Goal: Information Seeking & Learning: Compare options

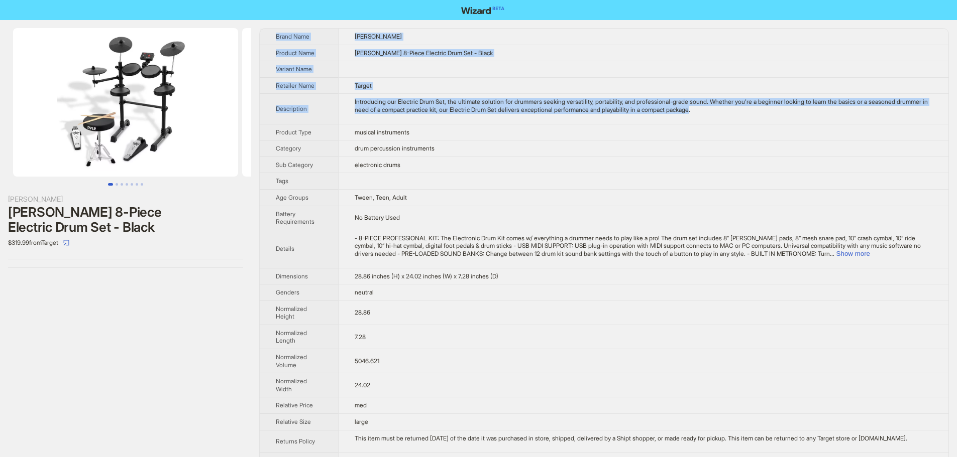
drag, startPoint x: 745, startPoint y: 110, endPoint x: 263, endPoint y: 31, distance: 488.6
click at [263, 31] on tbody "Brand Name Pyle Product Name Pyle 8-Piece Electric Drum Set - Black Variant Nam…" at bounding box center [604, 260] width 688 height 463
copy tbody "Brand Name Pyle Product Name Pyle 8-Piece Electric Drum Set - Black Variant Nam…"
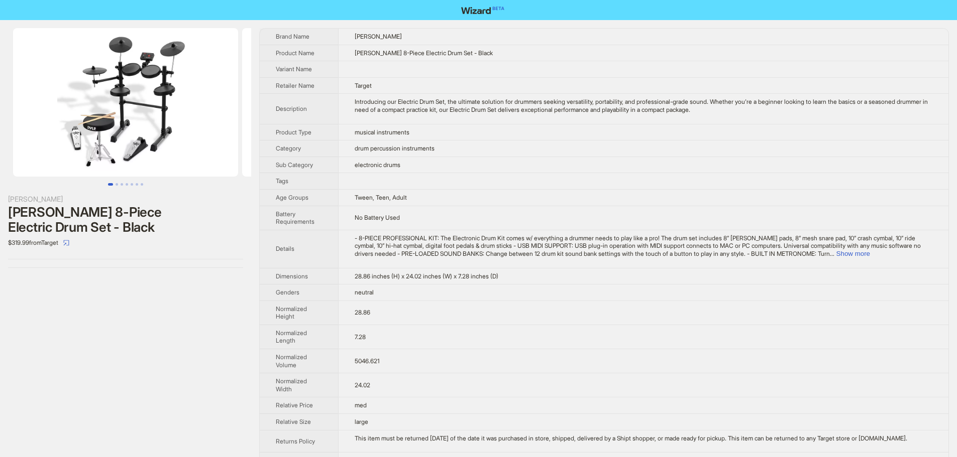
click at [549, 177] on td at bounding box center [643, 181] width 610 height 17
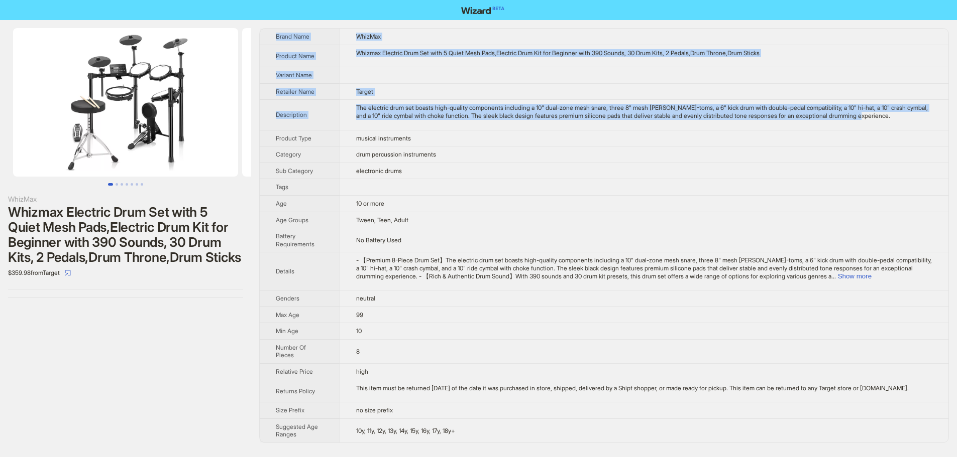
drag, startPoint x: 916, startPoint y: 115, endPoint x: 271, endPoint y: 31, distance: 650.8
click at [271, 31] on tbody "Brand Name WhizMax Product Name Whizmax Electric Drum Set with 5 Quiet Mesh Pad…" at bounding box center [604, 236] width 688 height 414
copy tbody "Brand Name WhizMax Product Name Whizmax Electric Drum Set with 5 Quiet Mesh Pad…"
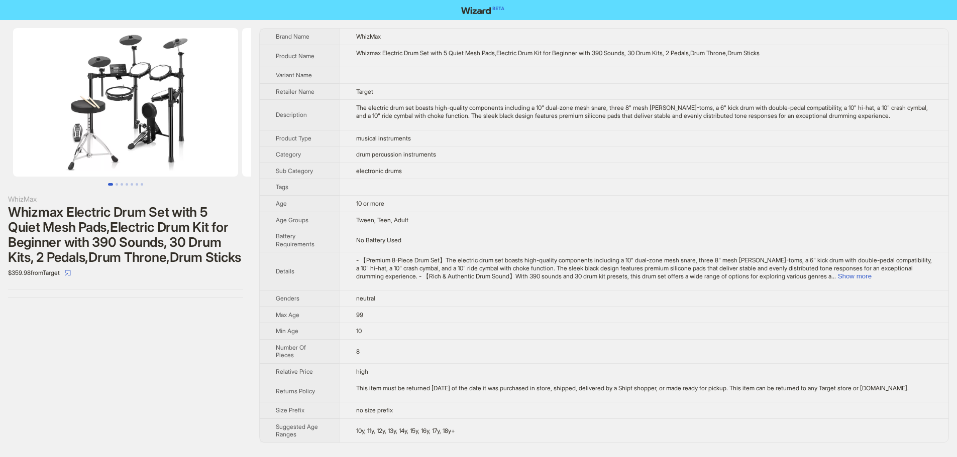
click at [489, 239] on td "No Battery Used" at bounding box center [643, 240] width 609 height 24
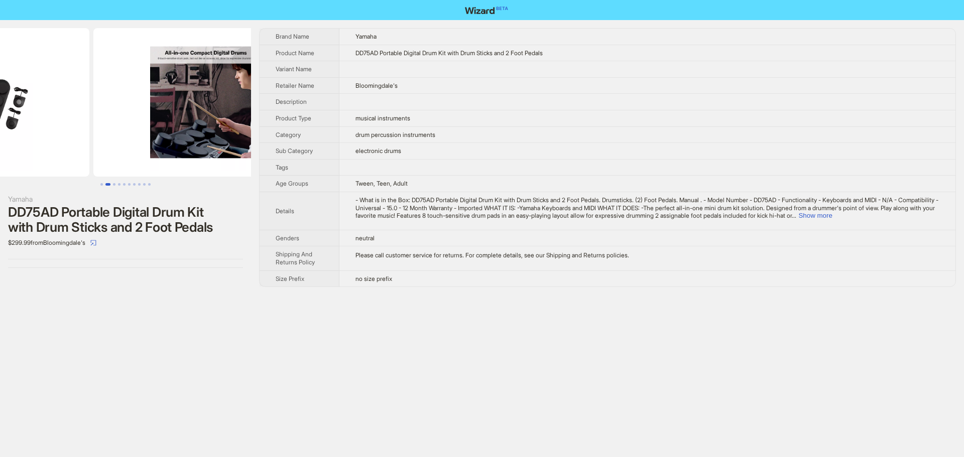
scroll to position [0, 43]
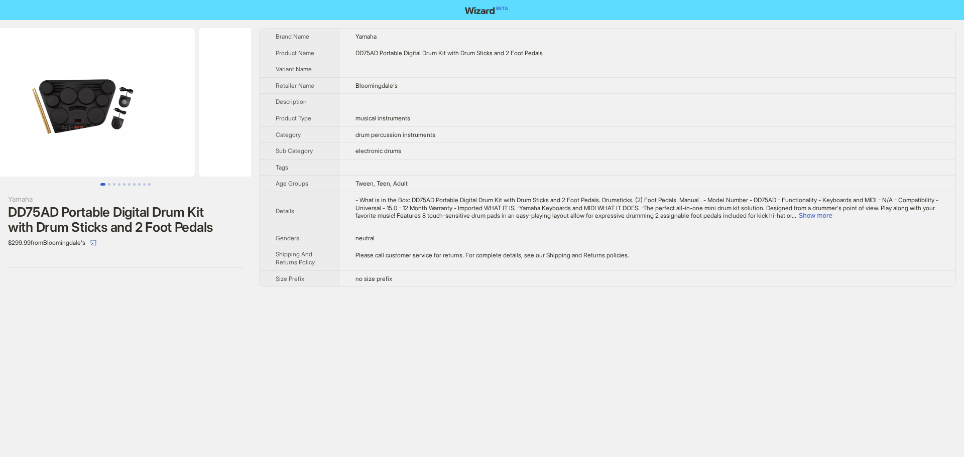
drag, startPoint x: 210, startPoint y: 151, endPoint x: 181, endPoint y: 147, distance: 29.0
click at [181, 147] on img at bounding box center [82, 102] width 225 height 149
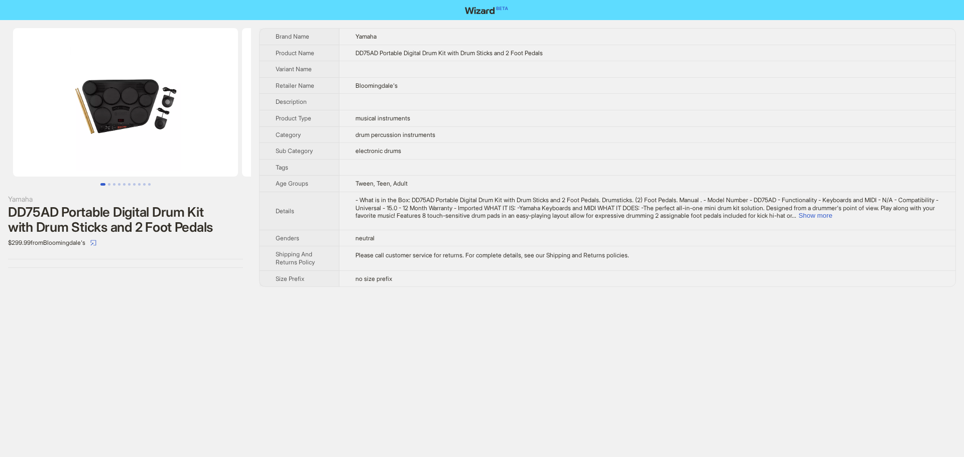
click at [358, 36] on span "Yamaha" at bounding box center [366, 37] width 21 height 8
click at [603, 108] on td at bounding box center [647, 102] width 616 height 17
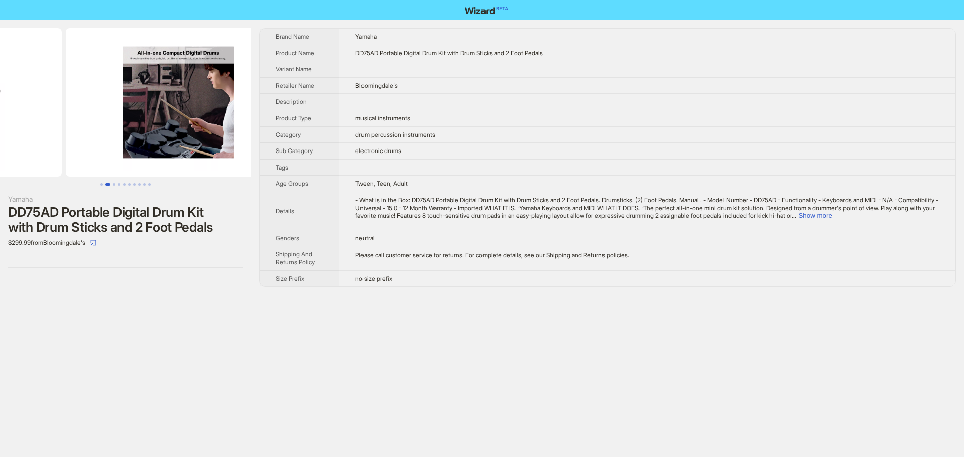
scroll to position [0, 211]
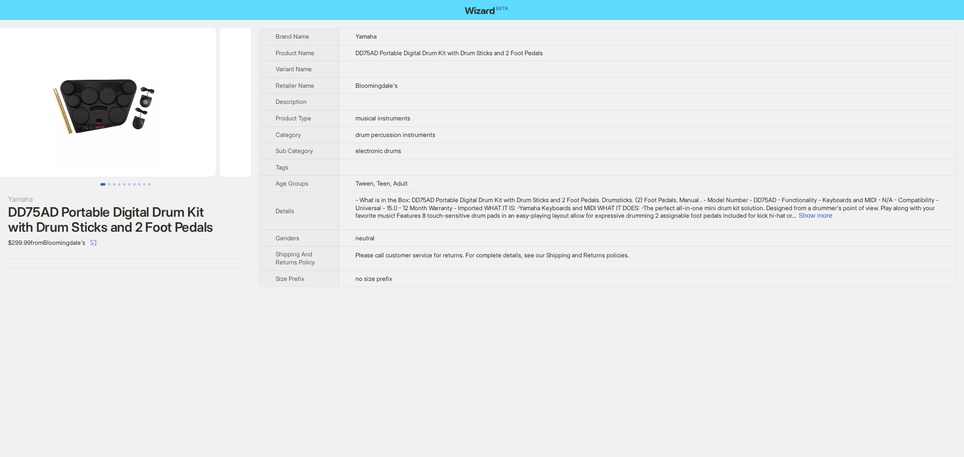
scroll to position [0, 21]
drag, startPoint x: 200, startPoint y: 148, endPoint x: 186, endPoint y: 155, distance: 15.0
click at [186, 155] on img at bounding box center [104, 102] width 225 height 149
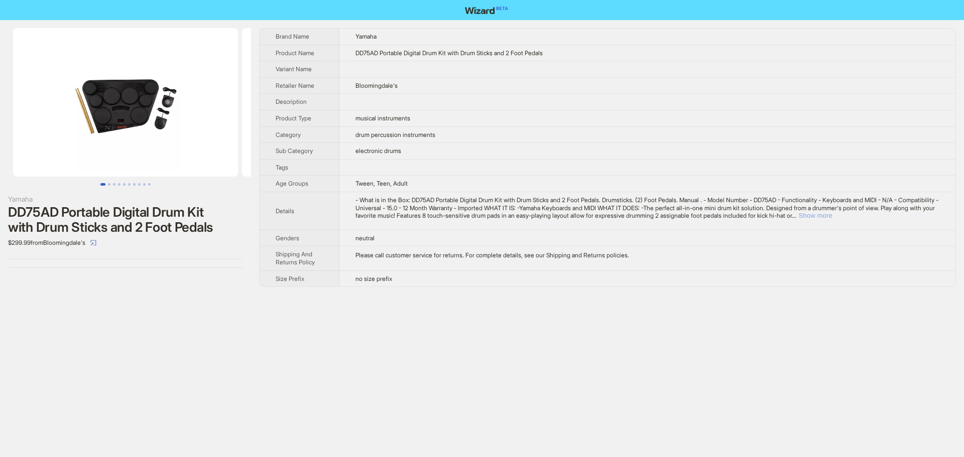
click at [832, 212] on button "Show more" at bounding box center [815, 216] width 34 height 8
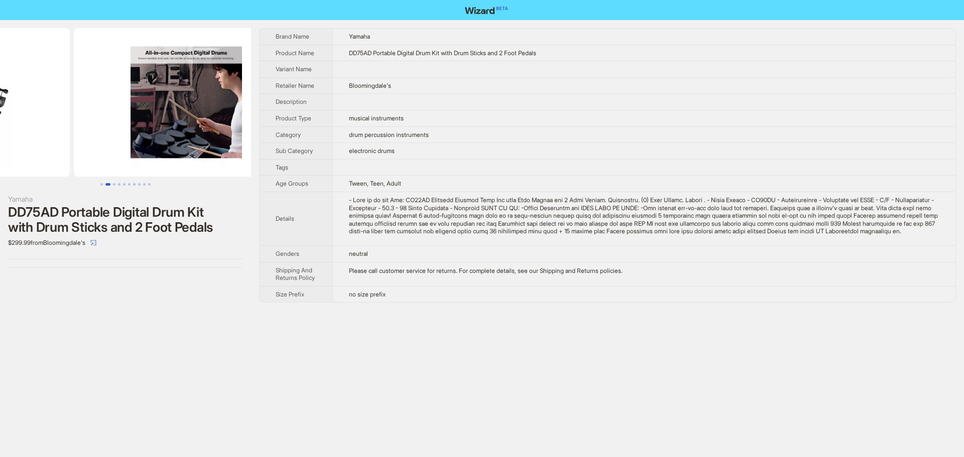
drag, startPoint x: 160, startPoint y: 124, endPoint x: 48, endPoint y: 133, distance: 112.3
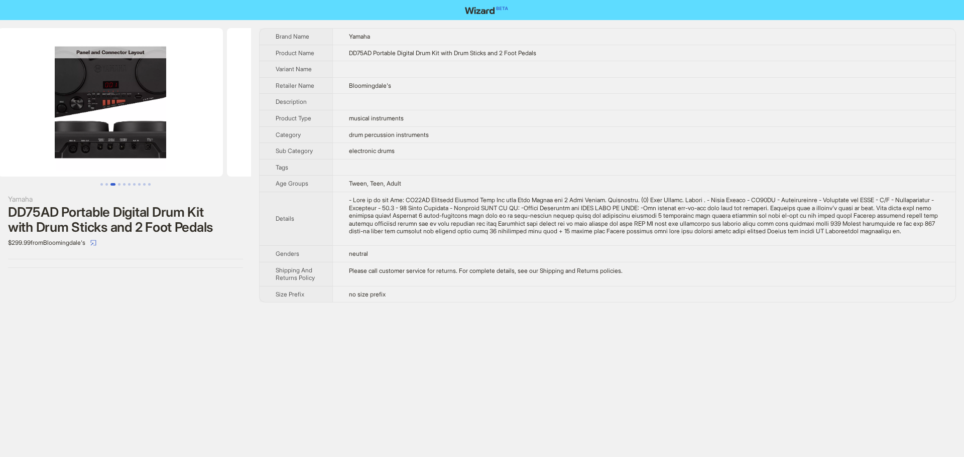
drag, startPoint x: 194, startPoint y: 156, endPoint x: 29, endPoint y: 148, distance: 165.9
click at [29, 148] on ul at bounding box center [125, 102] width 251 height 149
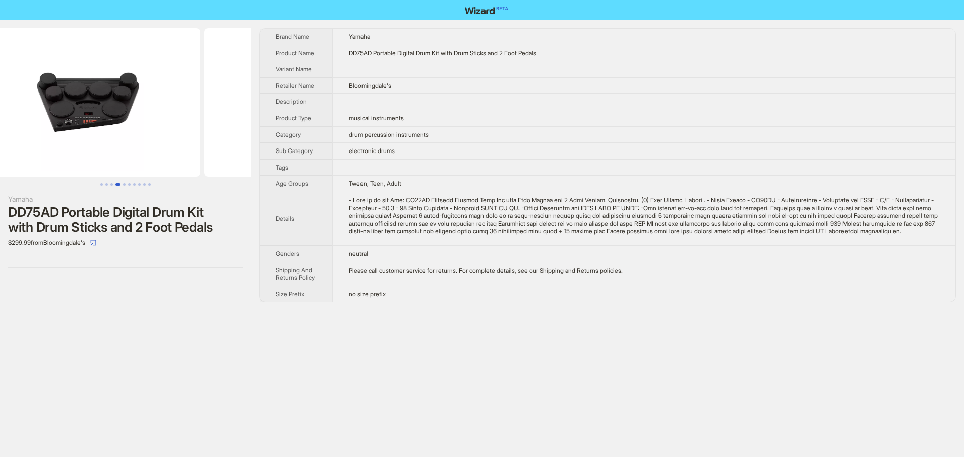
drag, startPoint x: 157, startPoint y: 155, endPoint x: 15, endPoint y: 141, distance: 142.8
click at [15, 141] on ul at bounding box center [125, 102] width 251 height 149
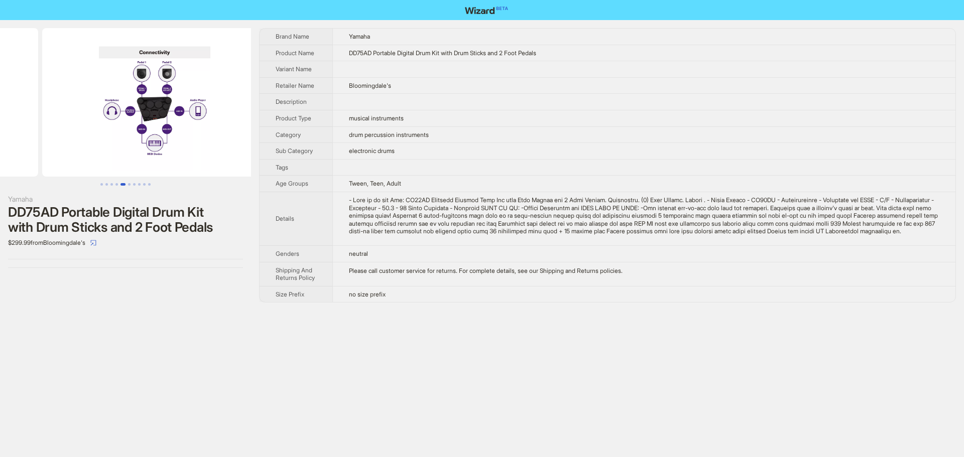
scroll to position [0, 916]
drag, startPoint x: 190, startPoint y: 158, endPoint x: 61, endPoint y: 153, distance: 129.1
click at [61, 153] on ul at bounding box center [125, 102] width 251 height 149
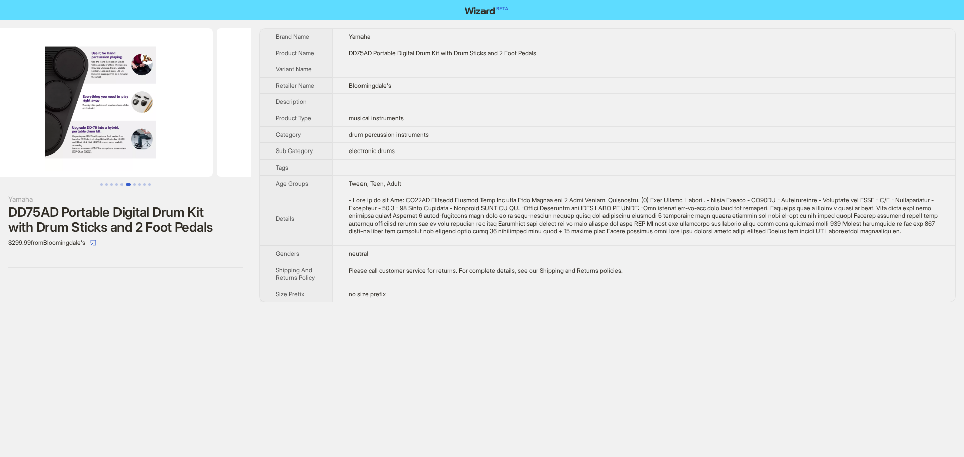
drag, startPoint x: 138, startPoint y: 155, endPoint x: 35, endPoint y: 152, distance: 102.5
click at [35, 152] on ul at bounding box center [125, 102] width 251 height 149
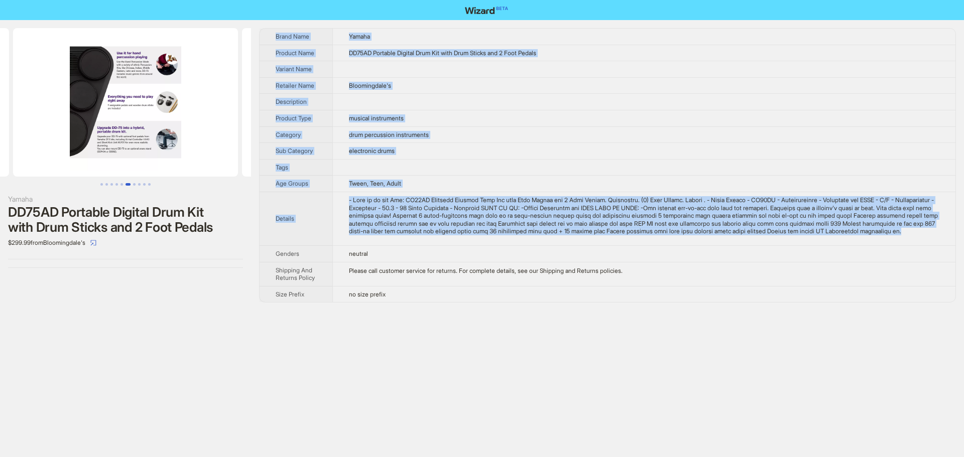
drag, startPoint x: 466, startPoint y: 241, endPoint x: 267, endPoint y: 35, distance: 286.6
click at [267, 35] on tbody "Brand Name Yamaha Product Name DD75AD Portable Digital Drum Kit with Drum Stick…" at bounding box center [608, 166] width 696 height 274
copy tbody "Brand Name Yamaha Product Name DD75AD Portable Digital Drum Kit with Drum Stick…"
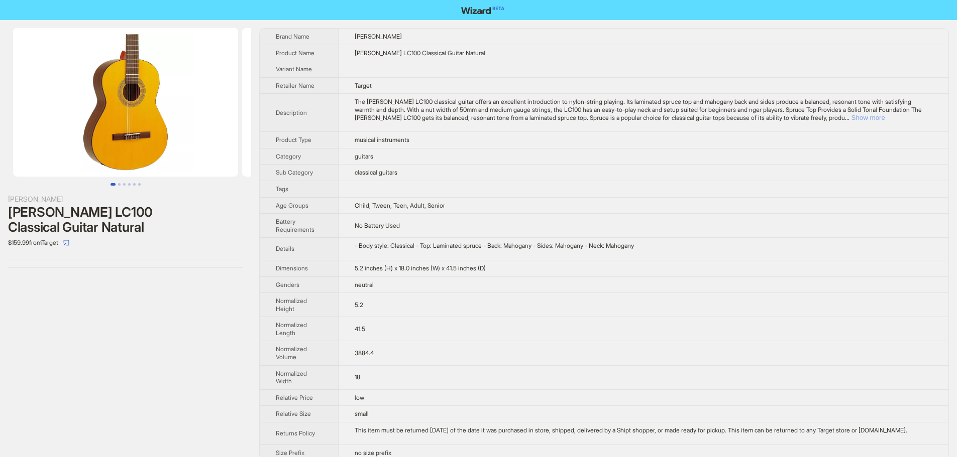
click at [885, 115] on button "Show more" at bounding box center [868, 118] width 34 height 8
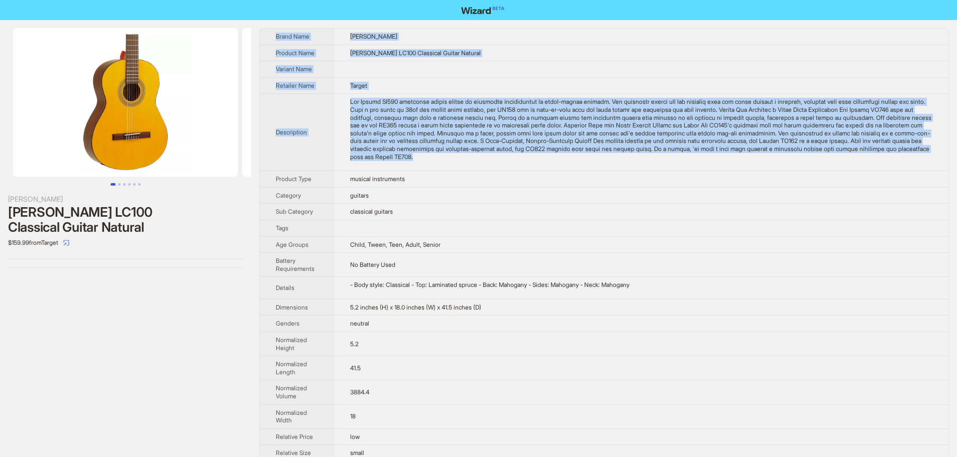
drag, startPoint x: 603, startPoint y: 159, endPoint x: 272, endPoint y: 38, distance: 352.4
click at [272, 38] on tbody "Brand Name Lucero Product Name Lucero LC100 Classical Guitar Natural Variant Na…" at bounding box center [604, 265] width 688 height 472
copy tbody "Brand Name Lucero Product Name Lucero LC100 Classical Guitar Natural Variant Na…"
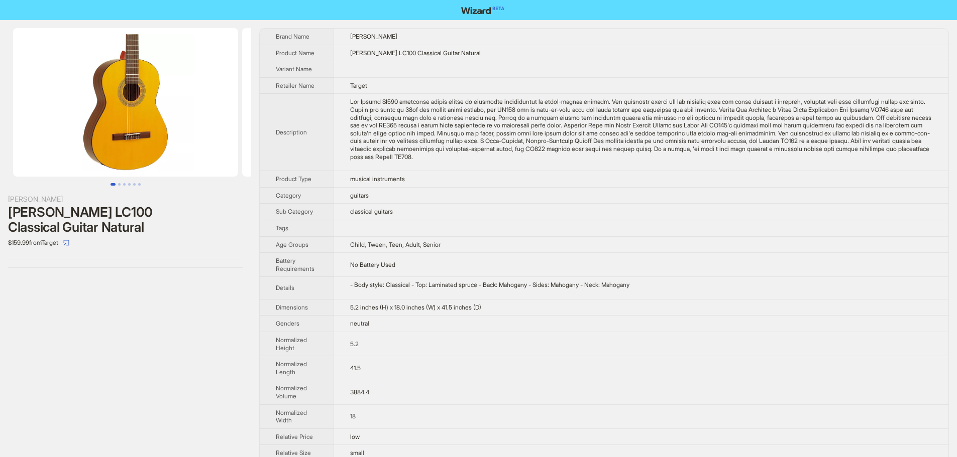
click at [537, 241] on td "Child, Tween, Teen, Adult, Senior" at bounding box center [640, 245] width 615 height 17
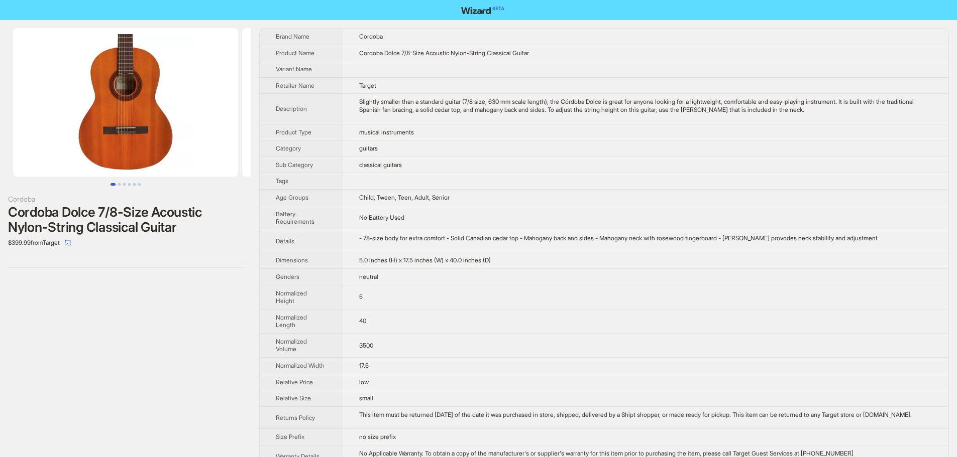
click at [610, 86] on td "Target" at bounding box center [645, 85] width 606 height 17
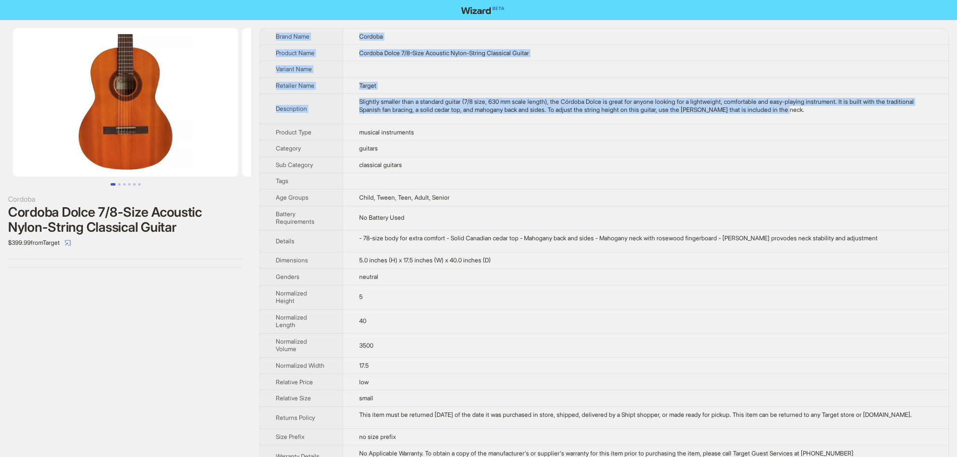
drag, startPoint x: 832, startPoint y: 111, endPoint x: 273, endPoint y: 35, distance: 564.1
click at [273, 35] on tbody "Brand Name Cordoba Product Name Cordoba Dolce 7/8-Size Acoustic Nylon-String Cl…" at bounding box center [604, 248] width 688 height 439
copy tbody "Brand Name Cordoba Product Name Cordoba Dolce 7/8-Size Acoustic Nylon-String Cl…"
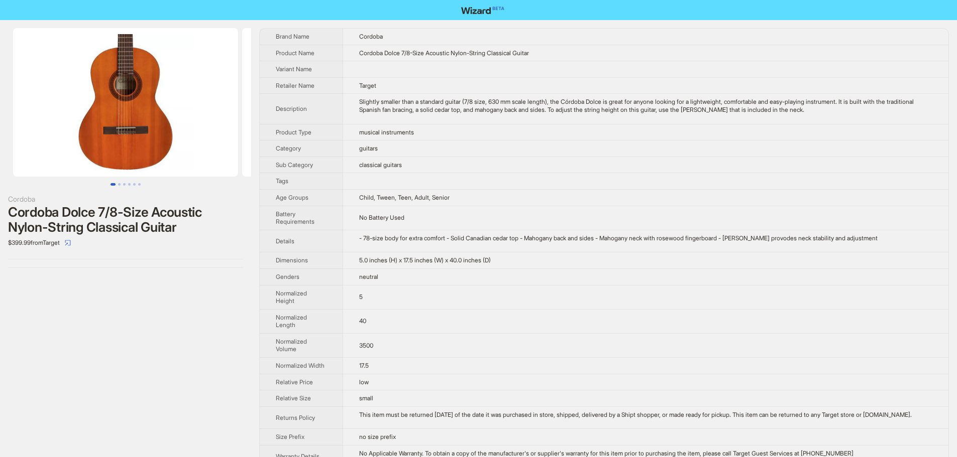
click at [628, 239] on div "- 78-size body for extra comfort - Solid Canadian cedar top - Mahogany back and…" at bounding box center [645, 239] width 573 height 8
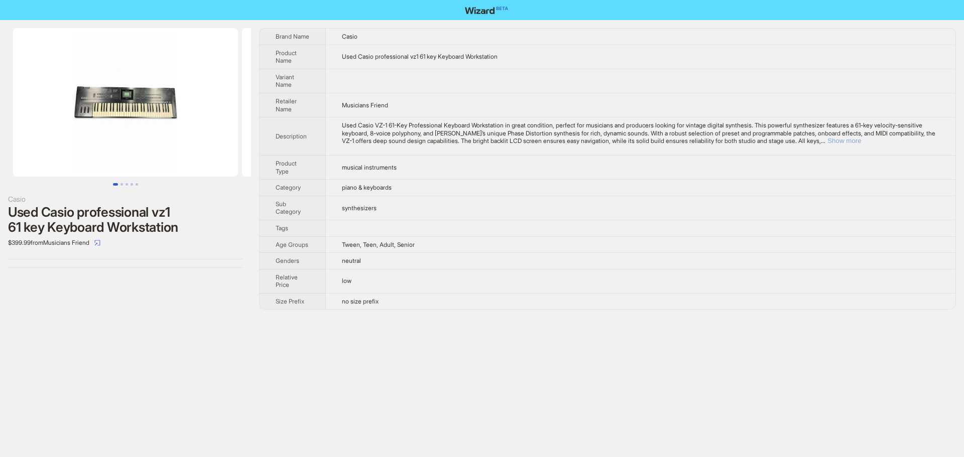
drag, startPoint x: 917, startPoint y: 140, endPoint x: 907, endPoint y: 156, distance: 19.4
click at [861, 141] on button "Show more" at bounding box center [845, 141] width 34 height 8
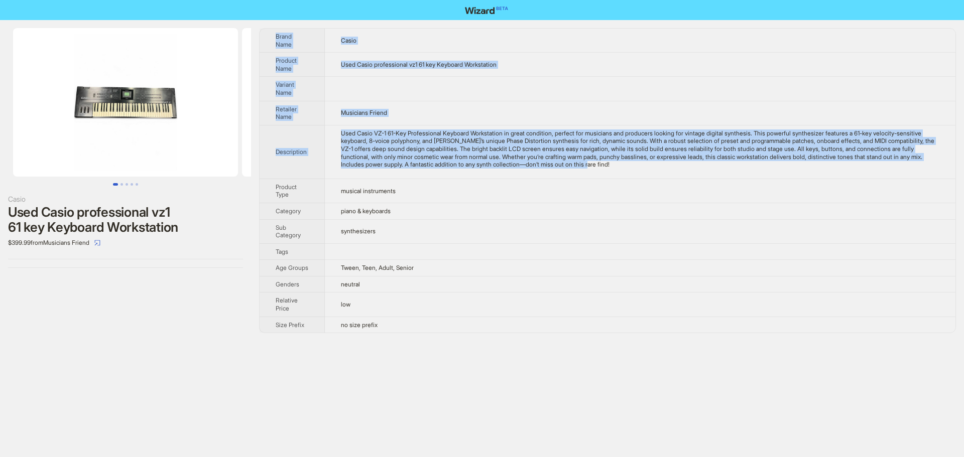
drag, startPoint x: 714, startPoint y: 166, endPoint x: 272, endPoint y: 34, distance: 461.7
click at [272, 34] on tbody "Brand Name Casio Product Name Used Casio professional vz1 61 key Keyboard Works…" at bounding box center [608, 181] width 696 height 304
copy tbody "Brand Name Casio Product Name Used Casio professional vz1 61 key Keyboard Works…"
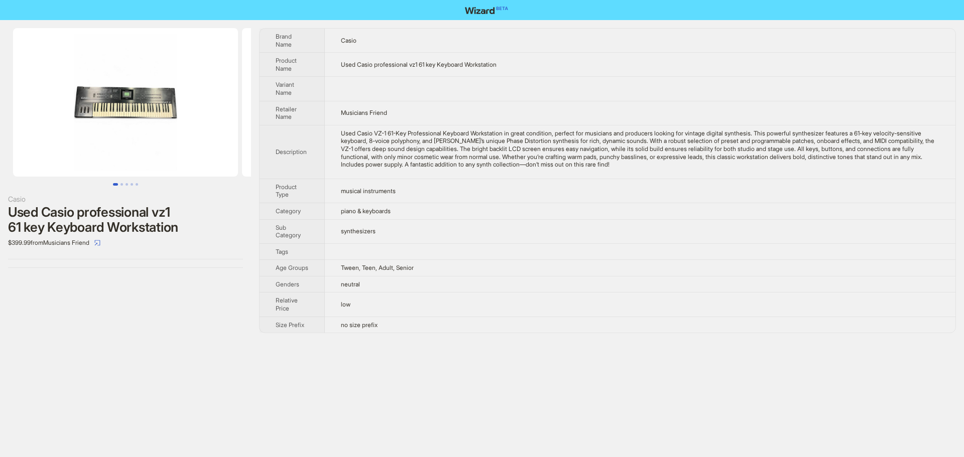
click at [42, 372] on div "Casio Used Casio professional vz1 61 key Keyboard Workstation $399.99 from Musi…" at bounding box center [482, 228] width 964 height 457
click at [683, 79] on td at bounding box center [640, 89] width 631 height 24
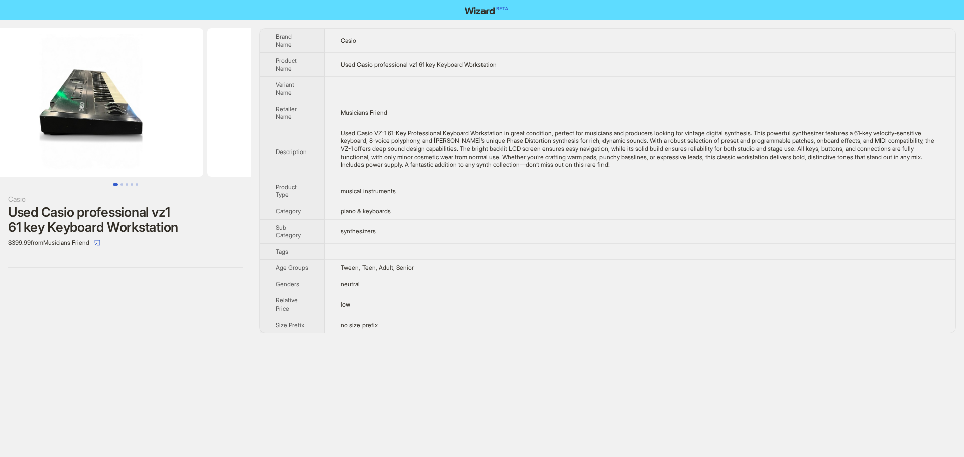
drag, startPoint x: 215, startPoint y: 115, endPoint x: 38, endPoint y: 105, distance: 177.5
click at [38, 105] on ul at bounding box center [125, 102] width 251 height 149
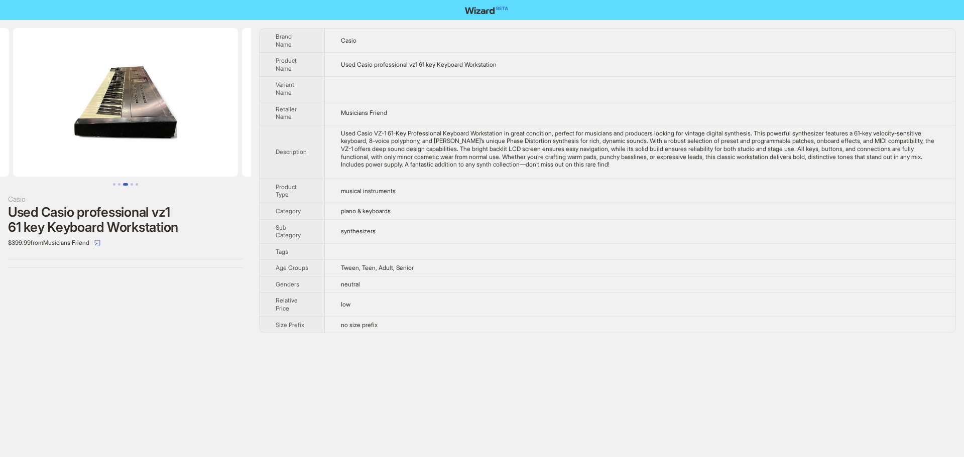
drag, startPoint x: 177, startPoint y: 123, endPoint x: 25, endPoint y: 120, distance: 152.7
click at [25, 120] on ul at bounding box center [125, 102] width 251 height 149
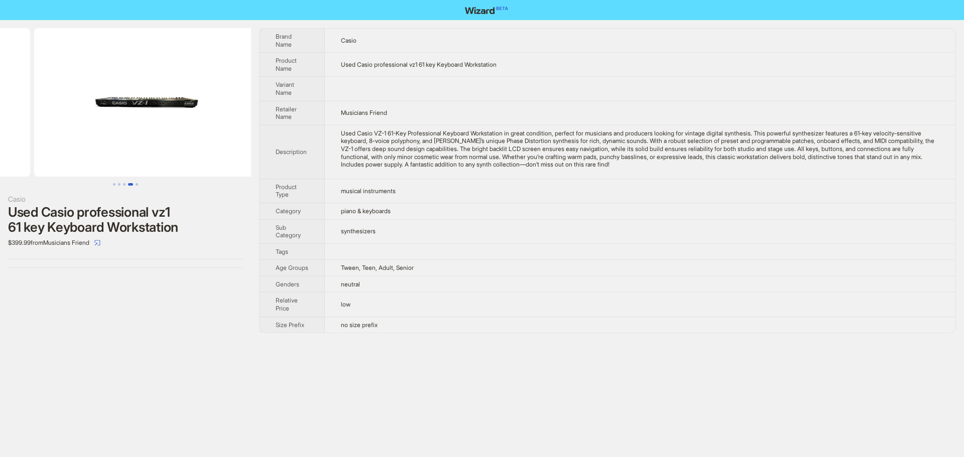
drag, startPoint x: 148, startPoint y: 134, endPoint x: 10, endPoint y: 132, distance: 138.6
drag, startPoint x: 150, startPoint y: 139, endPoint x: 7, endPoint y: 130, distance: 143.4
drag, startPoint x: 142, startPoint y: 132, endPoint x: 0, endPoint y: 121, distance: 142.5
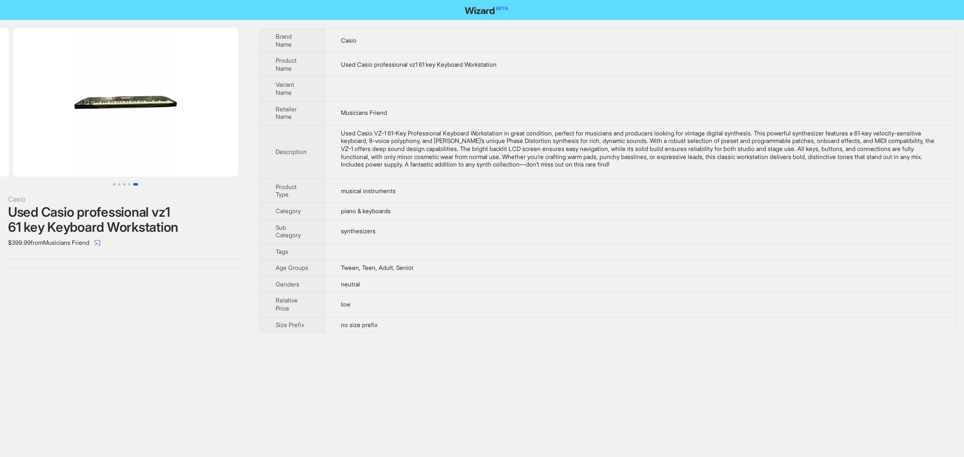
click at [0, 121] on ul at bounding box center [125, 102] width 251 height 149
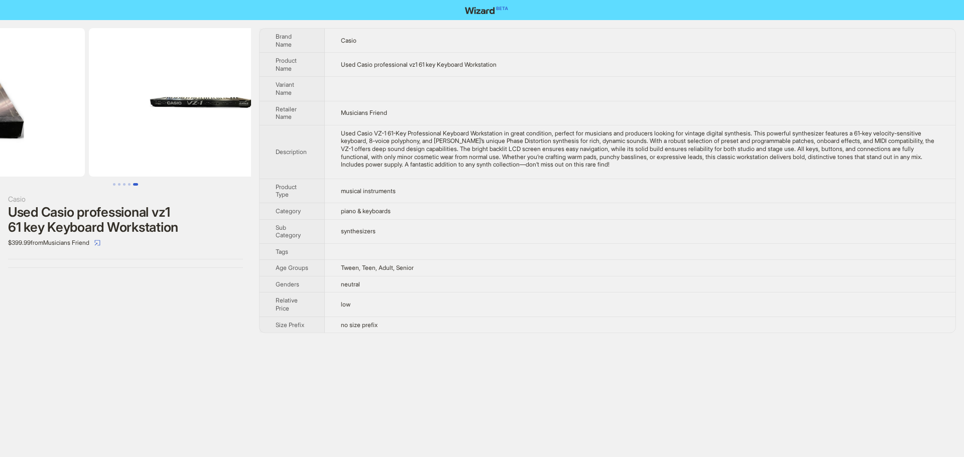
drag, startPoint x: 45, startPoint y: 122, endPoint x: 256, endPoint y: 139, distance: 211.6
click at [251, 138] on ul at bounding box center [125, 102] width 251 height 149
drag, startPoint x: 110, startPoint y: 135, endPoint x: 249, endPoint y: 138, distance: 138.6
click at [224, 137] on img at bounding box center [211, 102] width 225 height 149
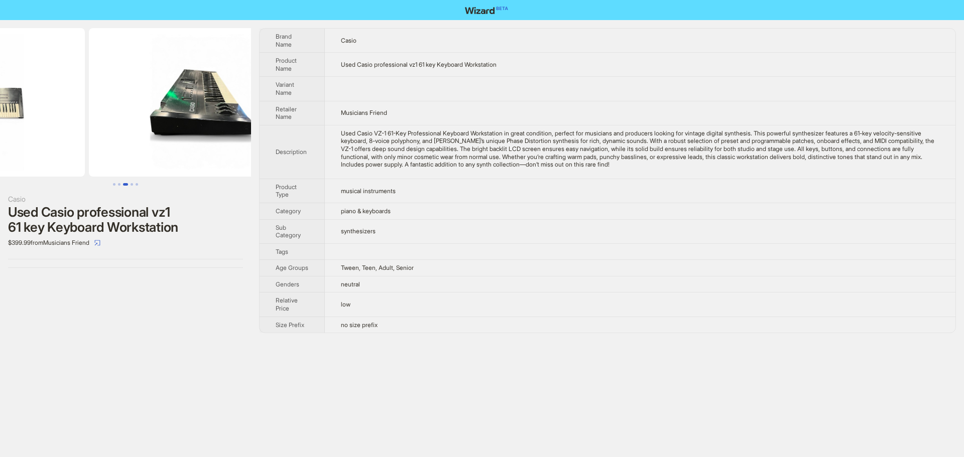
drag, startPoint x: 278, startPoint y: 138, endPoint x: 299, endPoint y: 140, distance: 21.2
click at [295, 139] on div "Casio Used Casio professional vz1 61 key Keyboard Workstation $399.99 from Musi…" at bounding box center [482, 180] width 964 height 321
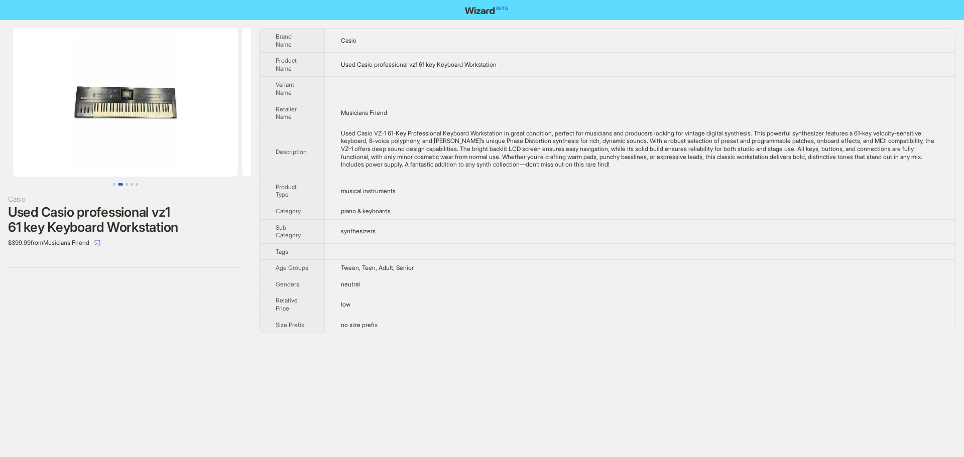
drag, startPoint x: 130, startPoint y: 134, endPoint x: 473, endPoint y: 151, distance: 343.4
click at [460, 149] on div "Casio Used Casio professional vz1 61 key Keyboard Workstation $399.99 from Musi…" at bounding box center [482, 180] width 964 height 321
drag, startPoint x: 166, startPoint y: 140, endPoint x: 440, endPoint y: 149, distance: 274.8
click at [370, 141] on div "Casio Used Casio professional vz1 61 key Keyboard Workstation $399.99 from Musi…" at bounding box center [482, 180] width 964 height 321
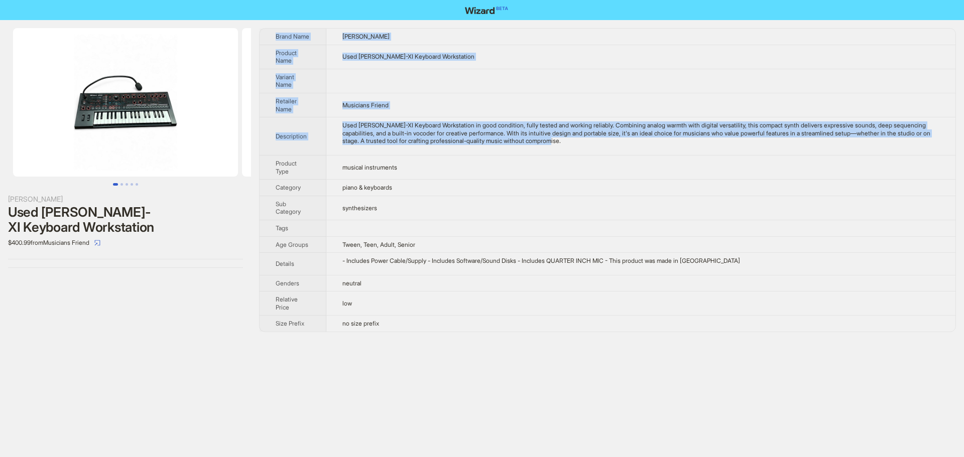
drag, startPoint x: 608, startPoint y: 144, endPoint x: 265, endPoint y: 27, distance: 362.7
click at [265, 27] on div "Roland Used Roland JD-XI Keyboard Workstation $400.99 from Musicians Friend Bra…" at bounding box center [482, 180] width 964 height 320
copy tbody "Brand Name Roland Product Name Used Roland JD-XI Keyboard Workstation Variant N…"
click at [666, 76] on td at bounding box center [640, 81] width 629 height 24
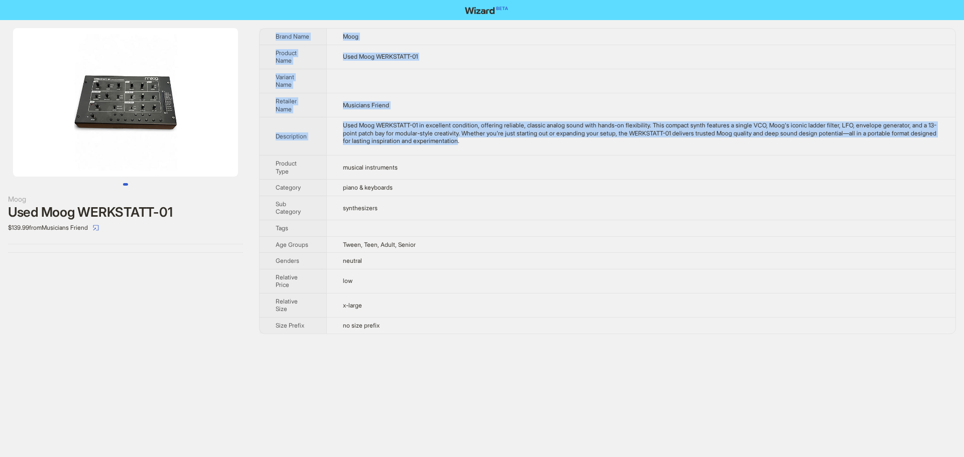
drag, startPoint x: 550, startPoint y: 142, endPoint x: 262, endPoint y: 37, distance: 306.6
click at [262, 37] on tbody "Brand Name Moog Product Name Used Moog WERKSTATT-01 Variant Name Retailer Name …" at bounding box center [608, 181] width 696 height 305
copy tbody "Brand Name Moog Product Name Used Moog WERKSTATT-01 Variant Name Retailer Name …"
click at [617, 92] on td at bounding box center [640, 81] width 629 height 24
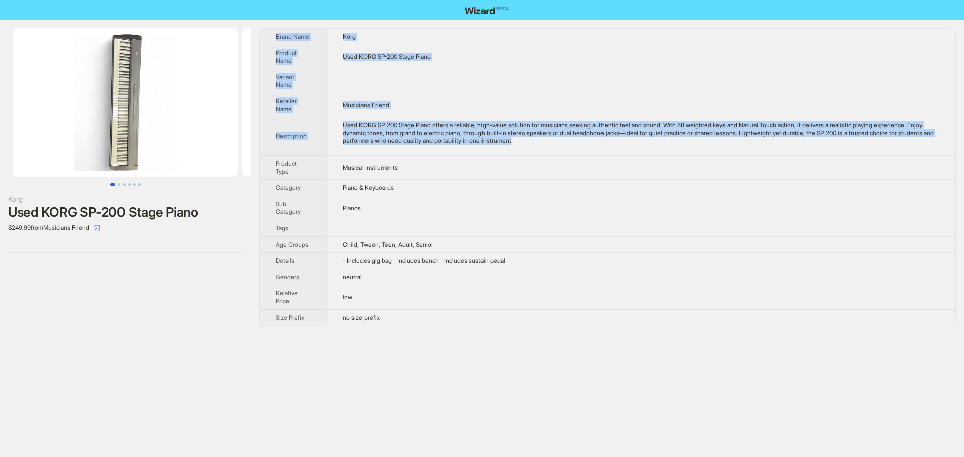
drag, startPoint x: 569, startPoint y: 142, endPoint x: 273, endPoint y: 36, distance: 314.5
click at [273, 36] on tbody "Brand Name Korg Product Name Used KORG SP-200 Stage Piano Variant Name Retailer…" at bounding box center [608, 177] width 696 height 297
copy tbody "Brand Name Korg Product Name Used KORG SP-200 Stage Piano Variant Name Retailer…"
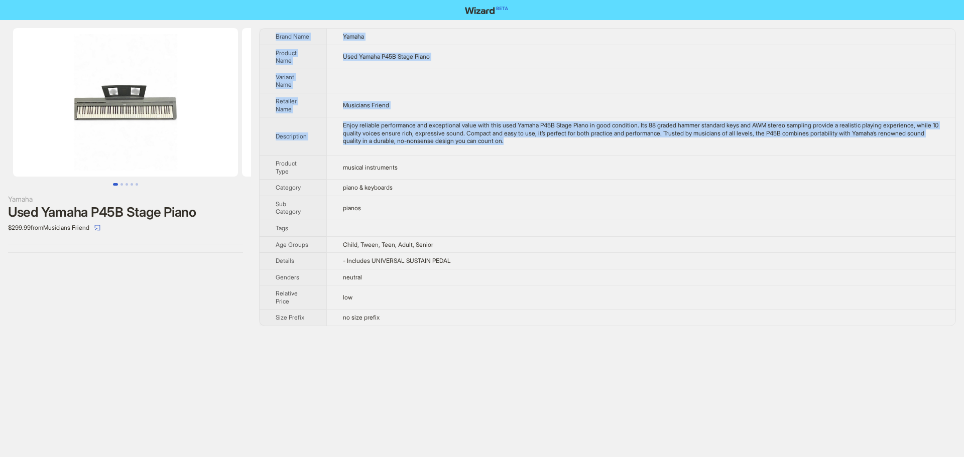
drag, startPoint x: 604, startPoint y: 142, endPoint x: 274, endPoint y: 32, distance: 347.8
click at [274, 32] on tbody "Brand Name Yamaha Product Name Used Yamaha P45B Stage Piano Variant Name Retail…" at bounding box center [608, 177] width 696 height 297
copy tbody "Brand Name Yamaha Product Name Used Yamaha P45B Stage Piano Variant Name Retail…"
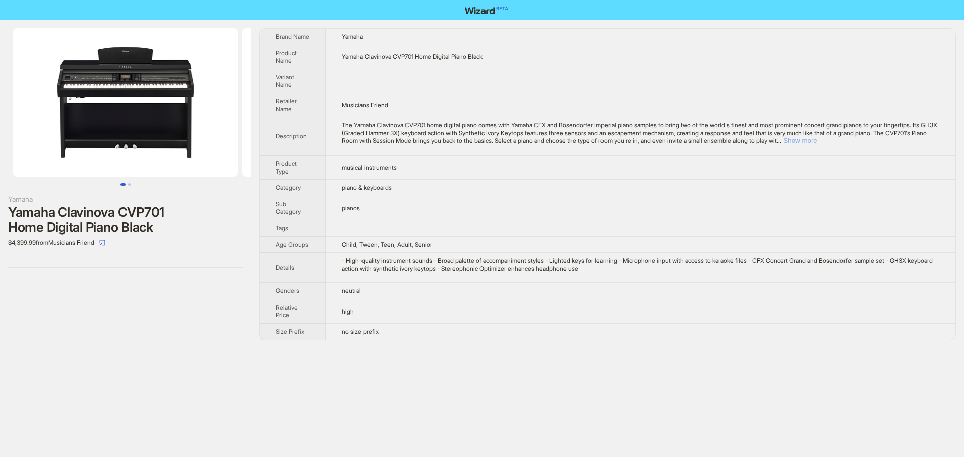
click at [919, 137] on div "The Yamaha Clavinova CVP701 home digital piano comes with Yamaha CFX and Bösend…" at bounding box center [641, 134] width 598 height 24
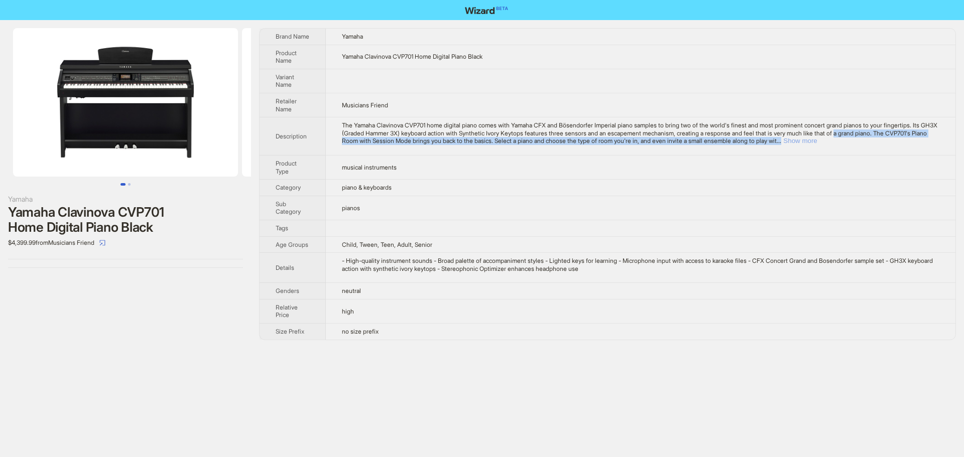
click at [817, 141] on button "Show more" at bounding box center [800, 141] width 34 height 8
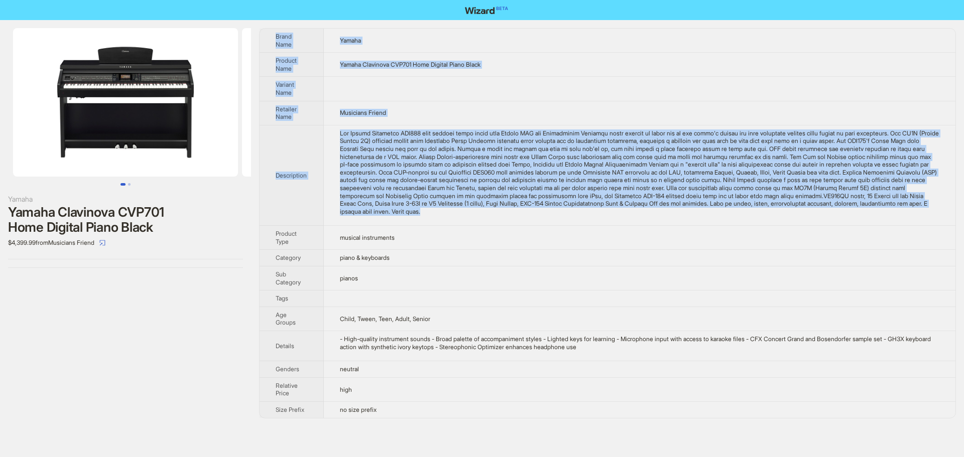
drag, startPoint x: 719, startPoint y: 213, endPoint x: 274, endPoint y: 34, distance: 479.7
click at [274, 34] on tbody "Brand Name Yamaha Product Name Yamaha Clavinova CVP701 Home Digital Piano Black…" at bounding box center [608, 224] width 696 height 390
copy tbody "Lorem Ipsu Dolors Ametcon Adip Elitse Doeiusmod TEM081 Inci Utlabor Etdol Magna…"
click at [621, 83] on td at bounding box center [640, 89] width 632 height 24
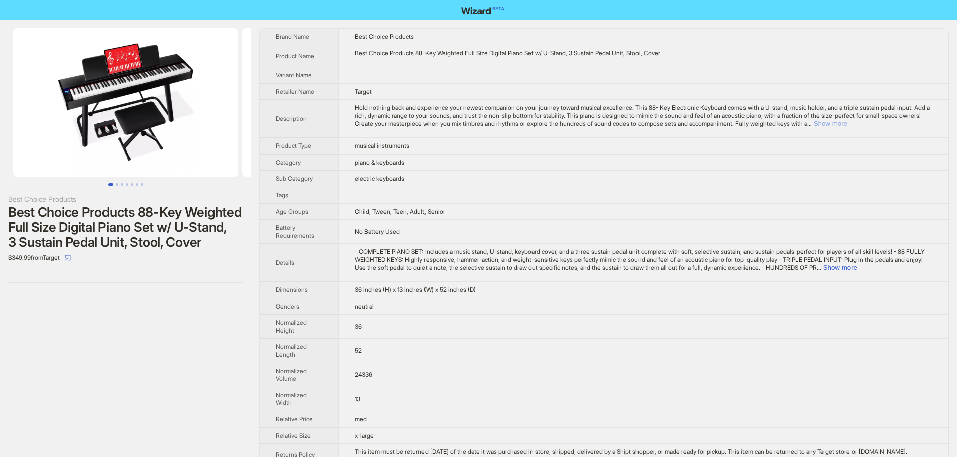
click at [847, 125] on button "Show more" at bounding box center [831, 124] width 34 height 8
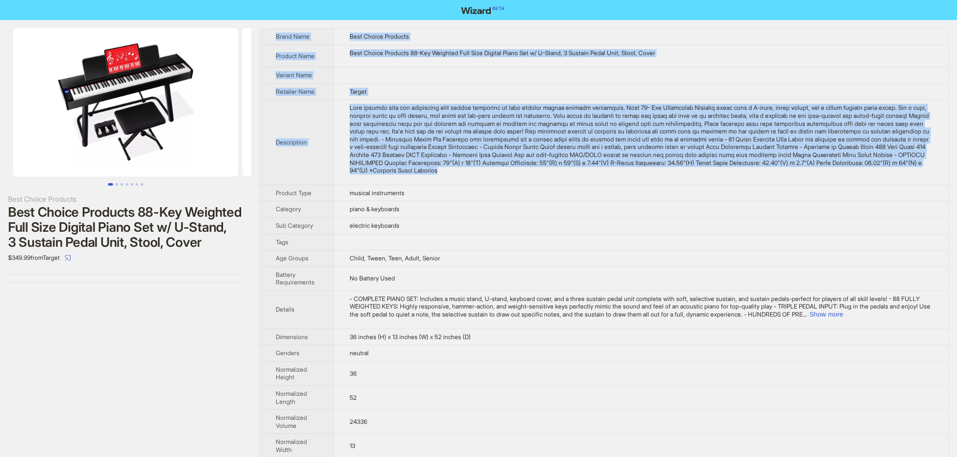
drag, startPoint x: 694, startPoint y: 171, endPoint x: 276, endPoint y: 34, distance: 439.6
click at [274, 34] on tbody "Brand Name Best Choice Products Product Name Best Choice Products 88-Key Weight…" at bounding box center [604, 291] width 688 height 525
copy tbody "Brand Name Best Choice Products Product Name Best Choice Products 88-Key Weight…"
click at [730, 176] on td at bounding box center [640, 142] width 615 height 85
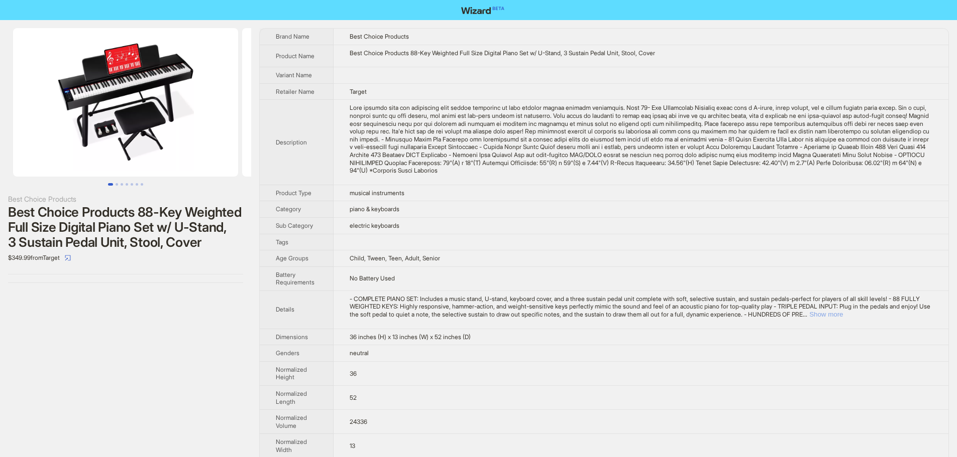
click at [843, 315] on button "Show more" at bounding box center [826, 315] width 34 height 8
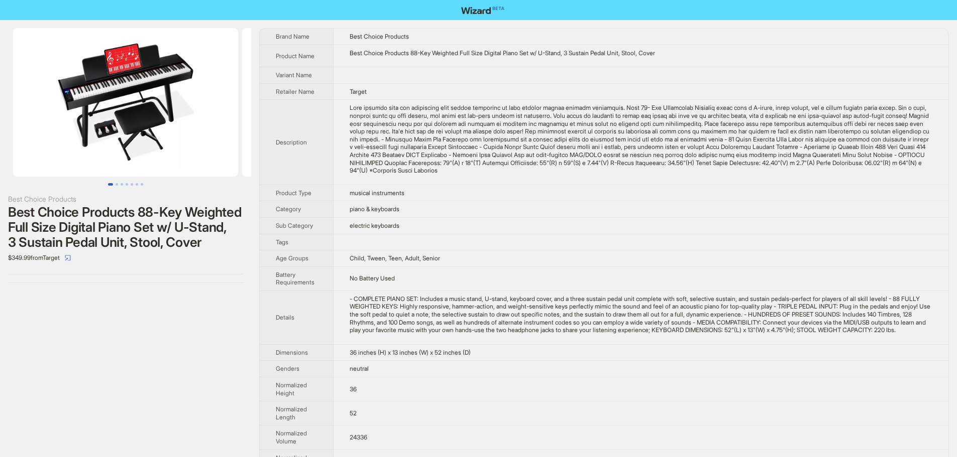
click at [747, 198] on td "musical instruments" at bounding box center [640, 193] width 615 height 17
click at [742, 184] on td at bounding box center [640, 142] width 615 height 85
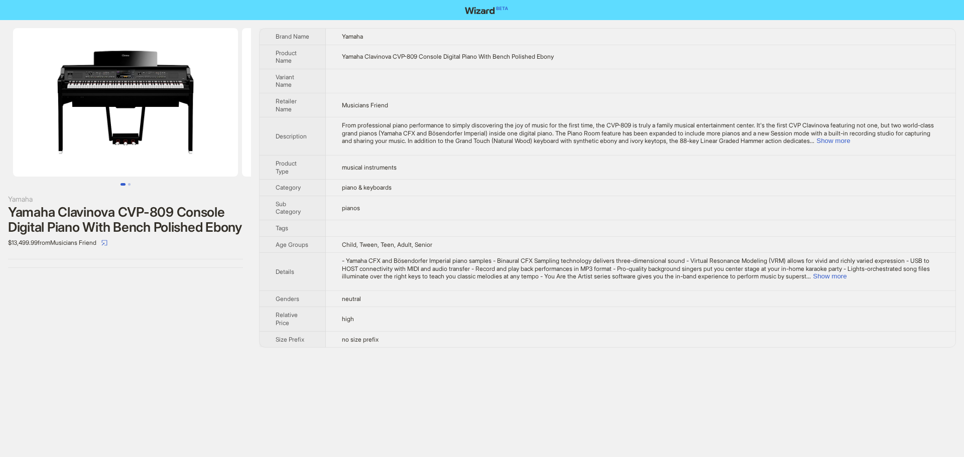
click at [920, 281] on td "- Yamaha CFX and Bösendorfer Imperial piano samples - Binaural CFX Sampling tec…" at bounding box center [641, 272] width 630 height 38
click at [847, 279] on button "Show more" at bounding box center [830, 277] width 34 height 8
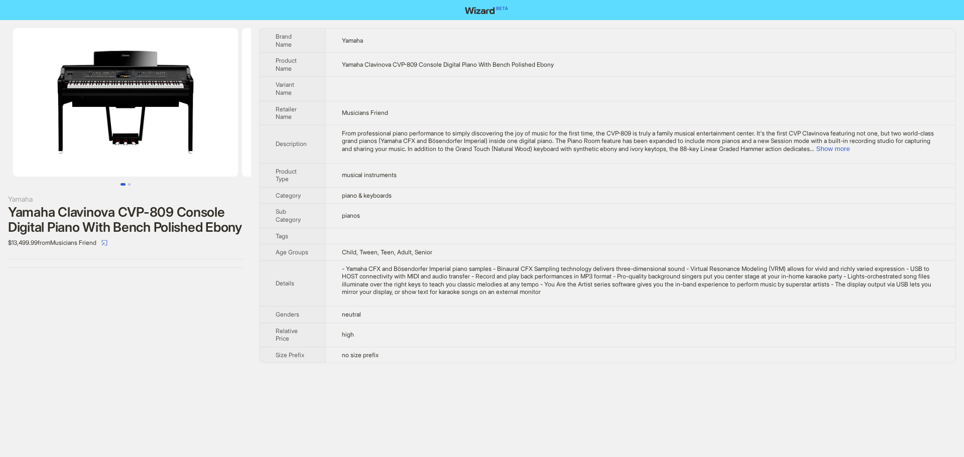
click at [800, 228] on td at bounding box center [640, 236] width 630 height 17
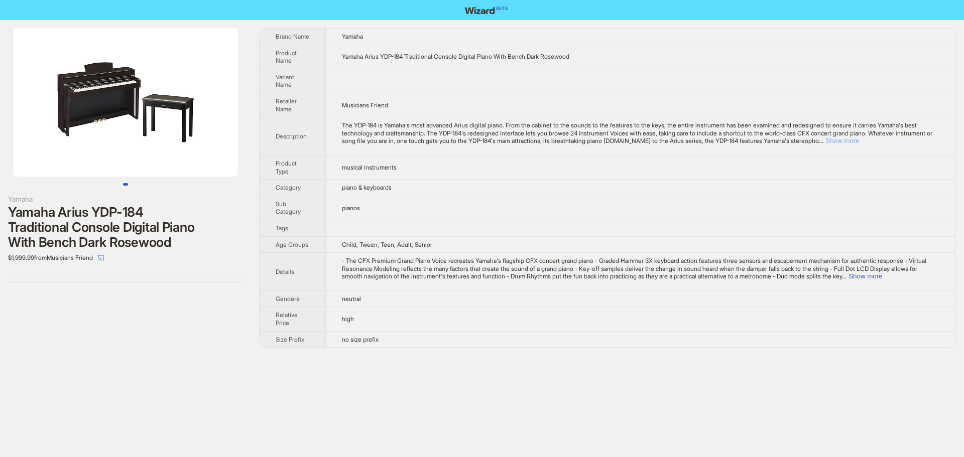
click at [859, 143] on button "Show more" at bounding box center [843, 141] width 34 height 8
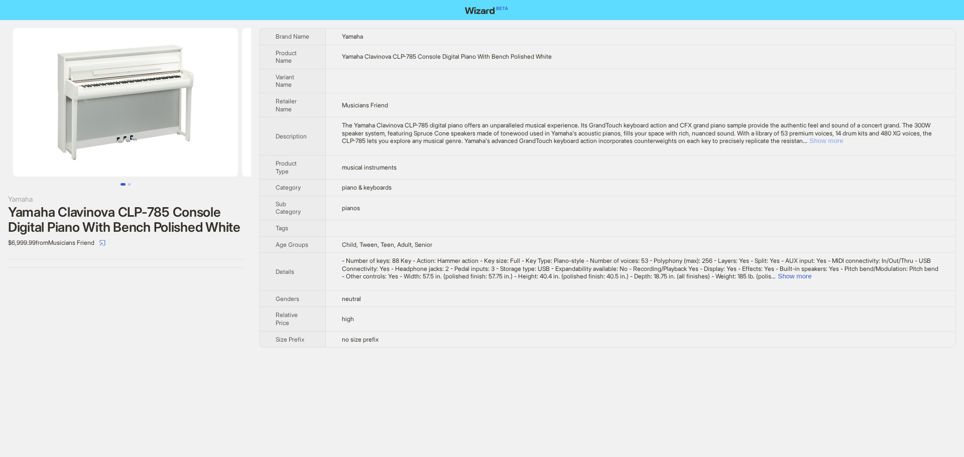
click at [843, 139] on button "Show more" at bounding box center [827, 141] width 34 height 8
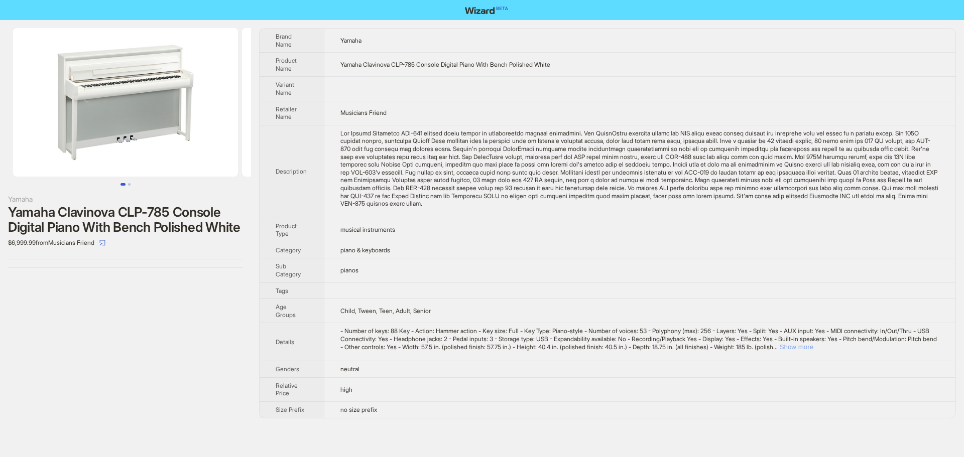
click at [814, 350] on button "Show more" at bounding box center [797, 347] width 34 height 8
click at [691, 235] on td "musical instruments" at bounding box center [640, 230] width 632 height 24
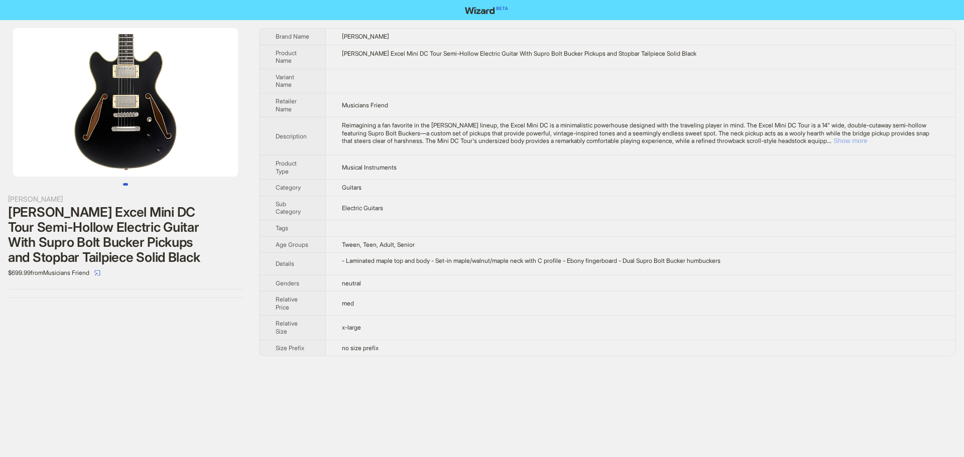
click at [867, 143] on button "Show more" at bounding box center [851, 141] width 34 height 8
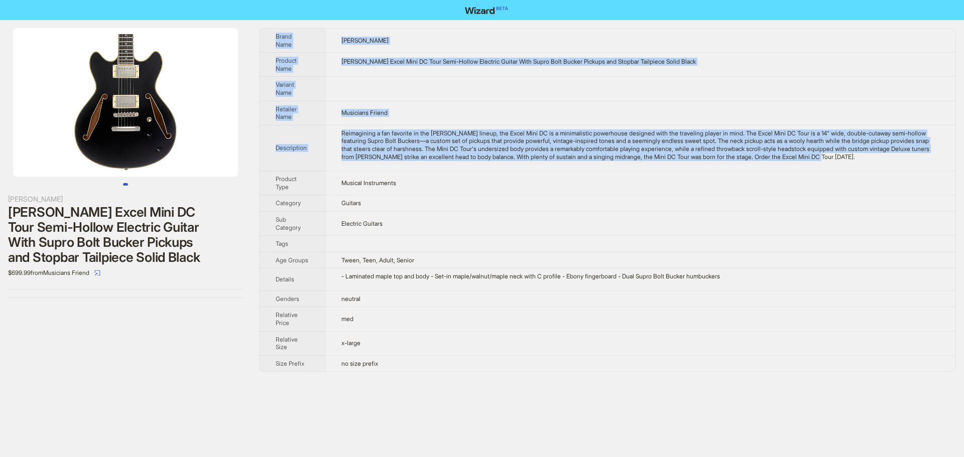
drag, startPoint x: 935, startPoint y: 159, endPoint x: 274, endPoint y: 39, distance: 671.7
click at [274, 39] on tbody "Brand Name D'Angelico Product Name D'Angelico Excel Mini DC Tour Semi-Hollow El…" at bounding box center [608, 200] width 696 height 343
copy tbody "Brand Name D'Angelico Product Name D'Angelico Excel Mini DC Tour Semi-Hollow El…"
click at [667, 102] on td "Musicians Friend" at bounding box center [640, 113] width 631 height 24
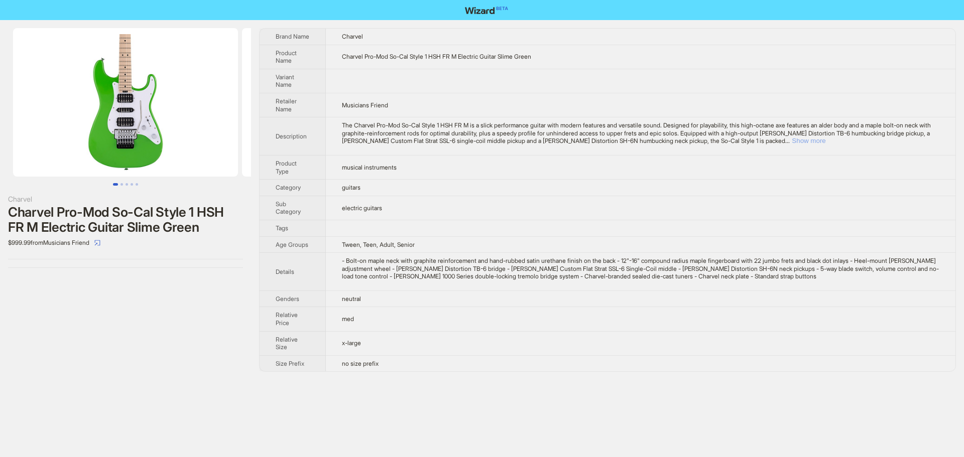
click at [826, 138] on button "Show more" at bounding box center [809, 141] width 34 height 8
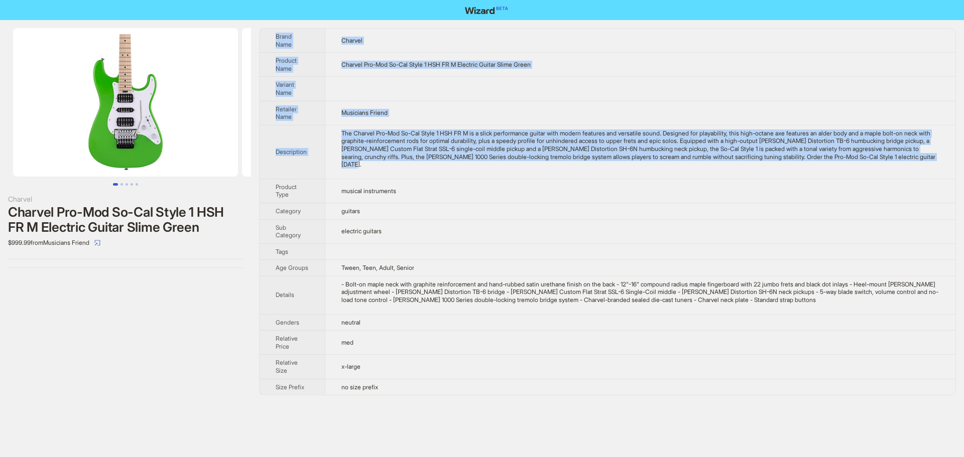
drag, startPoint x: 496, startPoint y: 164, endPoint x: 271, endPoint y: 32, distance: 261.6
click at [271, 32] on tbody "Brand Name Charvel Product Name Charvel Pro-Mod So-Cal Style 1 HSH FR M Electri…" at bounding box center [608, 212] width 696 height 367
copy tbody "Brand Name Charvel Product Name Charvel Pro-Mod So-Cal Style 1 HSH FR M Electri…"
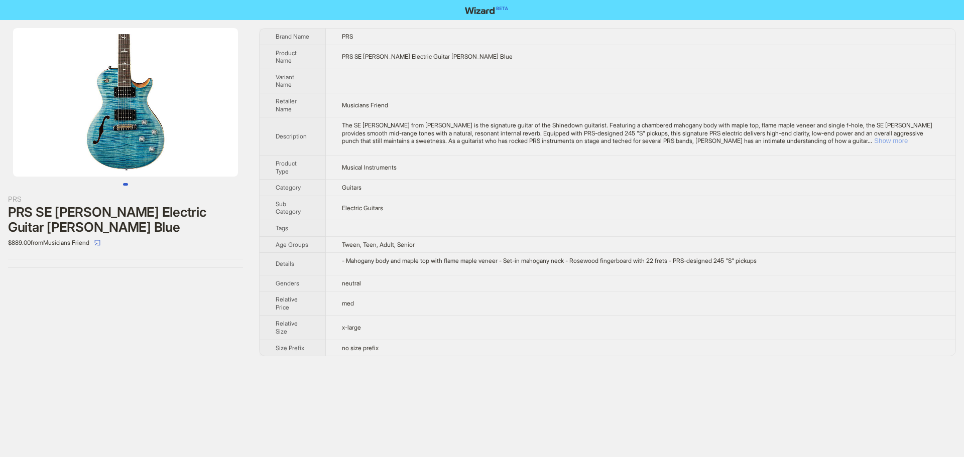
click at [908, 144] on button "Show more" at bounding box center [891, 141] width 34 height 8
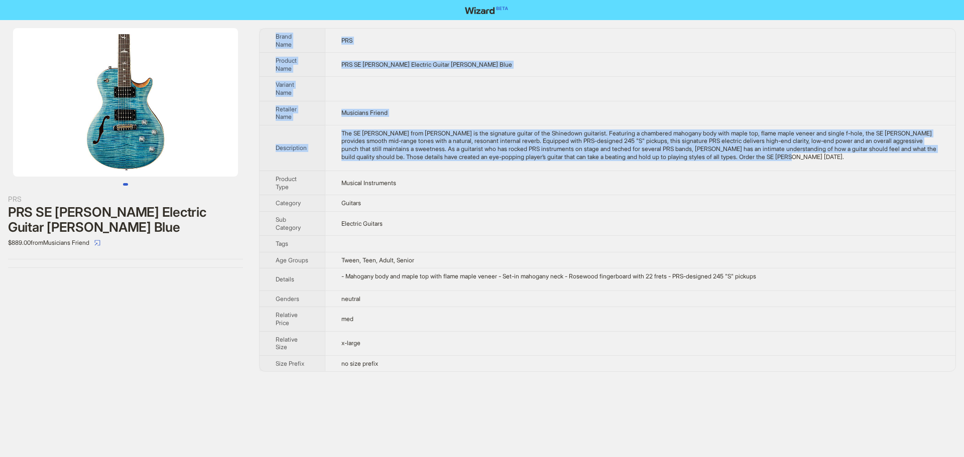
drag, startPoint x: 891, startPoint y: 158, endPoint x: 270, endPoint y: 35, distance: 632.7
click at [270, 35] on tbody "Brand Name PRS Product Name PRS SE Zach Myers Electric Guitar Myers Blue Varian…" at bounding box center [608, 200] width 696 height 343
copy tbody "Brand Name PRS Product Name PRS SE Zach Myers Electric Guitar Myers Blue Varian…"
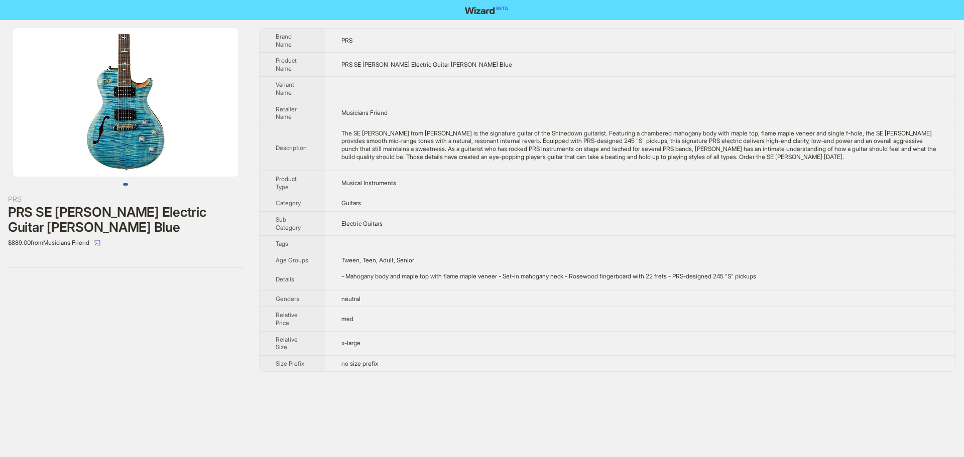
click at [494, 234] on td "Electric Guitars" at bounding box center [640, 223] width 631 height 24
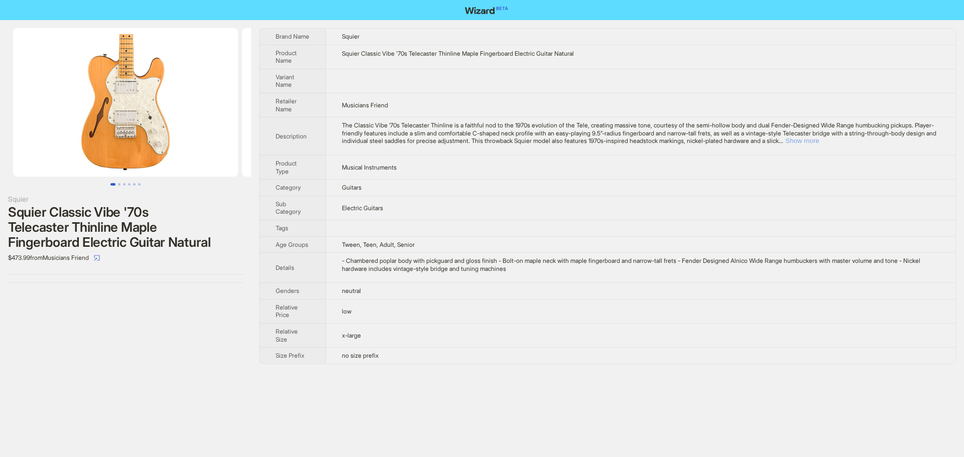
click at [819, 139] on button "Show more" at bounding box center [802, 141] width 34 height 8
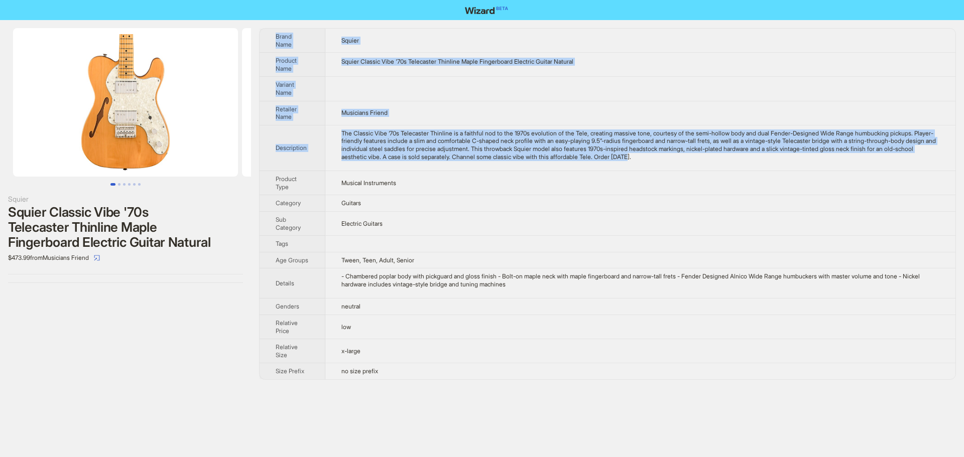
drag, startPoint x: 742, startPoint y: 158, endPoint x: 272, endPoint y: 37, distance: 486.0
click at [272, 37] on tbody "Brand Name Squier Product Name Squier Classic Vibe '70s Telecaster Thinline Map…" at bounding box center [608, 204] width 696 height 351
copy tbody "Brand Name Squier Product Name Squier Classic Vibe '70s Telecaster Thinline Map…"
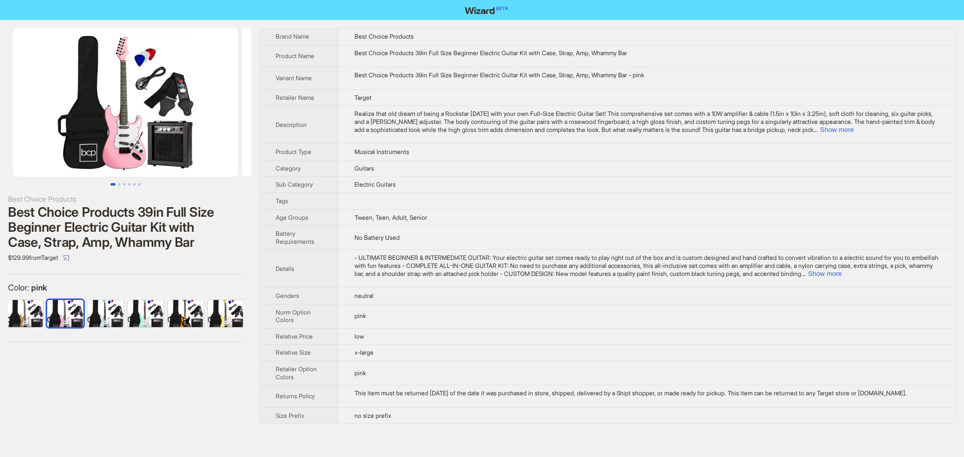
scroll to position [0, 327]
click at [854, 129] on button "Show more" at bounding box center [837, 130] width 34 height 8
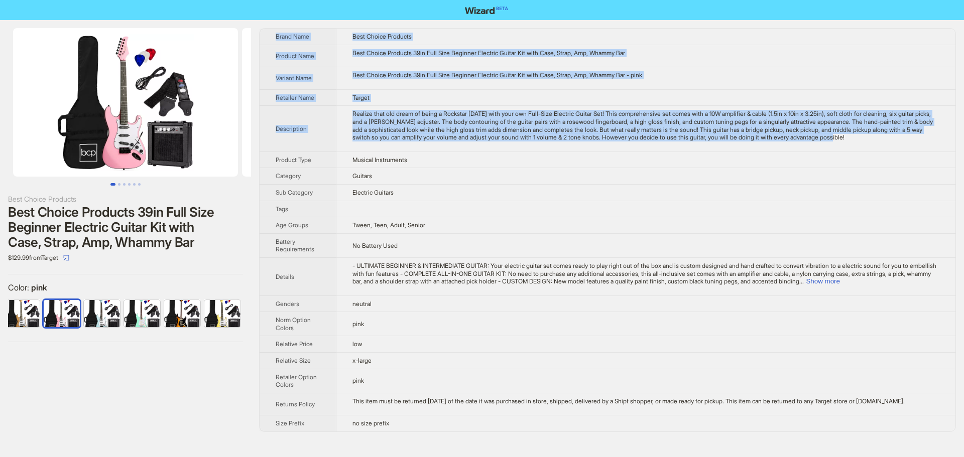
drag, startPoint x: 378, startPoint y: 144, endPoint x: 272, endPoint y: 37, distance: 150.9
click at [272, 37] on tbody "Brand Name Best Choice Products Product Name Best Choice Products 39in Full Siz…" at bounding box center [608, 230] width 696 height 403
copy tbody "Brand Name Best Choice Products Product Name Best Choice Products 39in Full Siz…"
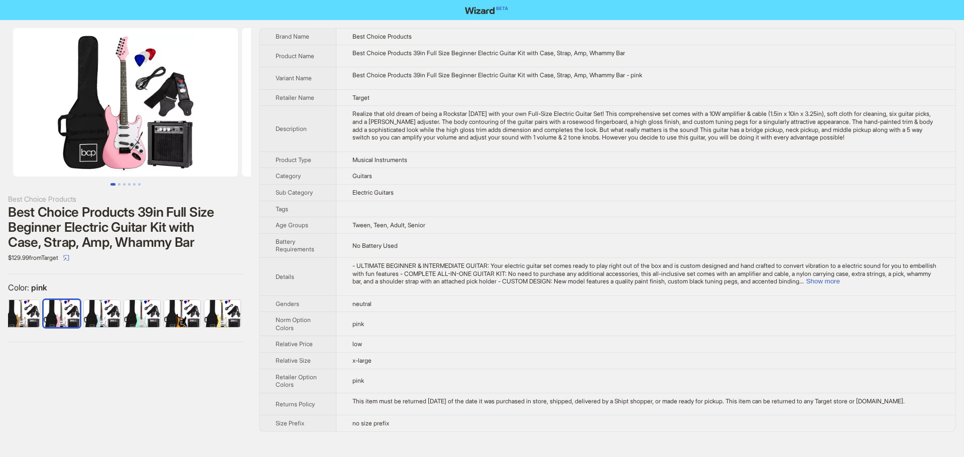
click at [533, 168] on td "Musical Instruments" at bounding box center [645, 160] width 619 height 17
drag, startPoint x: 455, startPoint y: 54, endPoint x: 651, endPoint y: 62, distance: 196.0
click at [651, 62] on td "Best Choice Products 39in Full Size Beginner Electric Guitar Kit with Case, Str…" at bounding box center [645, 56] width 619 height 23
copy div "Beginner Electric Guitar Kit with Case, Strap, Amp, Whammy Bar"
click at [681, 68] on td "Best Choice Products 39in Full Size Beginner Electric Guitar Kit with Case, Str…" at bounding box center [645, 78] width 619 height 23
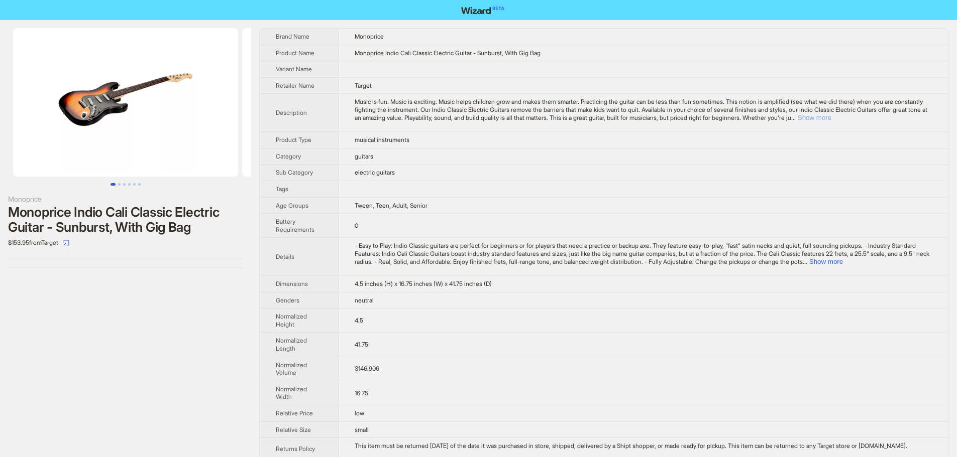
click at [831, 118] on button "Show more" at bounding box center [814, 118] width 34 height 8
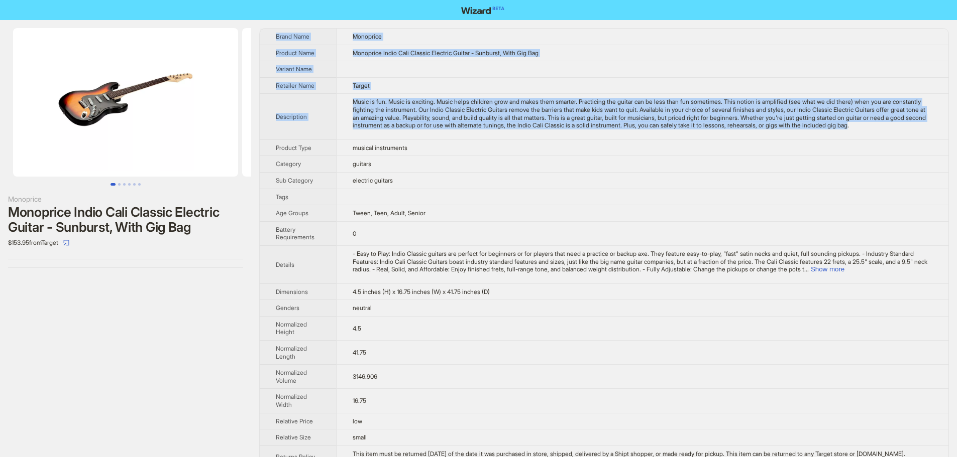
drag, startPoint x: 401, startPoint y: 136, endPoint x: 266, endPoint y: 32, distance: 170.1
click at [266, 32] on tbody "Brand Name Monoprice Product Name Monoprice Indio Cali Classic Electric Guitar …" at bounding box center [604, 268] width 688 height 479
copy tbody "Brand Name Monoprice Product Name Monoprice Indio Cali Classic Electric Guitar …"
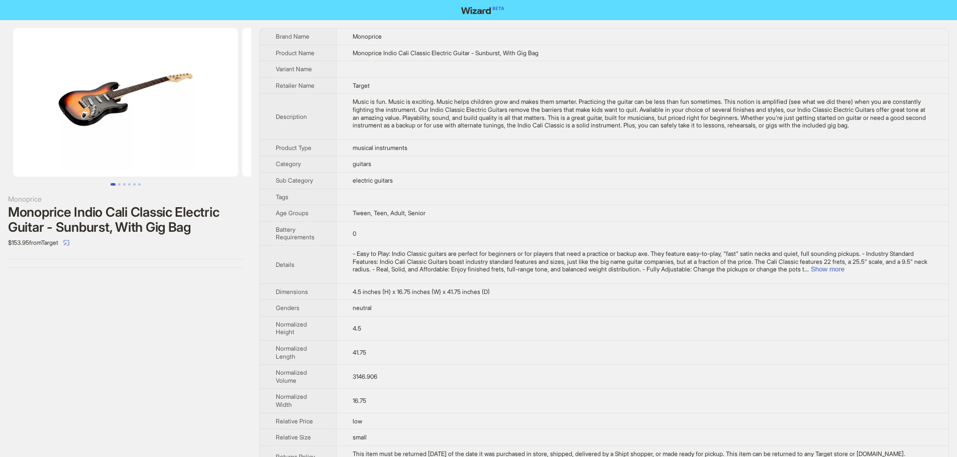
drag, startPoint x: 558, startPoint y: 186, endPoint x: 564, endPoint y: 144, distance: 42.7
click at [559, 183] on td "electric guitars" at bounding box center [642, 180] width 612 height 17
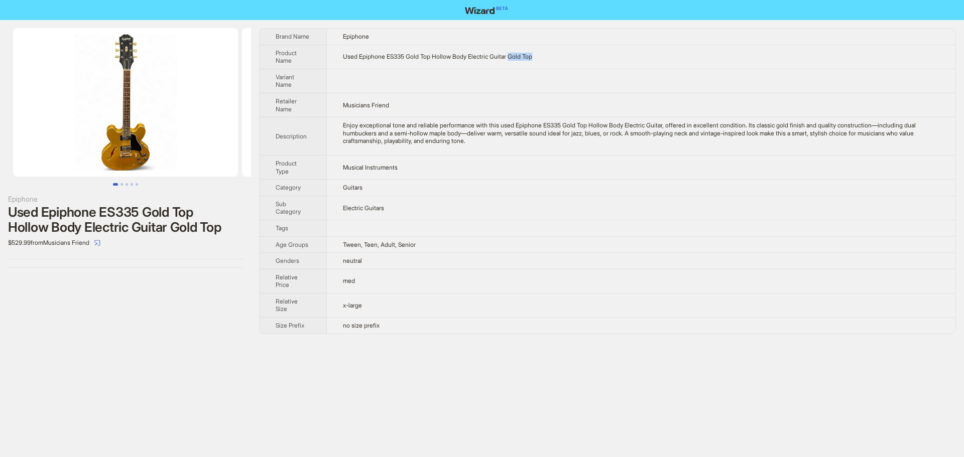
drag, startPoint x: 526, startPoint y: 58, endPoint x: 597, endPoint y: 64, distance: 70.6
click at [572, 61] on td "Used Epiphone ES335 Gold Top Hollow Body Electric Guitar Gold Top" at bounding box center [641, 57] width 629 height 24
click at [621, 67] on td "Used Epiphone ES335 Gold Top Hollow Body Electric Guitar Gold Top" at bounding box center [641, 57] width 629 height 24
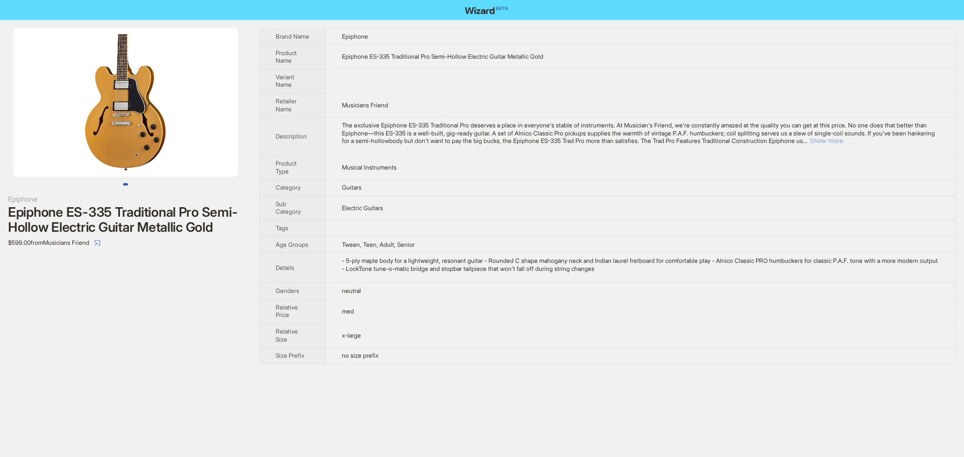
click at [843, 143] on button "Show more" at bounding box center [827, 141] width 34 height 8
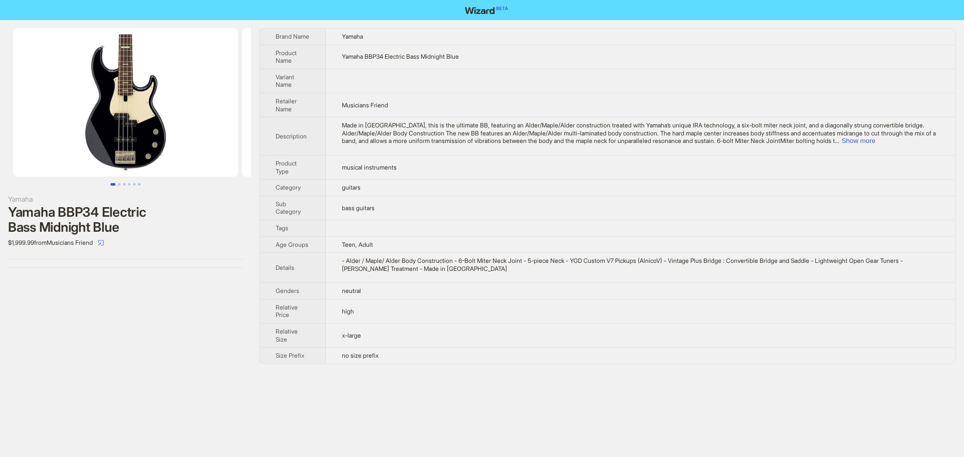
click at [199, 244] on div "$1,999.99 from Musicians Friend" at bounding box center [125, 243] width 235 height 16
click at [875, 144] on button "Show more" at bounding box center [859, 141] width 34 height 8
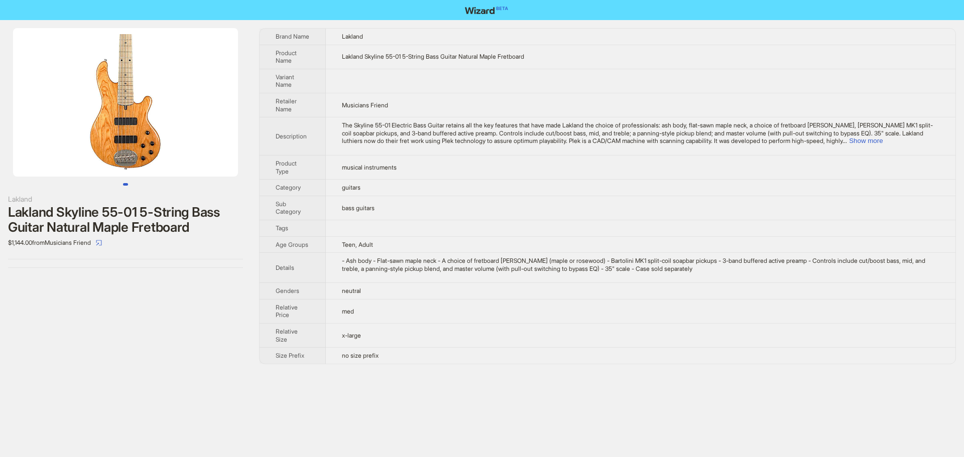
click at [473, 97] on td "Musicians Friend" at bounding box center [641, 105] width 630 height 24
click at [883, 143] on button "Show more" at bounding box center [866, 141] width 34 height 8
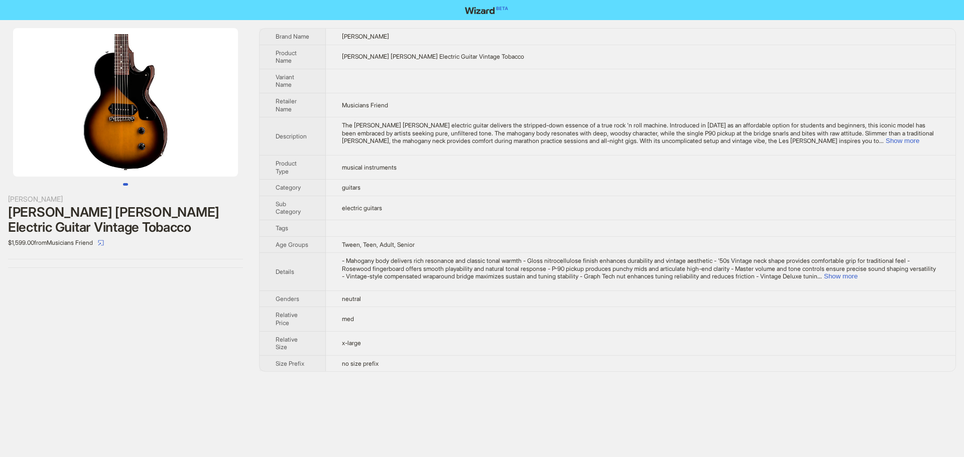
click at [725, 86] on td at bounding box center [641, 81] width 630 height 24
click at [907, 140] on button "Show more" at bounding box center [903, 141] width 34 height 8
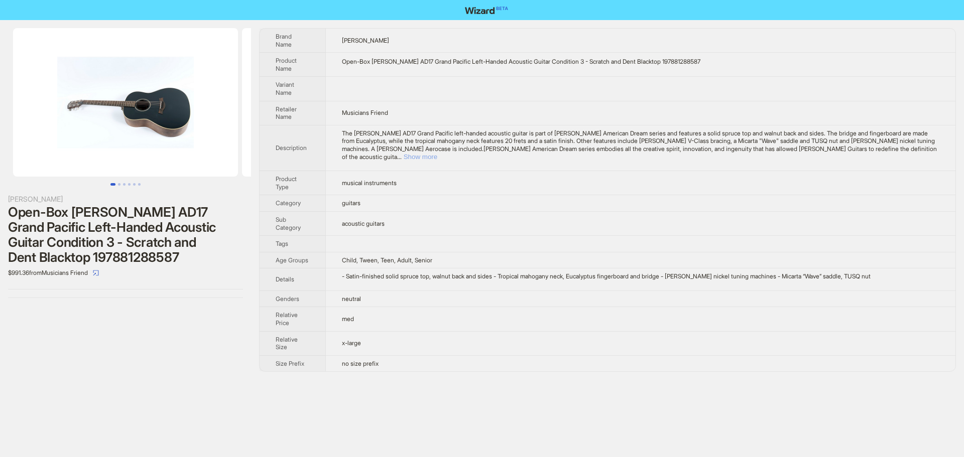
click at [437, 153] on button "Show more" at bounding box center [421, 157] width 34 height 8
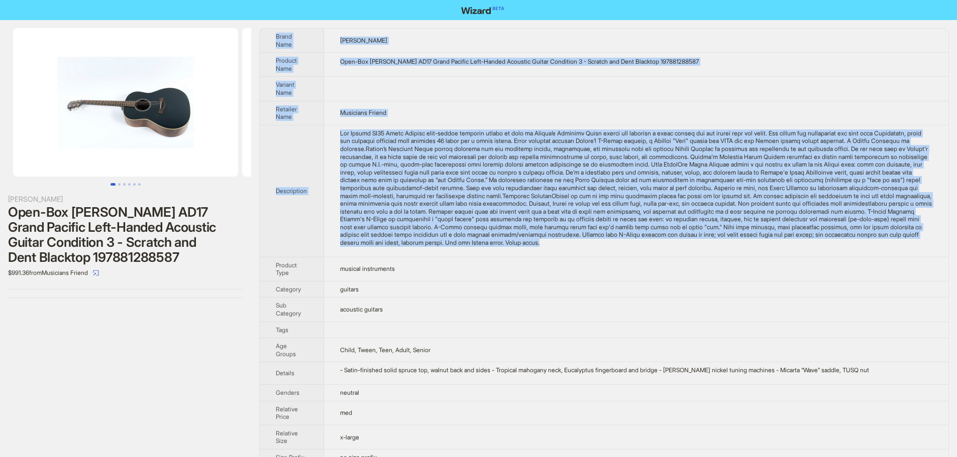
drag, startPoint x: 863, startPoint y: 244, endPoint x: 269, endPoint y: 38, distance: 628.3
click at [269, 38] on tbody "Brand Name Taylor Product Name Open-Box Taylor AD17 Grand Pacific Left-Handed A…" at bounding box center [604, 247] width 688 height 437
copy tbody "Brand Name Taylor Product Name Open-Box Taylor AD17 Grand Pacific Left-Handed A…"
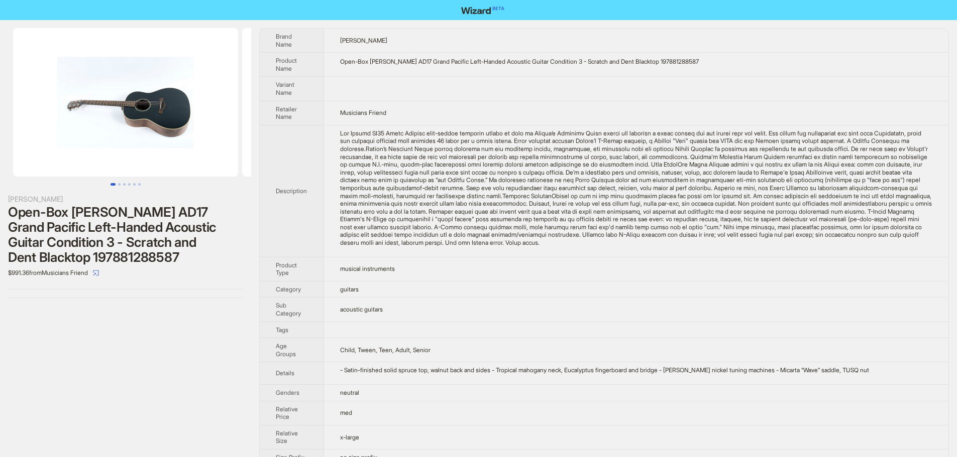
click at [643, 308] on td "acoustic guitars" at bounding box center [636, 310] width 624 height 24
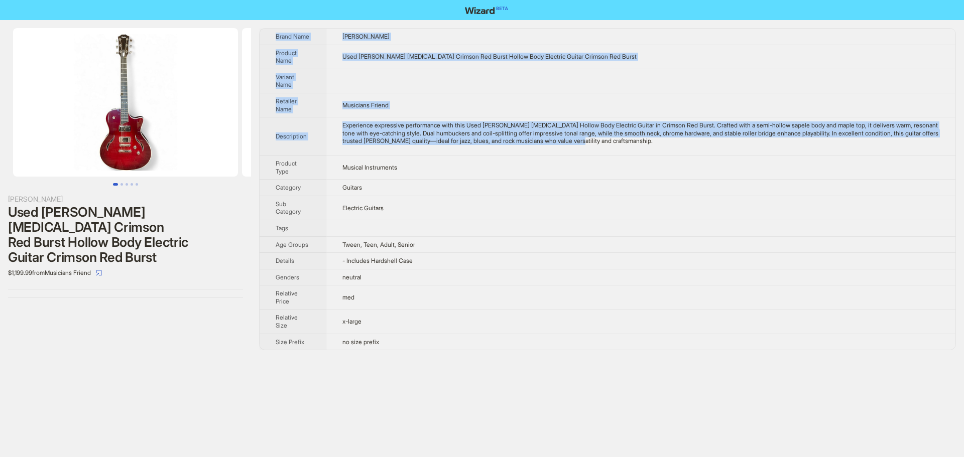
drag, startPoint x: 640, startPoint y: 143, endPoint x: 271, endPoint y: 38, distance: 383.9
click at [271, 38] on tbody "Brand Name [PERSON_NAME] Product Name Used [PERSON_NAME] [MEDICAL_DATA] Crimson…" at bounding box center [608, 189] width 696 height 321
copy tbody "Brand Name [PERSON_NAME] Product Name Used [PERSON_NAME] [MEDICAL_DATA] Crimson…"
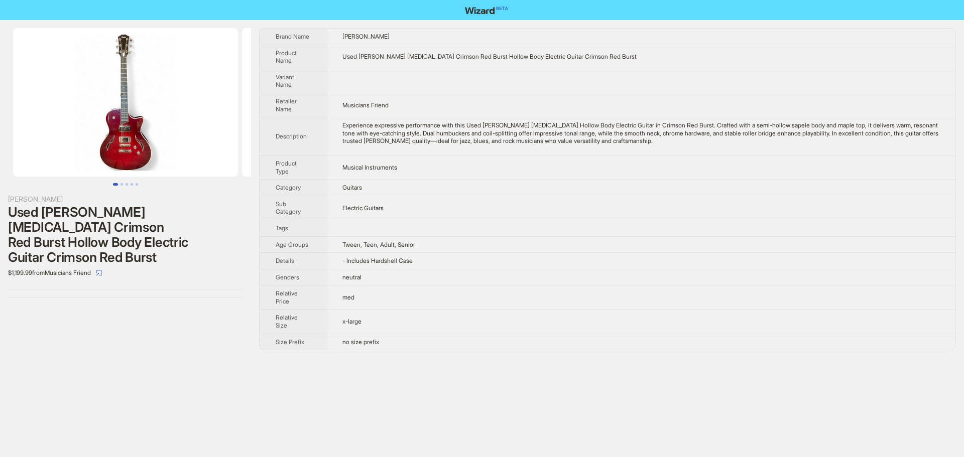
click at [653, 185] on td "Guitars" at bounding box center [641, 188] width 630 height 17
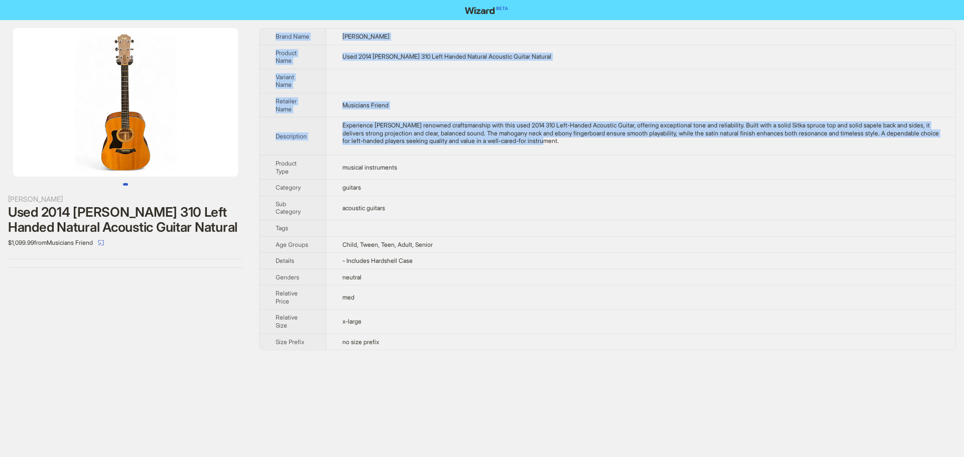
drag, startPoint x: 628, startPoint y: 141, endPoint x: 274, endPoint y: 33, distance: 370.3
click at [274, 33] on tbody "Brand Name Taylor Product Name Used 2014 Taylor 310 Left Handed Natural Acousti…" at bounding box center [608, 189] width 696 height 321
copy tbody "Brand Name Taylor Product Name Used 2014 Taylor 310 Left Handed Natural Acousti…"
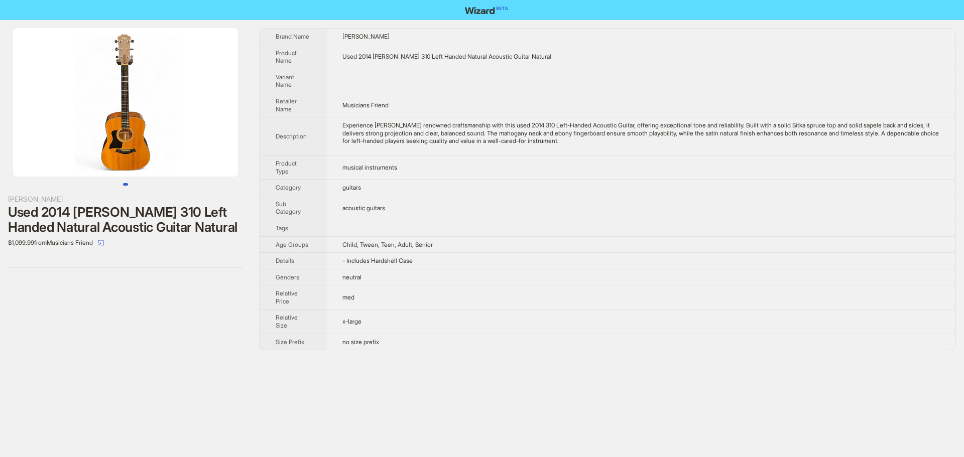
click at [564, 253] on td "- Includes Hardshell Case" at bounding box center [640, 261] width 629 height 17
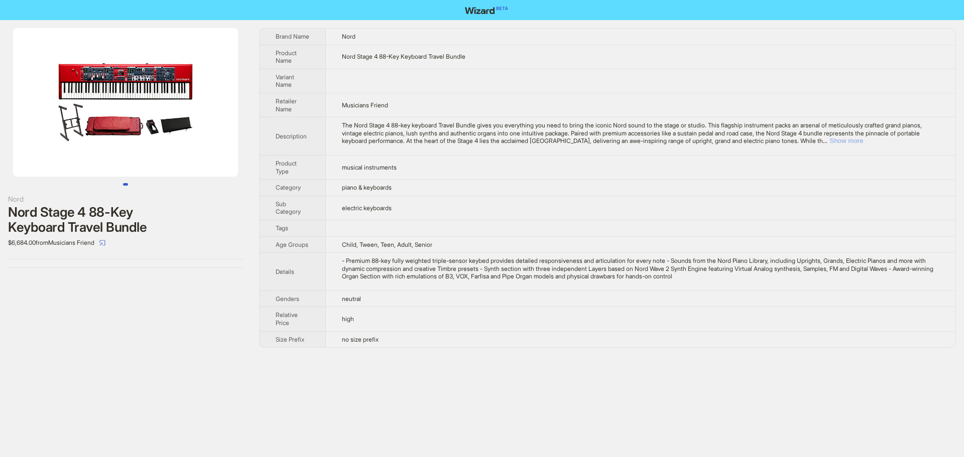
click at [863, 141] on button "Show more" at bounding box center [847, 141] width 34 height 8
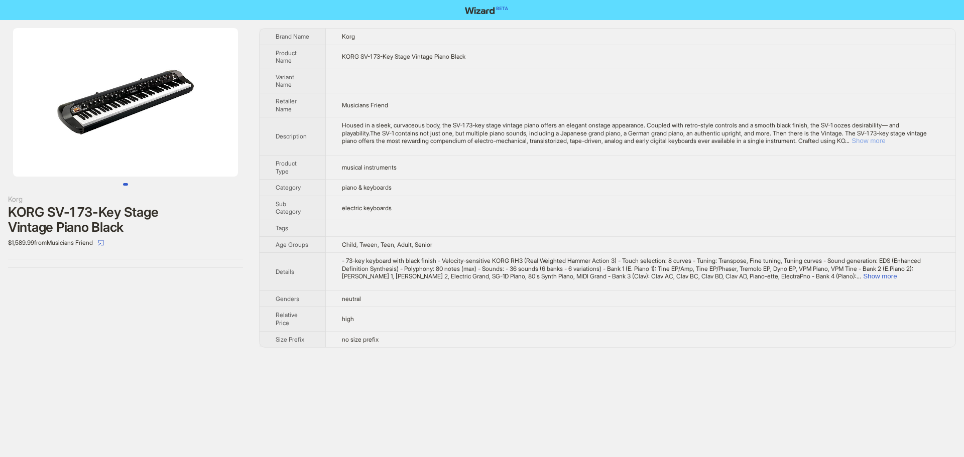
click at [885, 143] on button "Show more" at bounding box center [869, 141] width 34 height 8
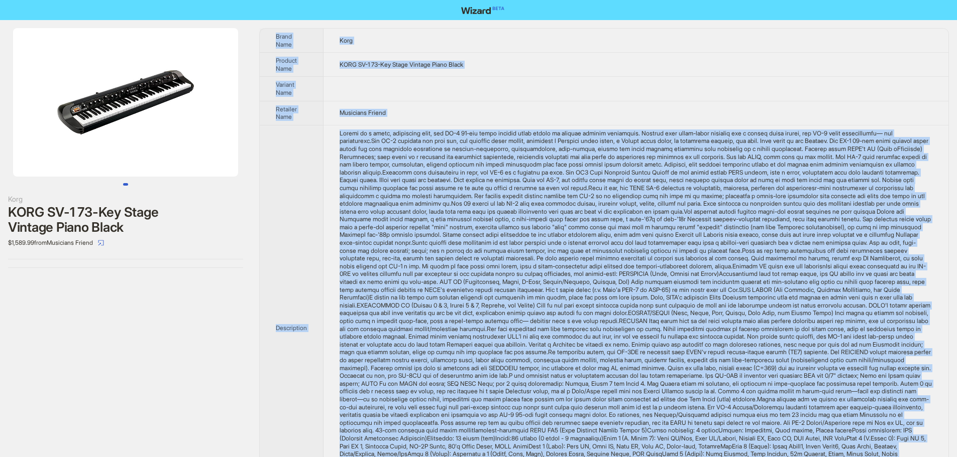
drag, startPoint x: 668, startPoint y: 237, endPoint x: 272, endPoint y: 36, distance: 444.5
click at [272, 36] on tbody "Brand Name Korg Product Name KORG SV-1 73-Key Stage Vintage Piano Black Variant…" at bounding box center [604, 380] width 688 height 703
copy tbody "Brand Name Korg Product Name KORG SV-1 73-Key Stage Vintage Piano Black Variant…"
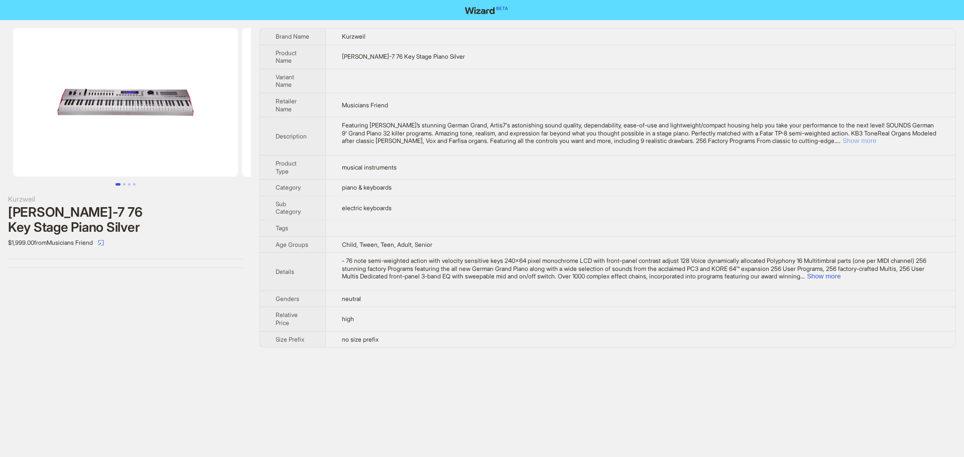
click at [876, 141] on button "Show more" at bounding box center [860, 141] width 34 height 8
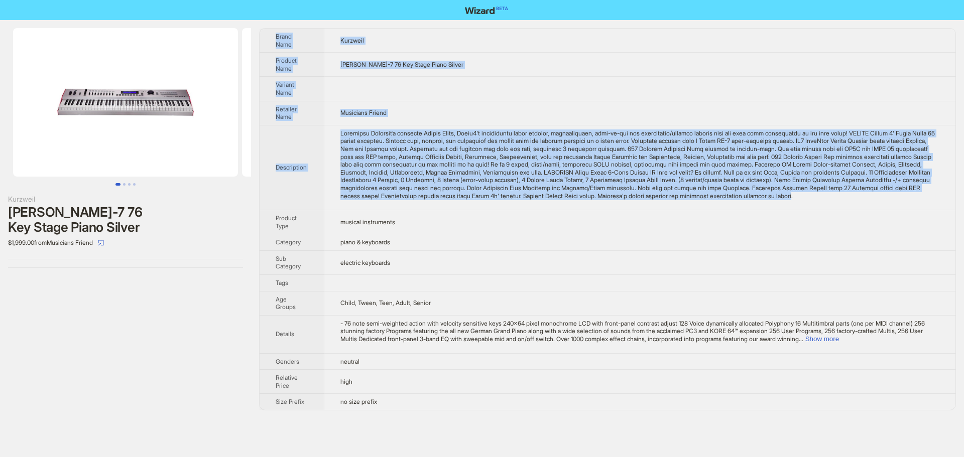
drag, startPoint x: 498, startPoint y: 205, endPoint x: 268, endPoint y: 38, distance: 284.8
click at [268, 38] on tbody "Brand Name Kurzweil Product Name [PERSON_NAME]-7 76 Key Stage Piano Silver Vari…" at bounding box center [608, 220] width 696 height 382
copy tbody "Lorem Ipsu Dolorsit Ametcon Adip Elitsedd Eiusm-5 07 Tem Incid Utlab Etdolo Mag…"
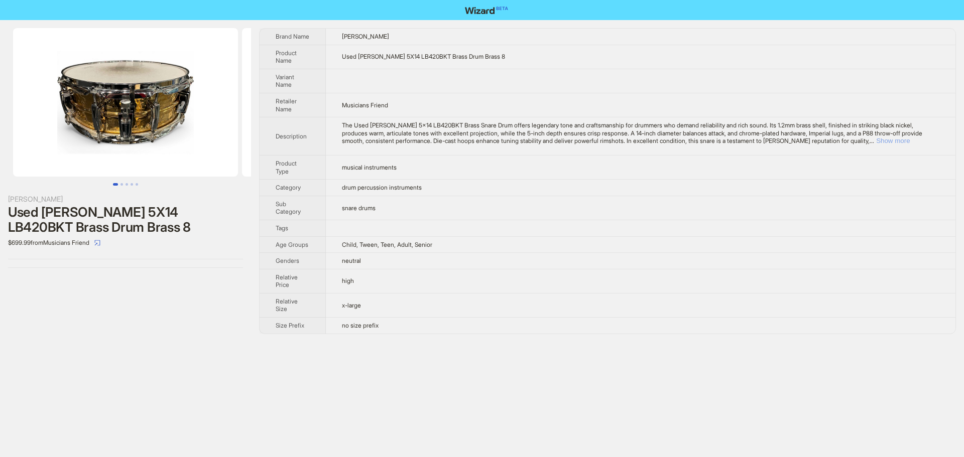
click at [910, 140] on button "Show more" at bounding box center [893, 141] width 34 height 8
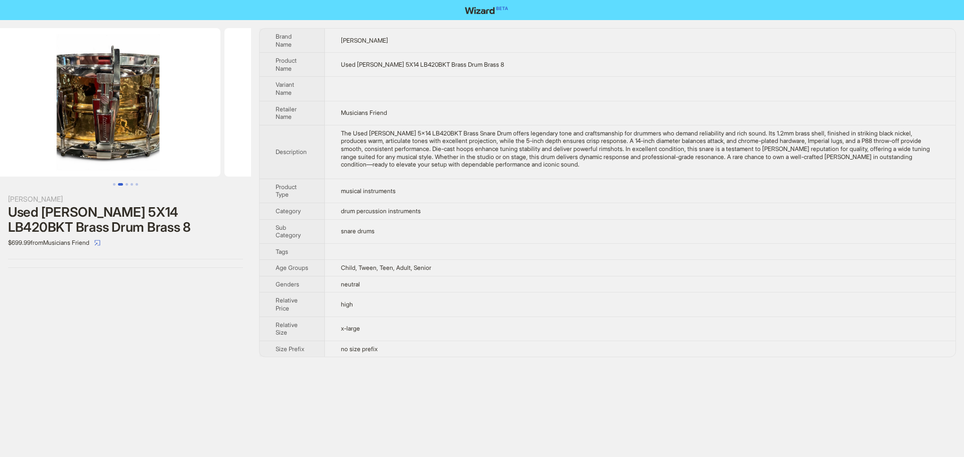
drag, startPoint x: 142, startPoint y: 129, endPoint x: 37, endPoint y: 130, distance: 105.0
click at [37, 130] on ul at bounding box center [125, 102] width 251 height 149
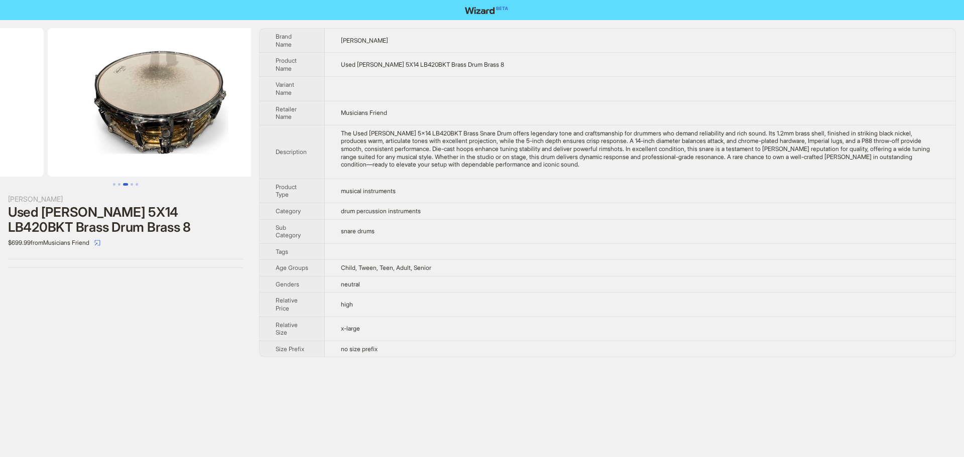
drag, startPoint x: 167, startPoint y: 154, endPoint x: 37, endPoint y: 143, distance: 130.0
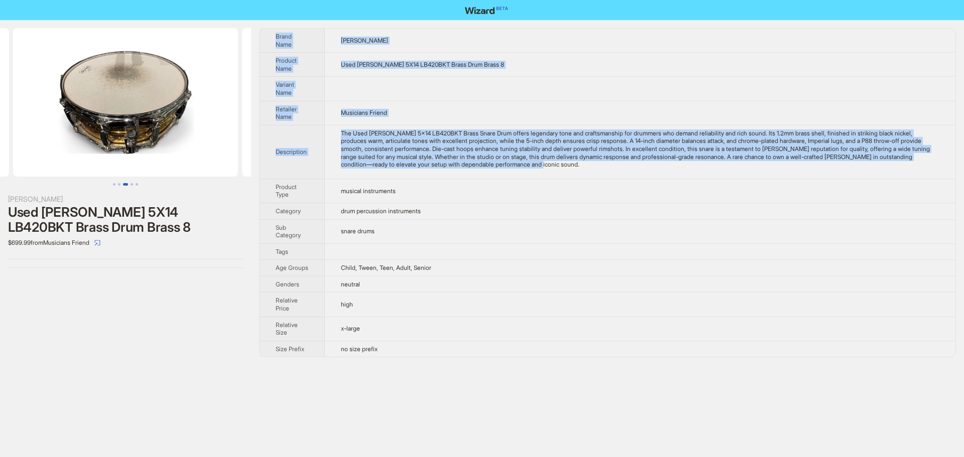
drag, startPoint x: 639, startPoint y: 165, endPoint x: 272, endPoint y: 37, distance: 388.6
click at [272, 37] on tbody "Brand Name Ludwig Product Name Used Ludwig 5X14 LB420BKT Brass Drum Brass 8 Var…" at bounding box center [608, 193] width 696 height 328
copy tbody "Brand Name Ludwig Product Name Used Ludwig 5X14 LB420BKT Brass Drum Brass 8 Var…"
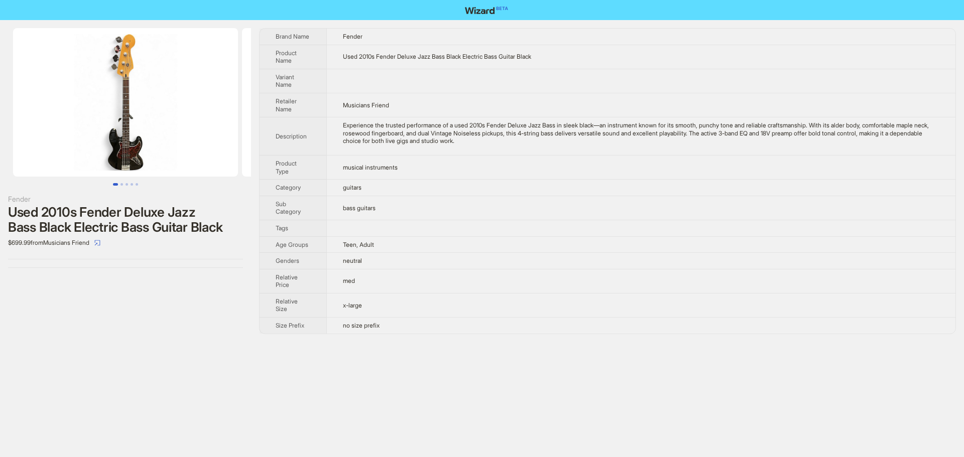
click at [705, 41] on td "Fender" at bounding box center [640, 37] width 629 height 16
click at [657, 125] on div "Experience the trusted performance of a used 2010s Fender Deluxe Jazz Bass in s…" at bounding box center [641, 134] width 597 height 24
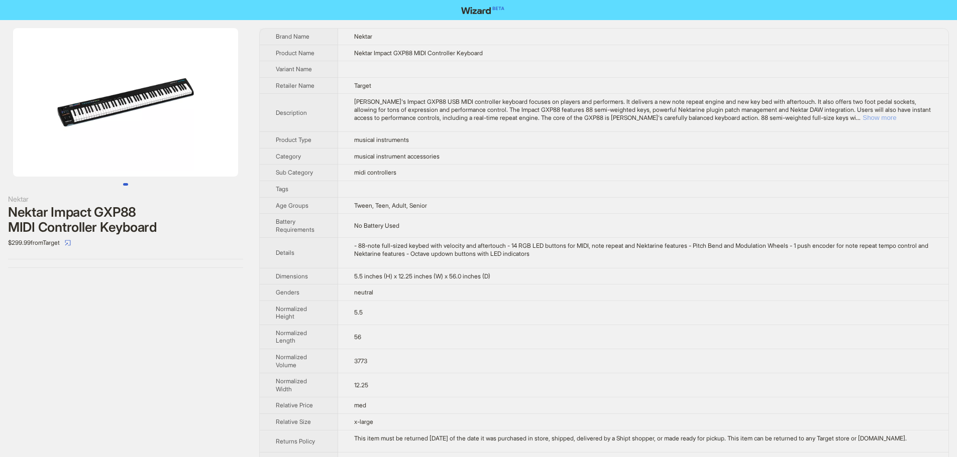
click at [896, 118] on button "Show more" at bounding box center [879, 118] width 34 height 8
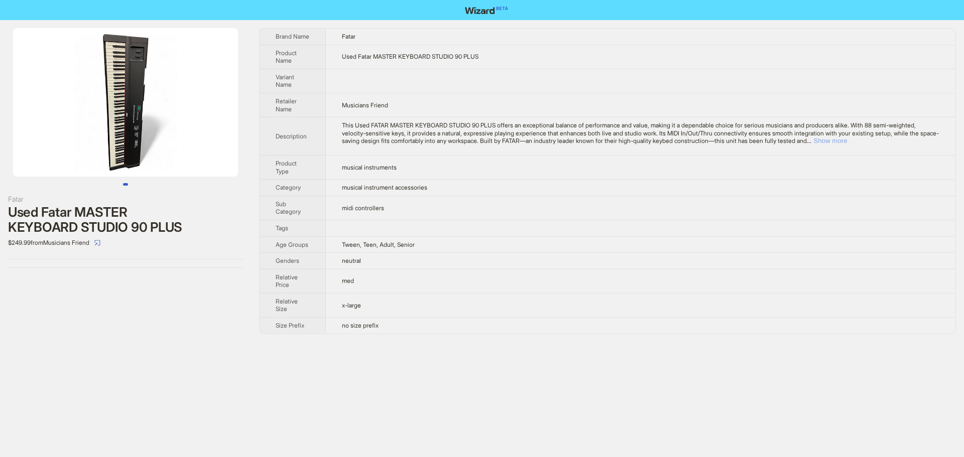
click at [847, 140] on button "Show more" at bounding box center [831, 141] width 34 height 8
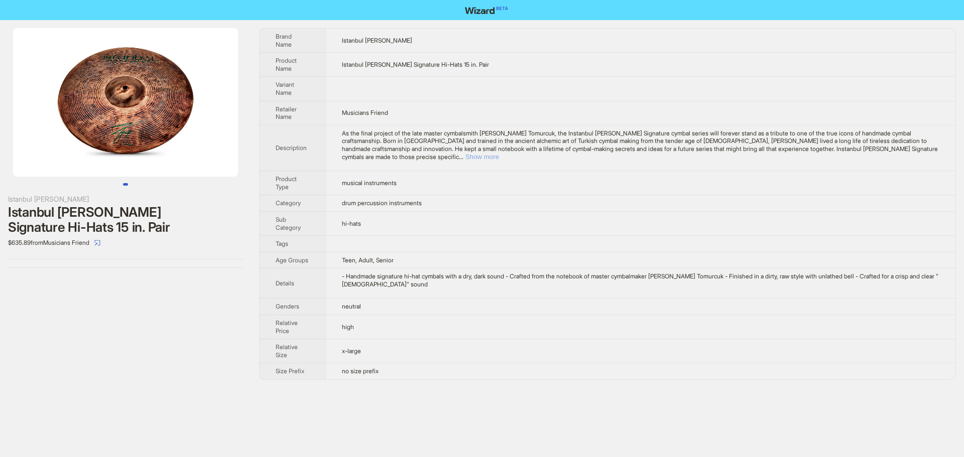
click at [499, 153] on button "Show more" at bounding box center [483, 157] width 34 height 8
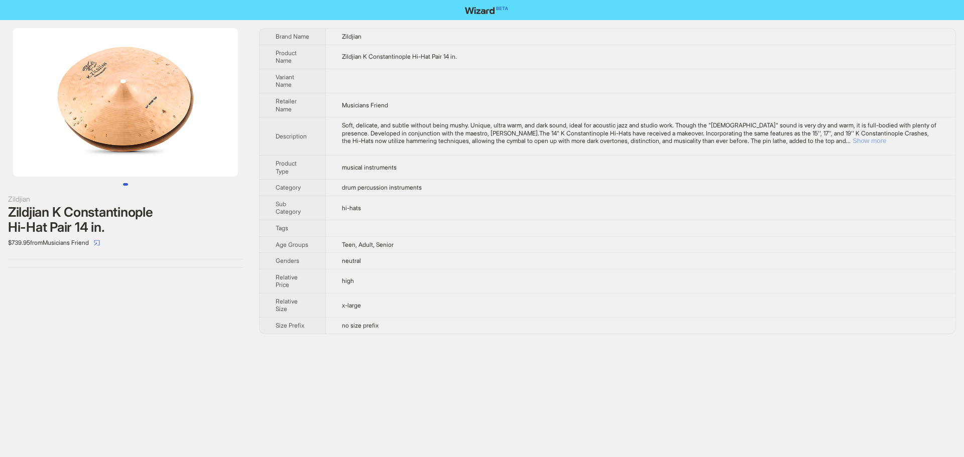
click at [886, 143] on button "Show more" at bounding box center [870, 141] width 34 height 8
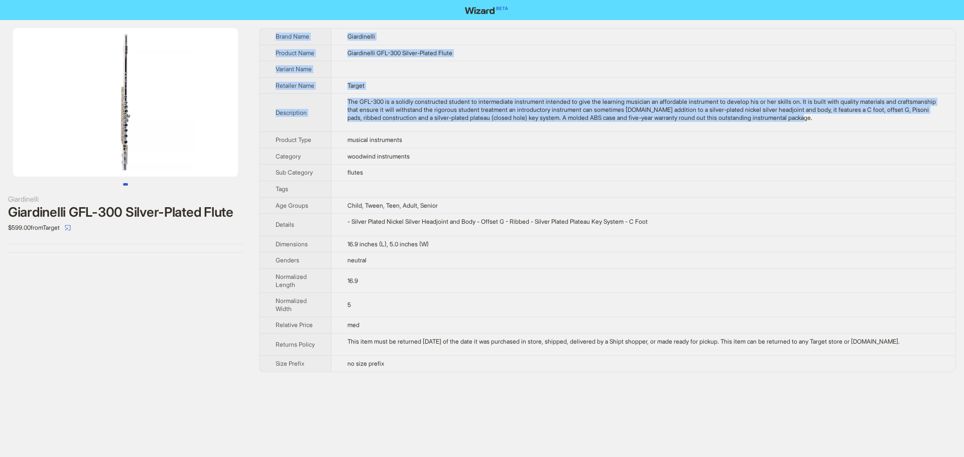
drag, startPoint x: 886, startPoint y: 125, endPoint x: 265, endPoint y: 35, distance: 627.2
click at [265, 35] on tbody "Brand Name Giardinelli Product Name Giardinelli GFL-300 Silver-Plated Flute Var…" at bounding box center [608, 200] width 696 height 343
copy tbody "Brand Name Giardinelli Product Name Giardinelli GFL-300 Silver-Plated Flute Var…"
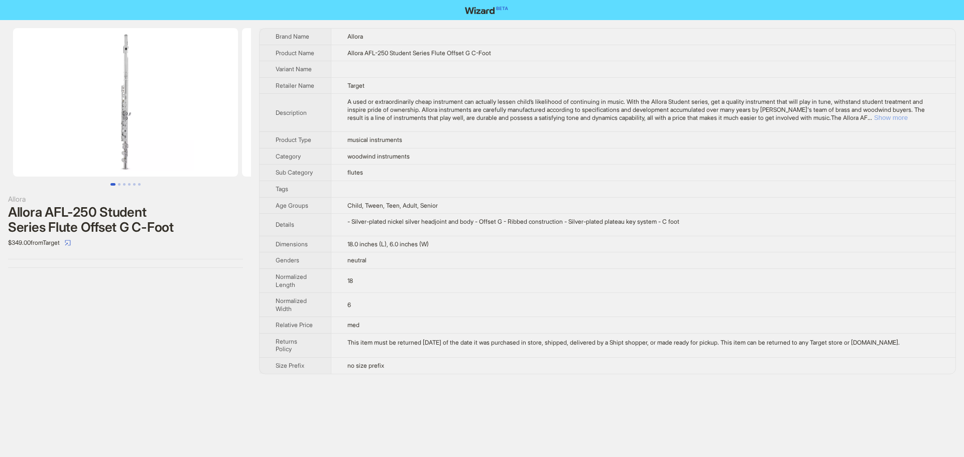
click at [908, 122] on button "Show more" at bounding box center [891, 118] width 34 height 8
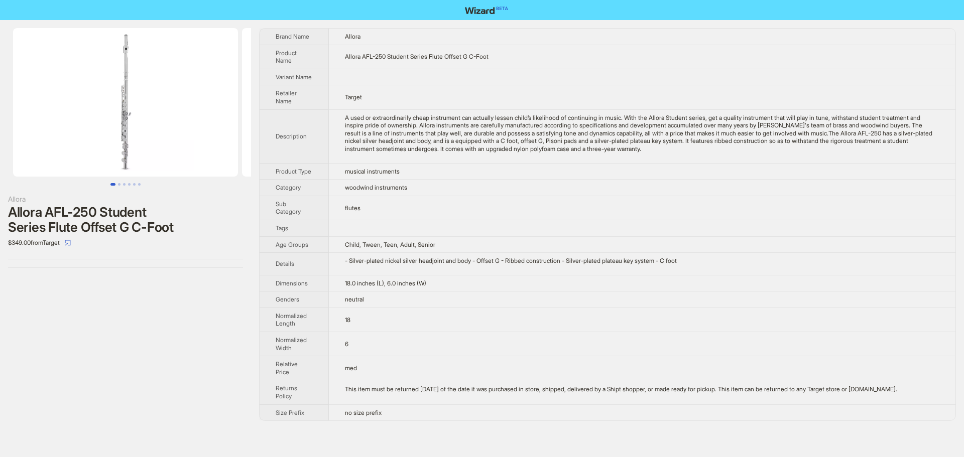
click at [807, 85] on td at bounding box center [642, 77] width 627 height 17
click at [755, 95] on td "Target" at bounding box center [642, 97] width 627 height 24
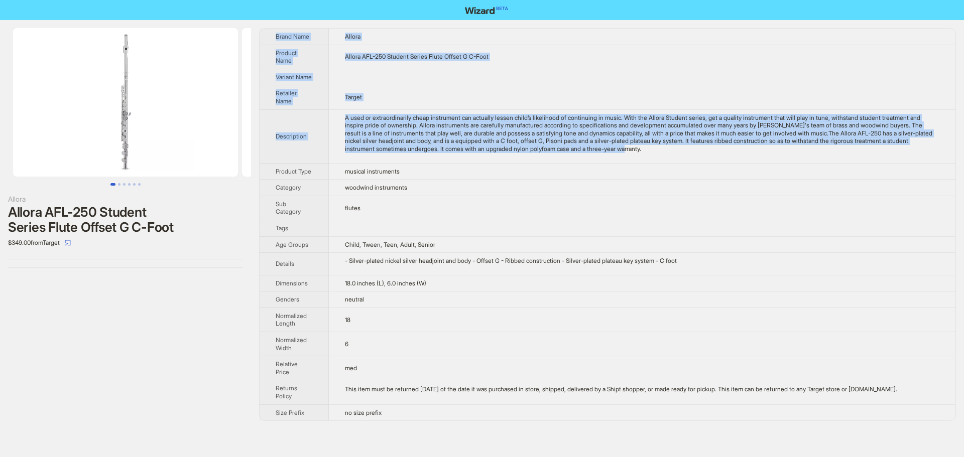
drag, startPoint x: 716, startPoint y: 158, endPoint x: 272, endPoint y: 37, distance: 459.8
click at [272, 37] on tbody "Brand Name Allora Product Name Allora AFL-250 Student Series Flute Offset G C-F…" at bounding box center [608, 225] width 696 height 392
copy tbody "Brand Name Allora Product Name Allora AFL-250 Student Series Flute Offset G C-F…"
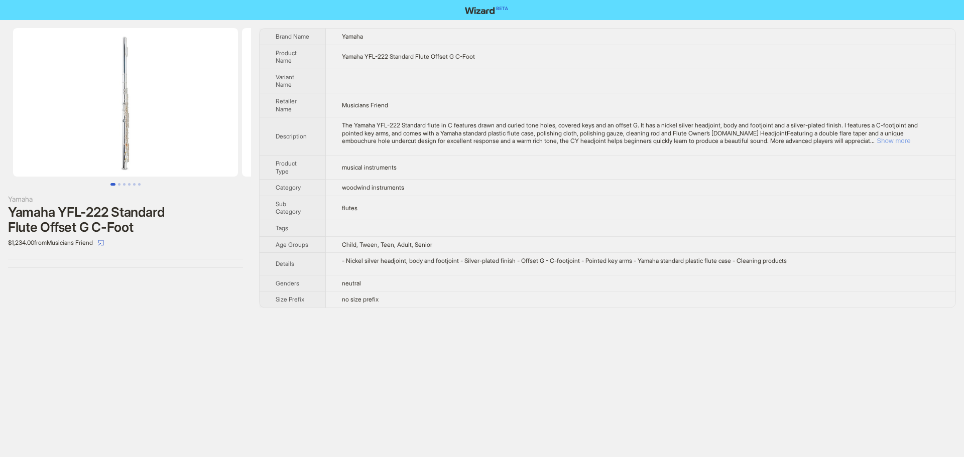
click at [910, 143] on button "Show more" at bounding box center [894, 141] width 34 height 8
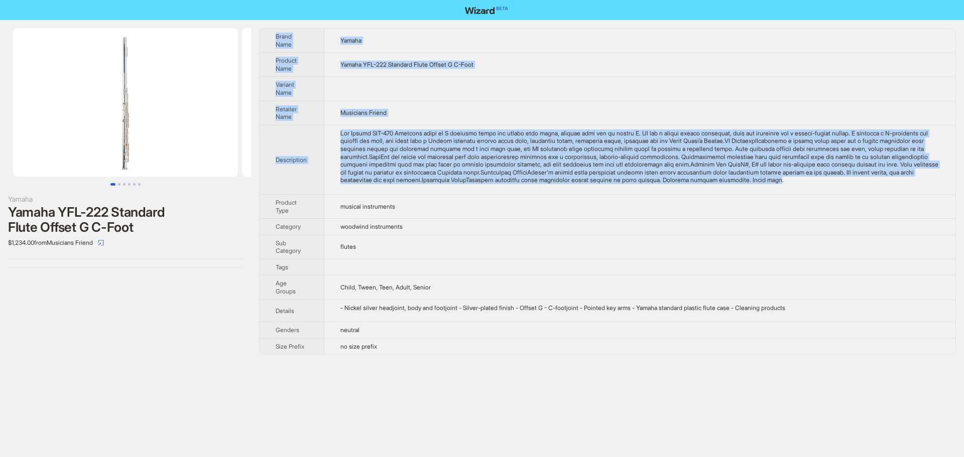
drag, startPoint x: 408, startPoint y: 190, endPoint x: 274, endPoint y: 37, distance: 204.3
click at [274, 37] on tbody "Brand Name Yamaha Product Name Yamaha YFL-222 Standard Flute Offset G C-Foot Va…" at bounding box center [608, 192] width 696 height 326
copy tbody "Brand Name Yamaha Product Name Yamaha YFL-222 Standard Flute Offset G C-Foot Va…"
click at [621, 98] on td at bounding box center [639, 89] width 631 height 24
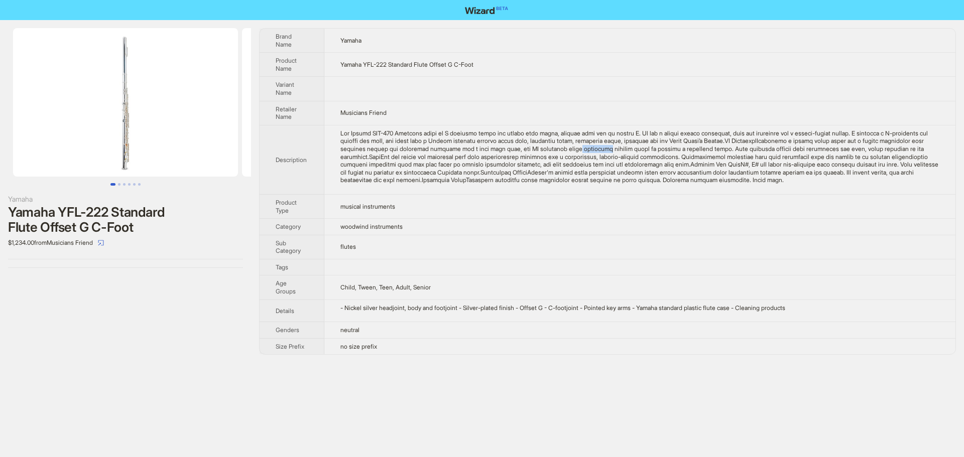
drag, startPoint x: 664, startPoint y: 152, endPoint x: 634, endPoint y: 152, distance: 29.6
click at [634, 152] on div "The Yamaha YFL-222 Standard flute in C features drawn and curled tone holes, co…" at bounding box center [639, 157] width 599 height 55
click at [639, 153] on div "The Yamaha YFL-222 Standard flute in C features drawn and curled tone holes, co…" at bounding box center [639, 157] width 599 height 55
drag, startPoint x: 636, startPoint y: 152, endPoint x: 664, endPoint y: 152, distance: 28.6
click at [664, 152] on div "The Yamaha YFL-222 Standard flute in C features drawn and curled tone holes, co…" at bounding box center [639, 157] width 599 height 55
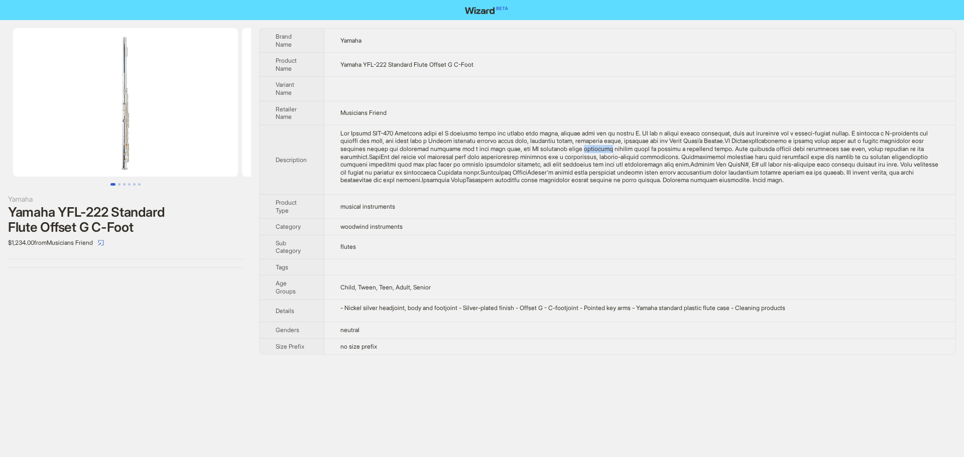
copy div "beginners"
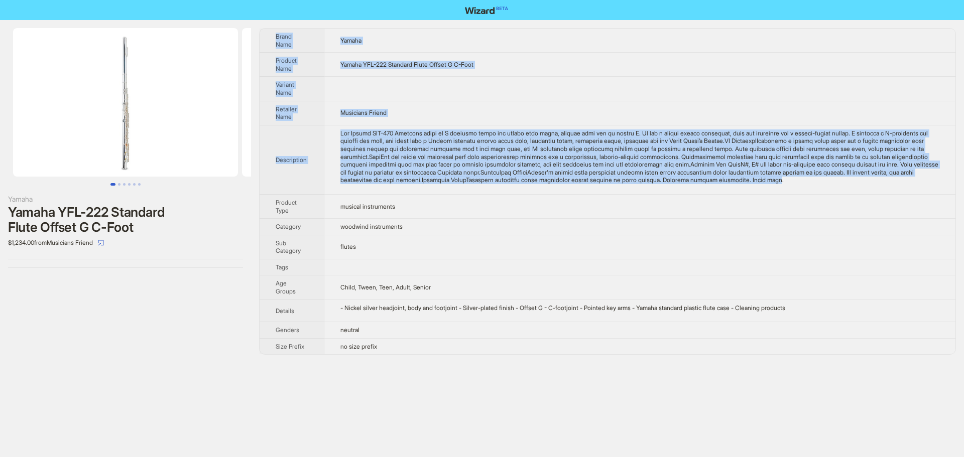
drag, startPoint x: 408, startPoint y: 190, endPoint x: 267, endPoint y: 28, distance: 215.4
click at [267, 28] on div "Yamaha Yamaha YFL-222 Standard Flute Offset G C-Foot $1,234.00 from Musicians F…" at bounding box center [482, 191] width 964 height 343
copy tbody "Brand Name Yamaha Product Name Yamaha YFL-222 Standard Flute Offset G C-Foot Va…"
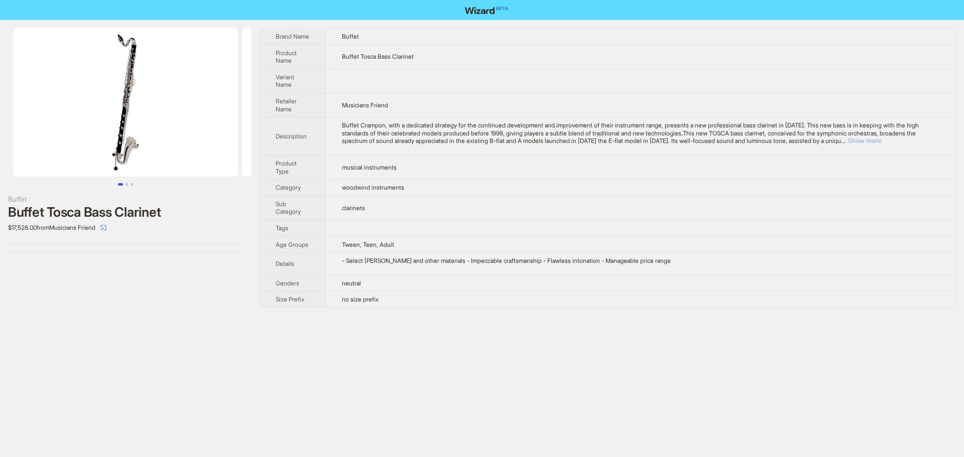
click at [881, 143] on button "Show more" at bounding box center [865, 141] width 34 height 8
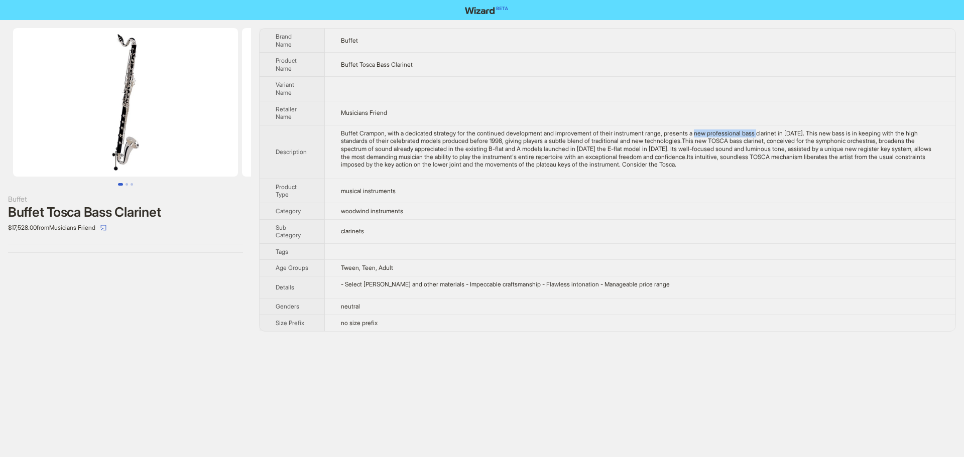
drag, startPoint x: 710, startPoint y: 136, endPoint x: 777, endPoint y: 133, distance: 66.8
click at [777, 133] on div "Buffet Crampon, with a dedicated strategy for the continued development and imp…" at bounding box center [640, 149] width 599 height 39
click at [749, 197] on td "musical instruments" at bounding box center [640, 191] width 631 height 24
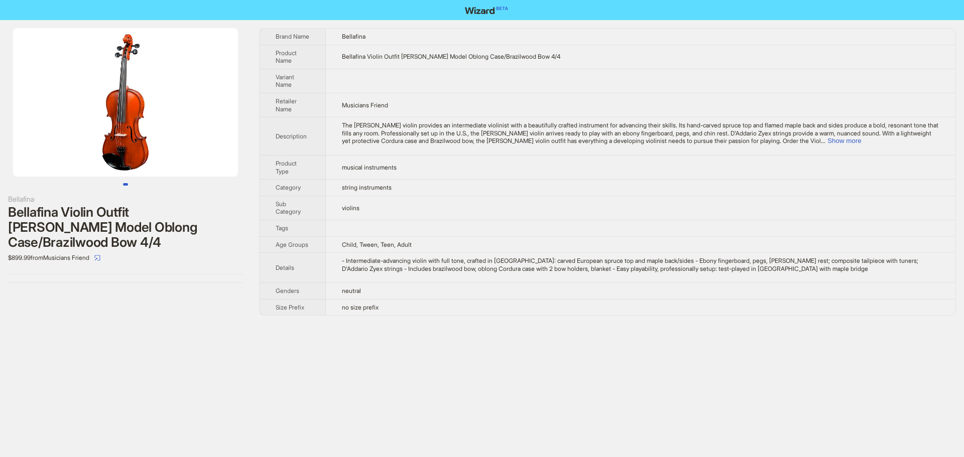
click at [914, 137] on span "The Bellafina Domenico violin provides an intermediate violinist with a beautif…" at bounding box center [640, 133] width 597 height 23
click at [861, 141] on button "Show more" at bounding box center [845, 141] width 34 height 8
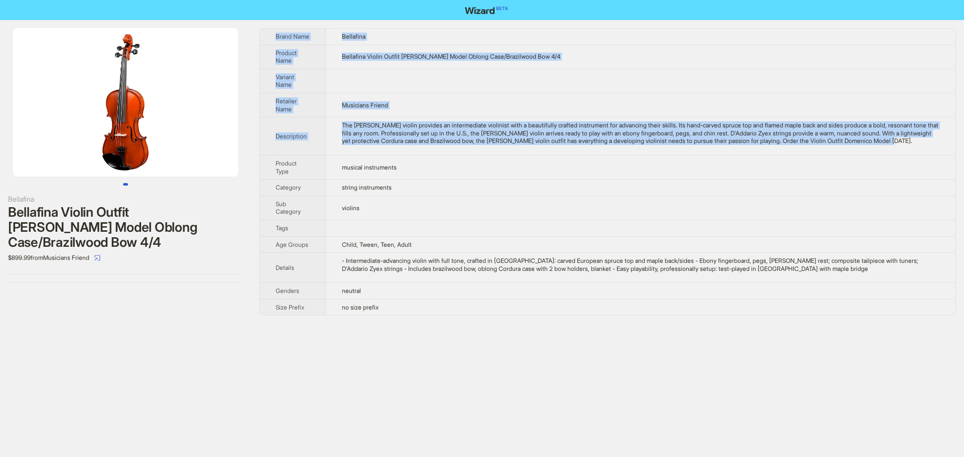
drag, startPoint x: 412, startPoint y: 159, endPoint x: 271, endPoint y: 35, distance: 187.9
click at [271, 35] on tbody "Brand Name Bellafina Product Name Bellafina Violin Outfit Domenico Model Oblong…" at bounding box center [608, 172] width 696 height 287
copy tbody "Brand Name Bellafina Product Name Bellafina Violin Outfit Domenico Model Oblong…"
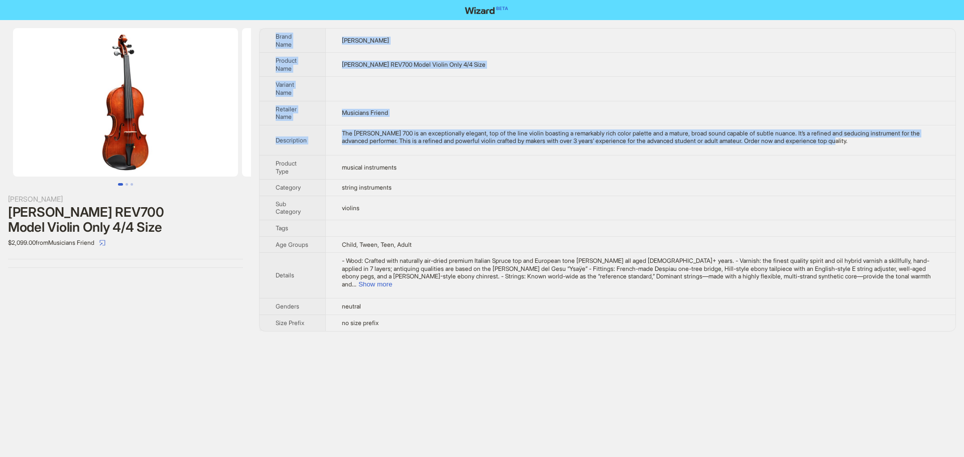
drag, startPoint x: 878, startPoint y: 135, endPoint x: 275, endPoint y: 37, distance: 611.5
click at [275, 37] on tbody "Brand Name [PERSON_NAME] Product Name [PERSON_NAME] REV700 Model Violin Only 4/…" at bounding box center [608, 180] width 696 height 303
copy tbody "Brand Name [PERSON_NAME] Product Name [PERSON_NAME] REV700 Model Violin Only 4/…"
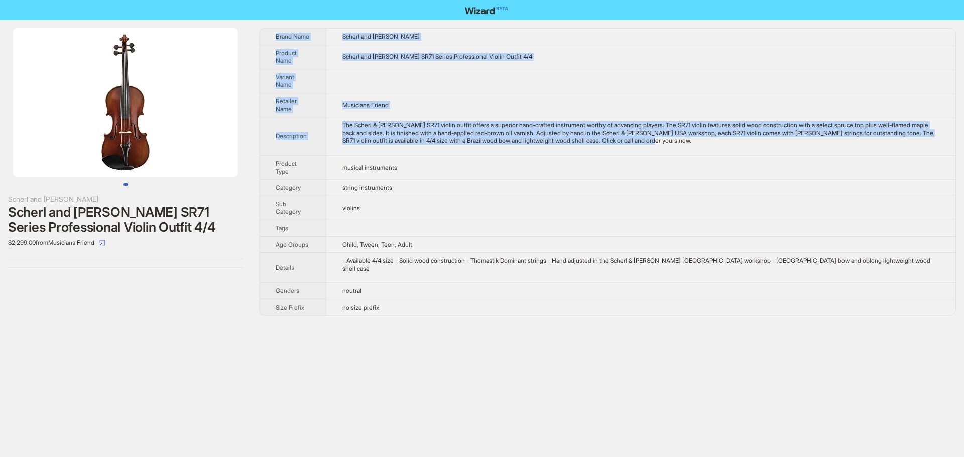
drag, startPoint x: 712, startPoint y: 143, endPoint x: 274, endPoint y: 36, distance: 450.8
click at [274, 36] on tbody "Brand Name Scherl and Roth Product Name Scherl and Roth SR71 Series Professiona…" at bounding box center [608, 172] width 696 height 287
copy tbody "Brand Name Scherl and Roth Product Name Scherl and Roth SR71 Series Professiona…"
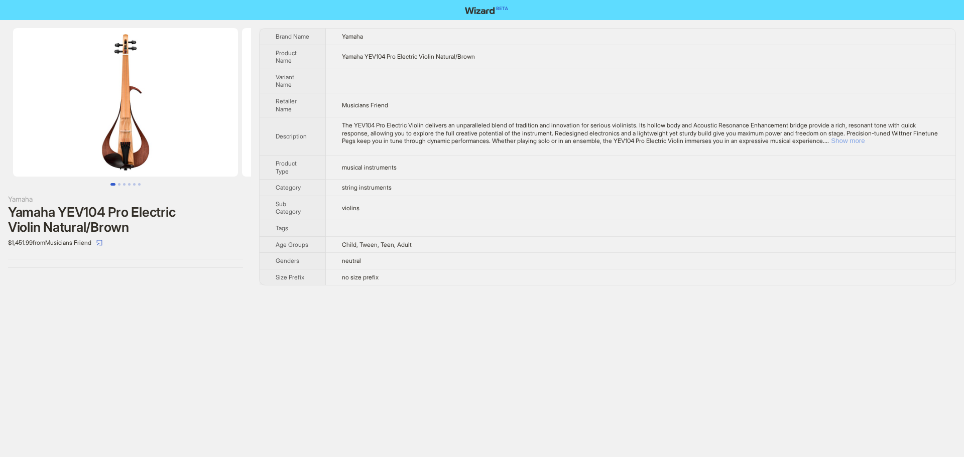
click at [865, 141] on button "Show more" at bounding box center [848, 141] width 34 height 8
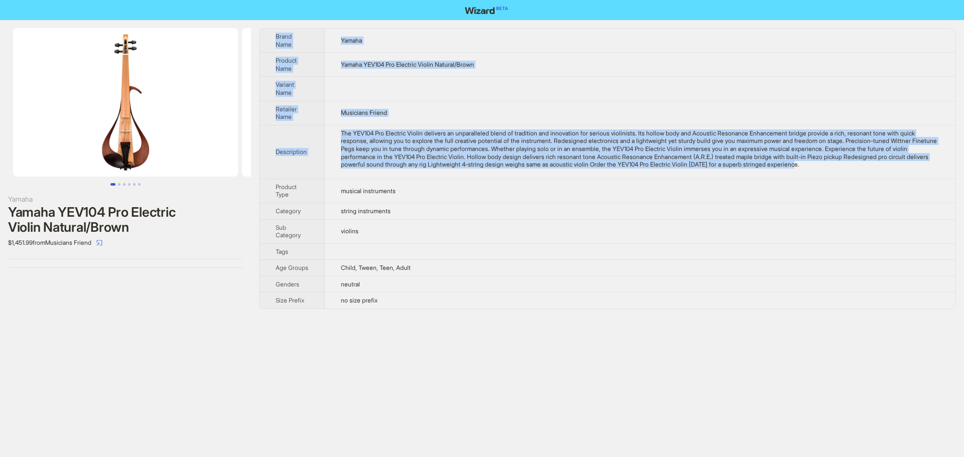
drag, startPoint x: 907, startPoint y: 165, endPoint x: 273, endPoint y: 37, distance: 646.6
click at [273, 37] on tbody "Brand Name Yamaha Product Name Yamaha YEV104 Pro Electric Violin Natural/Brown …" at bounding box center [608, 169] width 696 height 280
copy tbody "Brand Name Yamaha Product Name Yamaha YEV104 Pro Electric Violin Natural/Brown …"
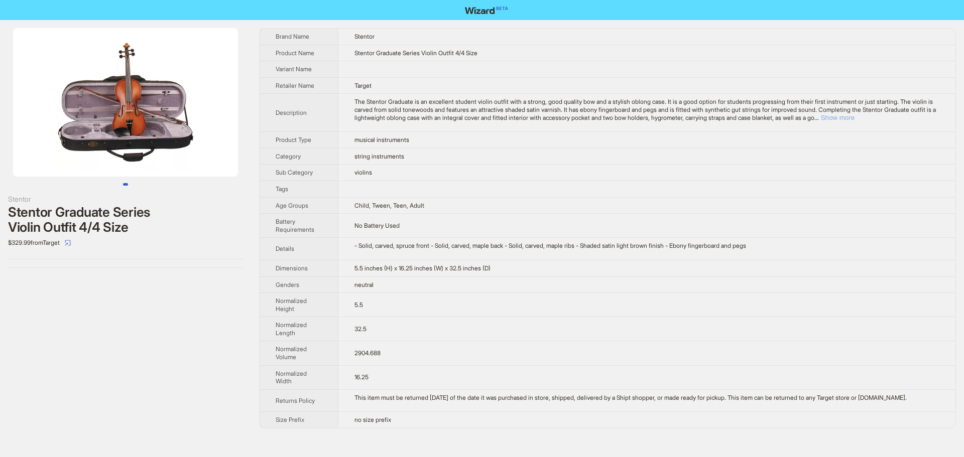
click at [855, 118] on button "Show more" at bounding box center [838, 118] width 34 height 8
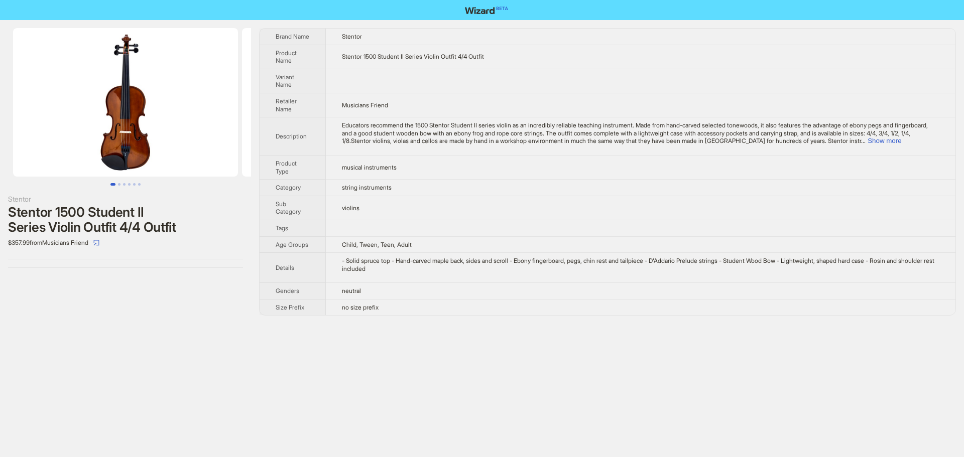
click at [903, 139] on div "Educators recommend the 1500 Stentor Student II series violin as an incredibly …" at bounding box center [641, 134] width 598 height 24
click at [901, 142] on button "Show more" at bounding box center [885, 141] width 34 height 8
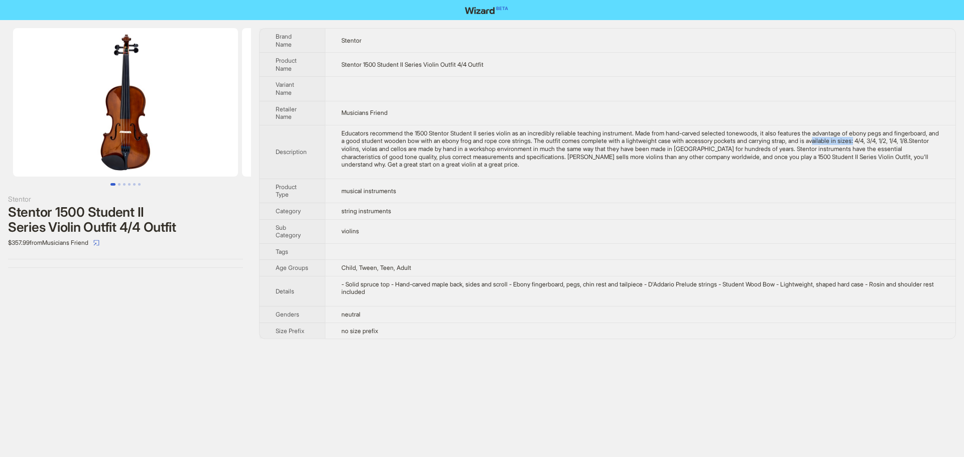
drag, startPoint x: 890, startPoint y: 141, endPoint x: 933, endPoint y: 143, distance: 42.7
click at [933, 143] on div "Educators recommend the 1500 Stentor Student II series violin as an incredibly …" at bounding box center [640, 149] width 598 height 39
drag, startPoint x: 369, startPoint y: 149, endPoint x: 382, endPoint y: 151, distance: 13.3
click at [382, 151] on div "Educators recommend the 1500 Stentor Student II series violin as an incredibly …" at bounding box center [640, 149] width 598 height 39
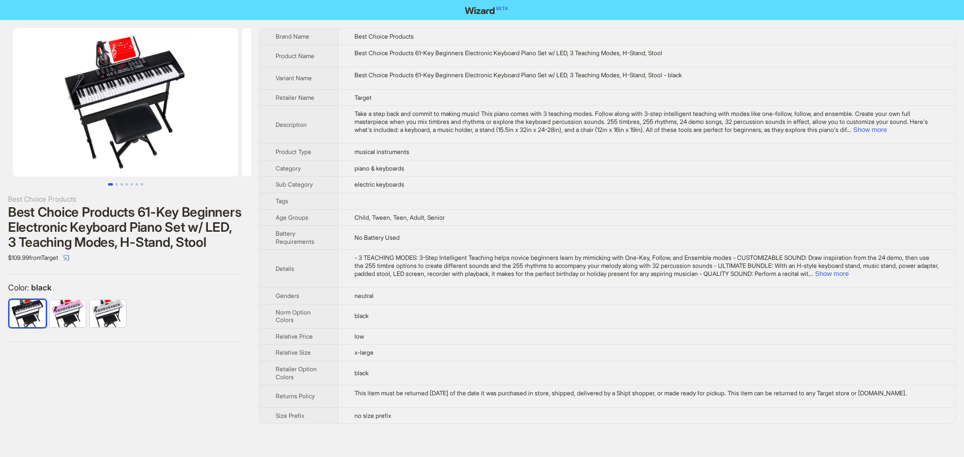
click at [585, 118] on span "Take a step back and commit to making music! This piano comes with 3 teaching m…" at bounding box center [641, 121] width 573 height 23
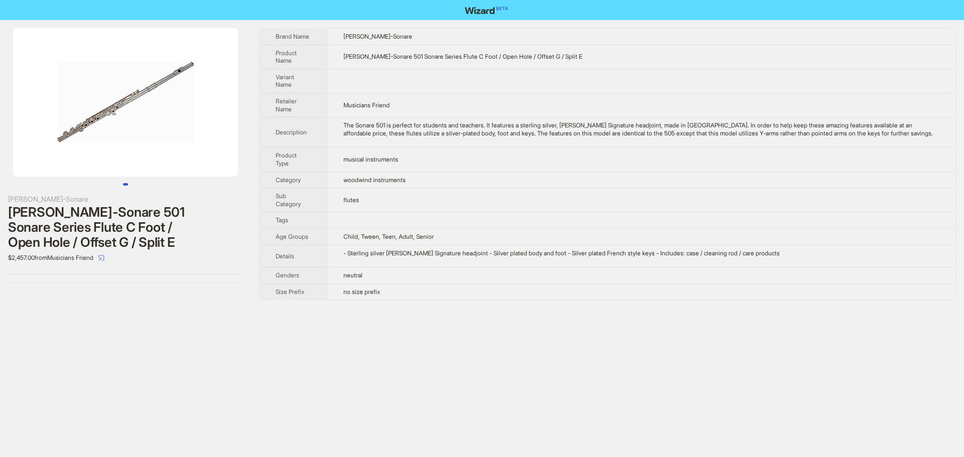
click at [617, 155] on td "musical instruments" at bounding box center [641, 160] width 629 height 24
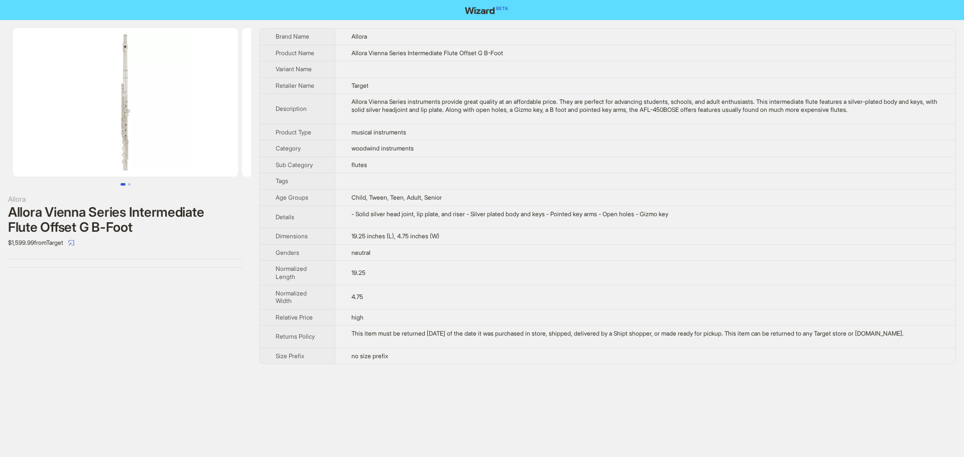
click at [402, 253] on td "neutral" at bounding box center [645, 253] width 621 height 17
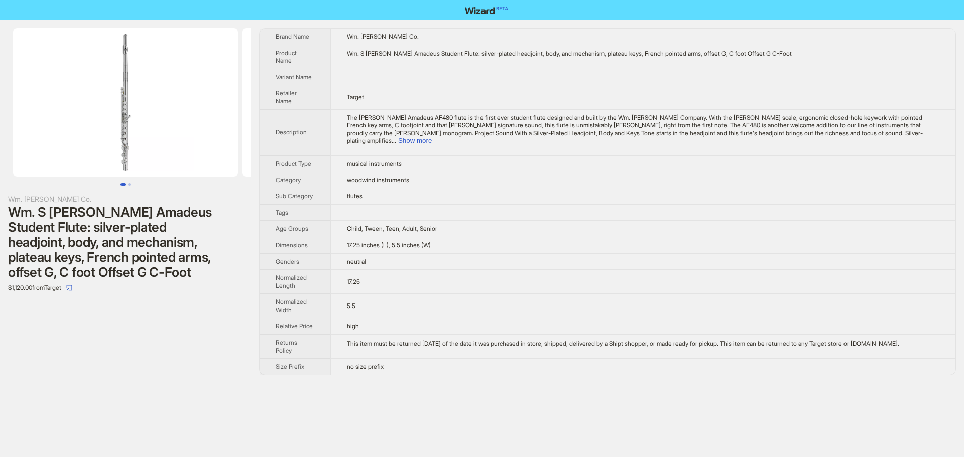
click at [742, 109] on td "The [PERSON_NAME] Amadeus AF480 flute is the first ever student flute designed …" at bounding box center [642, 132] width 625 height 46
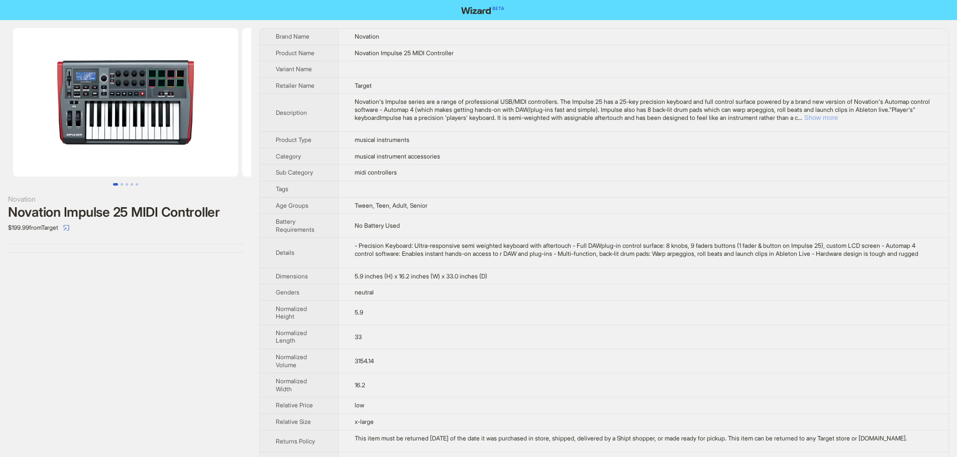
click at [838, 114] on button "Show more" at bounding box center [821, 118] width 34 height 8
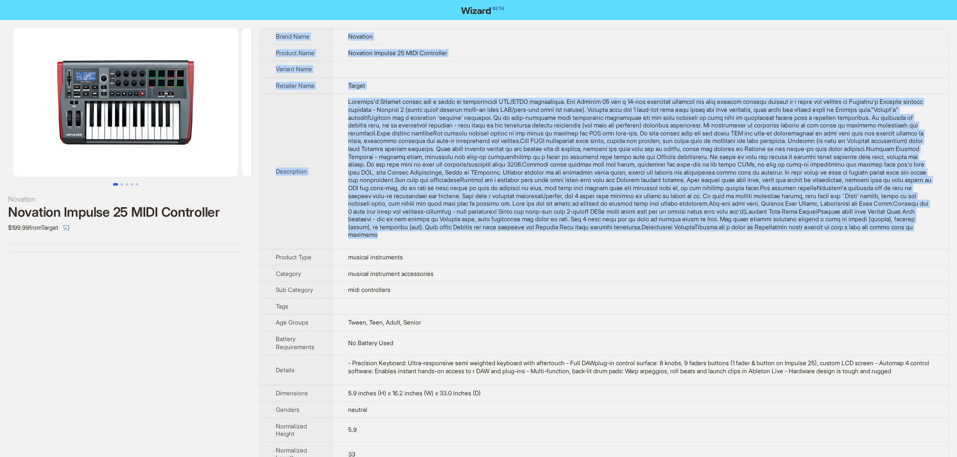
drag, startPoint x: 715, startPoint y: 243, endPoint x: 272, endPoint y: 37, distance: 488.4
click at [272, 37] on tbody "Brand Name Novation Product Name Novation Impulse 25 MIDI Controller Variant Na…" at bounding box center [604, 308] width 688 height 558
copy tbody "Brand Name Novation Product Name Novation Impulse 25 MIDI Controller Variant Na…"
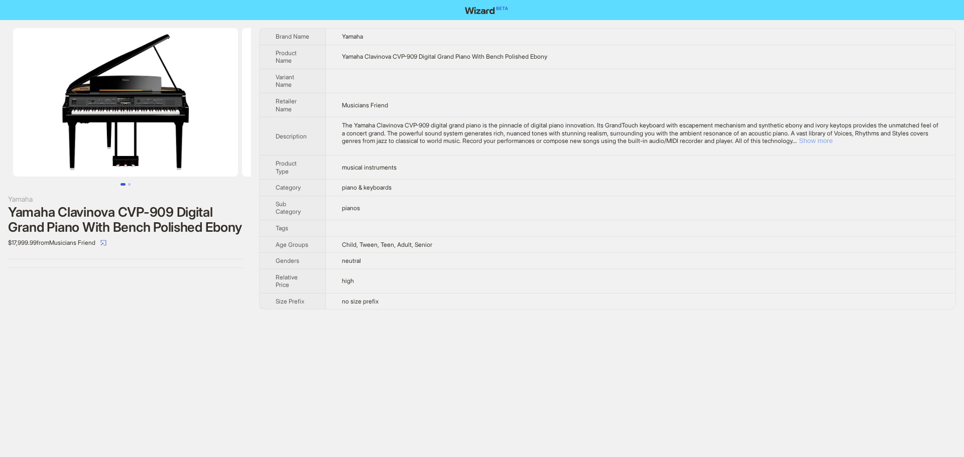
click at [833, 140] on button "Show more" at bounding box center [816, 141] width 34 height 8
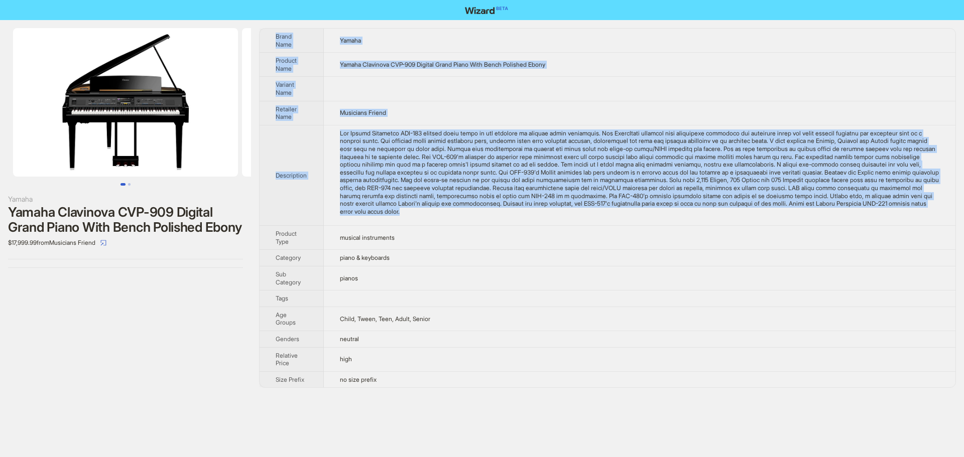
drag, startPoint x: 746, startPoint y: 213, endPoint x: 275, endPoint y: 32, distance: 504.9
click at [275, 32] on tbody "Brand Name Yamaha Product Name Yamaha Clavinova CVP-909 Digital Grand Piano Wit…" at bounding box center [608, 208] width 696 height 359
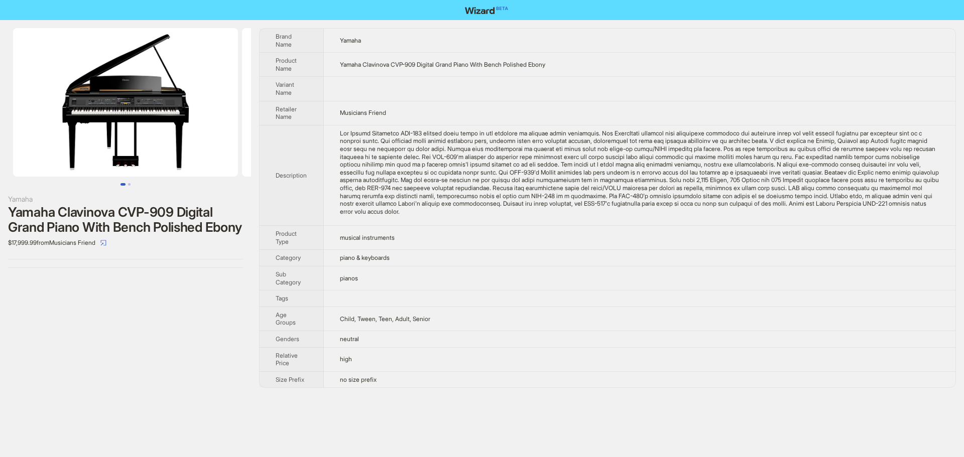
click at [700, 23] on div "Yamaha Yamaha Clavinova CVP-909 Digital Grand Piano With Bench Polished Ebony $…" at bounding box center [482, 208] width 964 height 376
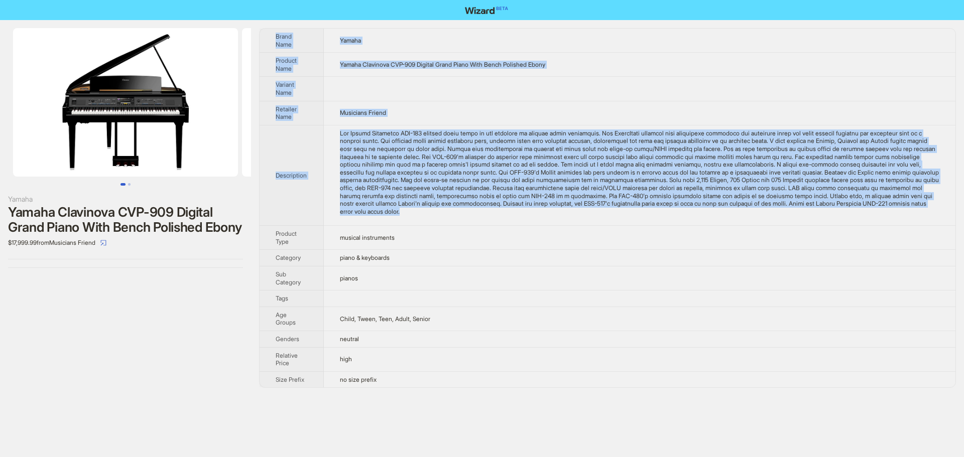
drag, startPoint x: 276, startPoint y: 35, endPoint x: 754, endPoint y: 218, distance: 511.5
click at [754, 218] on tbody "Brand Name Yamaha Product Name Yamaha Clavinova CVP-909 Digital Grand Piano Wit…" at bounding box center [608, 208] width 696 height 359
copy tbody "Brand Name Yamaha Product Name Yamaha Clavinova CVP-909 Digital Grand Piano Wit…"
click at [727, 61] on td "Yamaha Clavinova CVP-909 Digital Grand Piano With Bench Polished Ebony" at bounding box center [640, 65] width 632 height 24
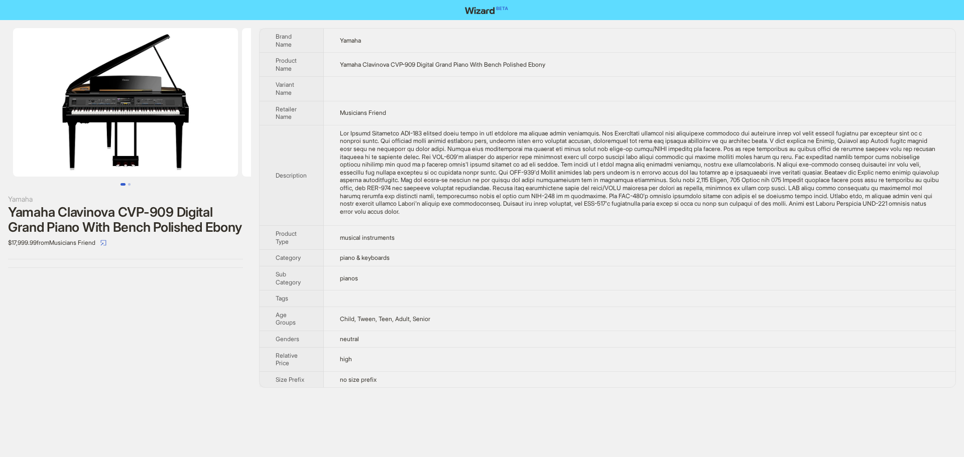
click at [712, 53] on td "Yamaha Clavinova CVP-909 Digital Grand Piano With Bench Polished Ebony" at bounding box center [640, 65] width 632 height 24
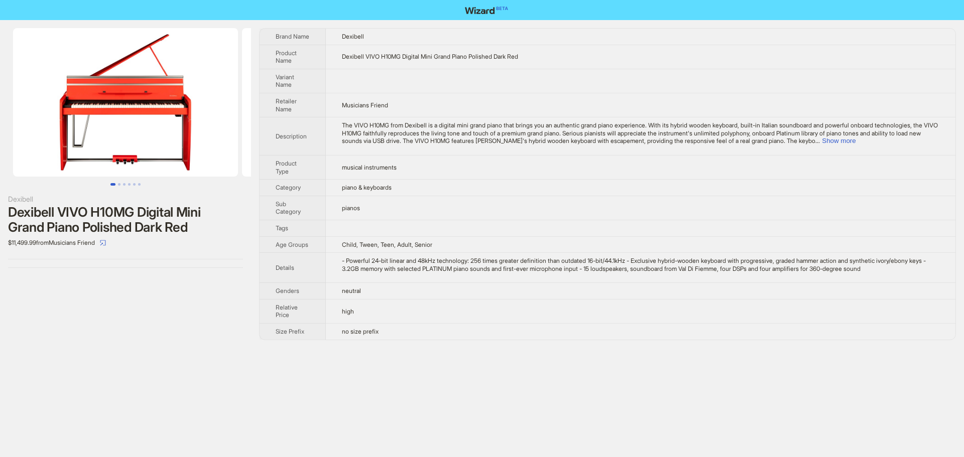
click at [920, 147] on td "The VIVO H10MG from Dexibell is a digital mini grand piano that brings you an a…" at bounding box center [641, 137] width 630 height 38
click at [856, 143] on button "Show more" at bounding box center [839, 141] width 34 height 8
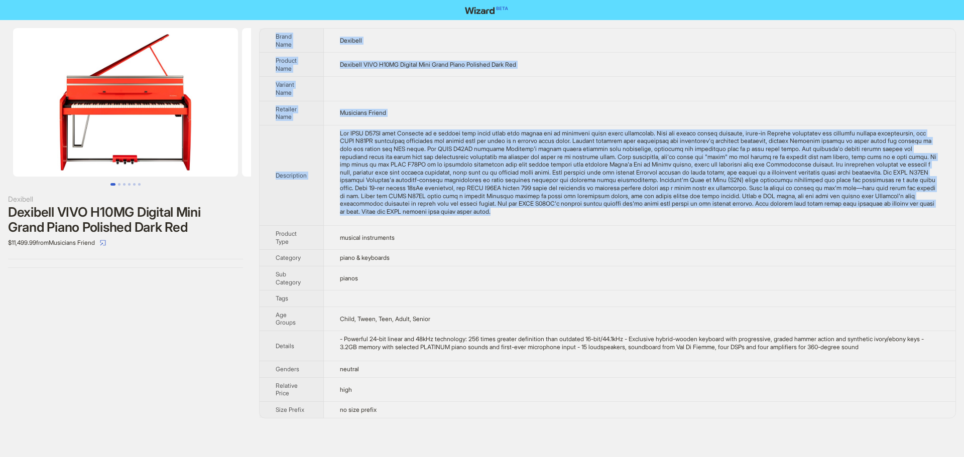
drag, startPoint x: 698, startPoint y: 214, endPoint x: 273, endPoint y: 39, distance: 459.8
click at [273, 39] on tbody "Brand Name Dexibell Product Name Dexibell VIVO H10MG Digital Mini Grand Piano P…" at bounding box center [608, 224] width 696 height 390
copy tbody "Brand Name Dexibell Product Name Dexibell VIVO H10MG Digital Mini Grand Piano P…"
click at [718, 60] on td "Dexibell VIVO H10MG Digital Mini Grand Piano Polished Dark Red" at bounding box center [640, 65] width 632 height 24
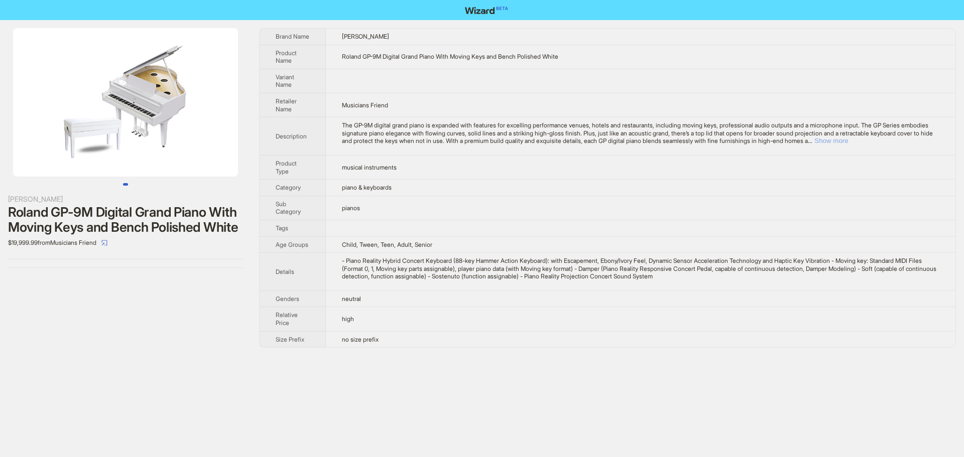
click at [848, 142] on button "Show more" at bounding box center [832, 141] width 34 height 8
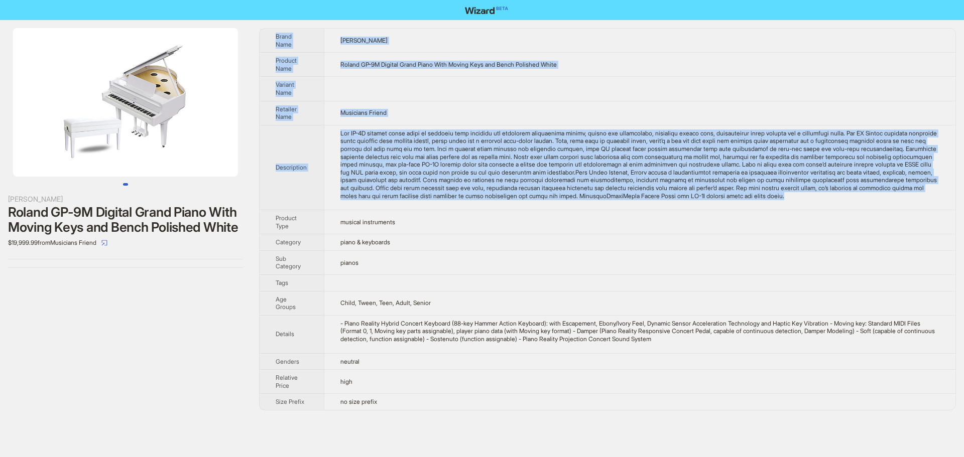
drag, startPoint x: 427, startPoint y: 204, endPoint x: 274, endPoint y: 33, distance: 230.1
click at [274, 33] on tbody "Brand Name Roland Product Name Roland GP-9M Digital Grand Piano With Moving Key…" at bounding box center [608, 220] width 696 height 382
copy tbody "Brand Name Roland Product Name Roland GP-9M Digital Grand Piano With Moving Key…"
click at [460, 88] on td at bounding box center [640, 89] width 632 height 24
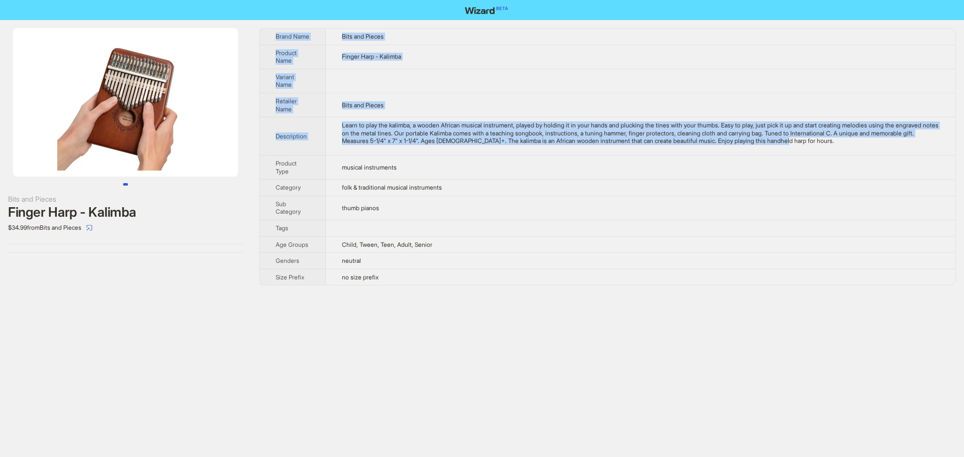
drag, startPoint x: 860, startPoint y: 142, endPoint x: 276, endPoint y: 38, distance: 592.7
click at [276, 38] on tbody "Brand Name Bits and Pieces Product Name Finger Harp - Kalimba Variant Name Reta…" at bounding box center [608, 157] width 696 height 257
copy tbody "Brand Name Bits and Pieces Product Name Finger Harp - Kalimba Variant Name Reta…"
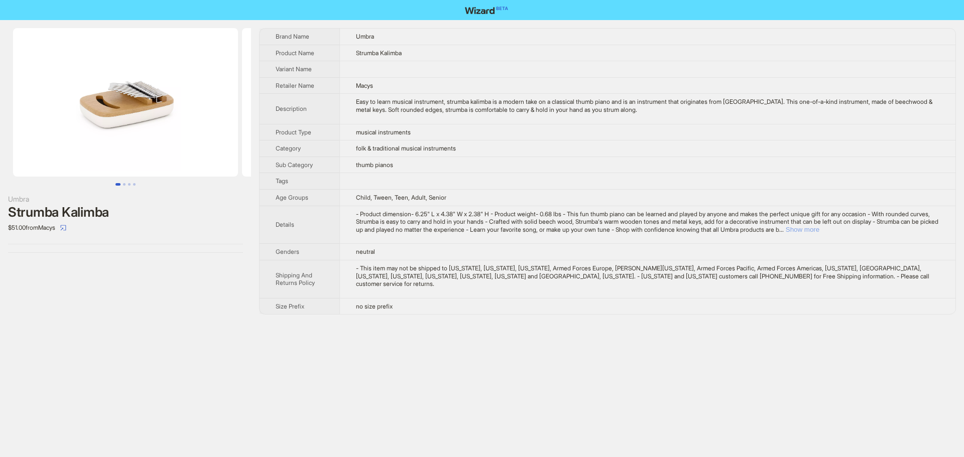
click at [820, 226] on button "Show more" at bounding box center [803, 230] width 34 height 8
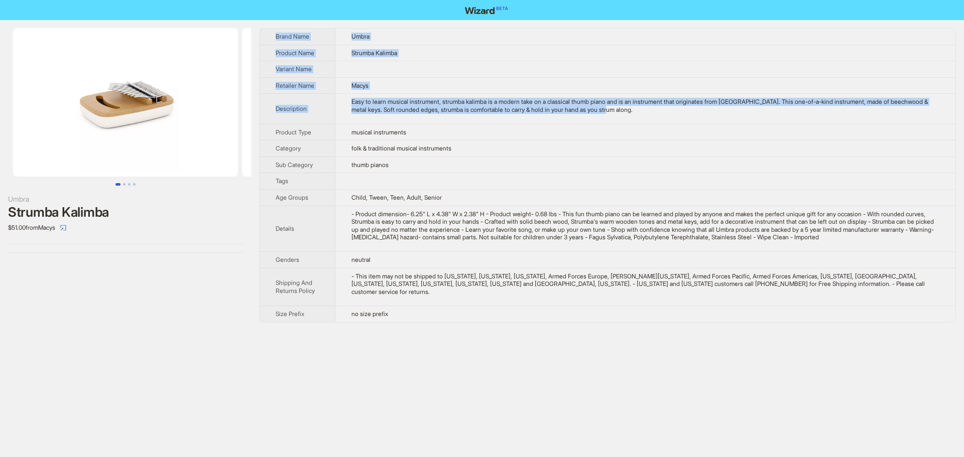
drag, startPoint x: 650, startPoint y: 112, endPoint x: 269, endPoint y: 33, distance: 388.8
click at [269, 33] on tbody "Brand Name Umbra Product Name Strumba Kalimba Variant Name Retailer Name Macys …" at bounding box center [608, 176] width 696 height 294
copy tbody "Brand Name Umbra Product Name Strumba Kalimba Variant Name Retailer Name Macys …"
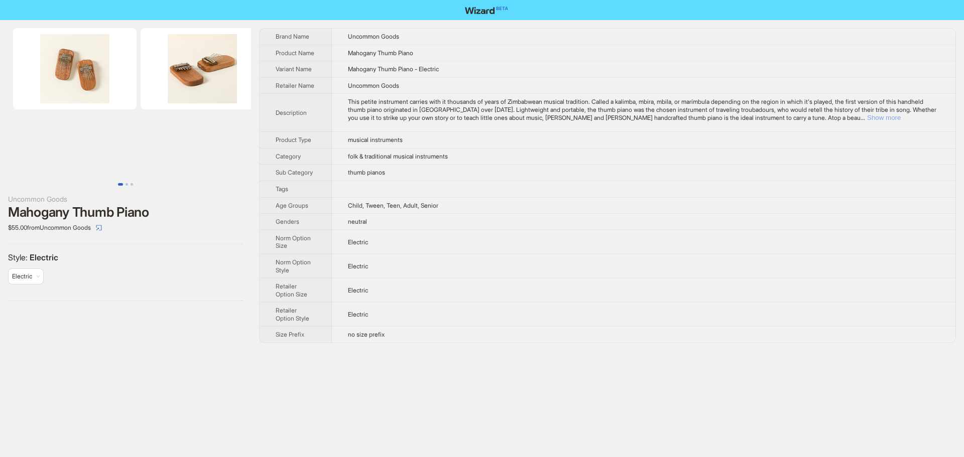
click at [901, 116] on button "Show more" at bounding box center [884, 118] width 34 height 8
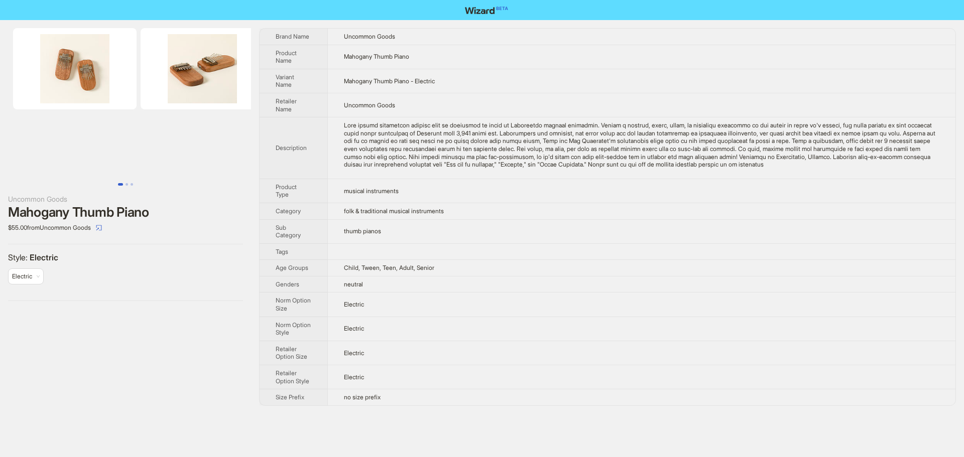
click at [395, 75] on td "Mahogany Thumb Piano - Electric" at bounding box center [641, 81] width 628 height 24
click at [889, 163] on div at bounding box center [642, 145] width 596 height 47
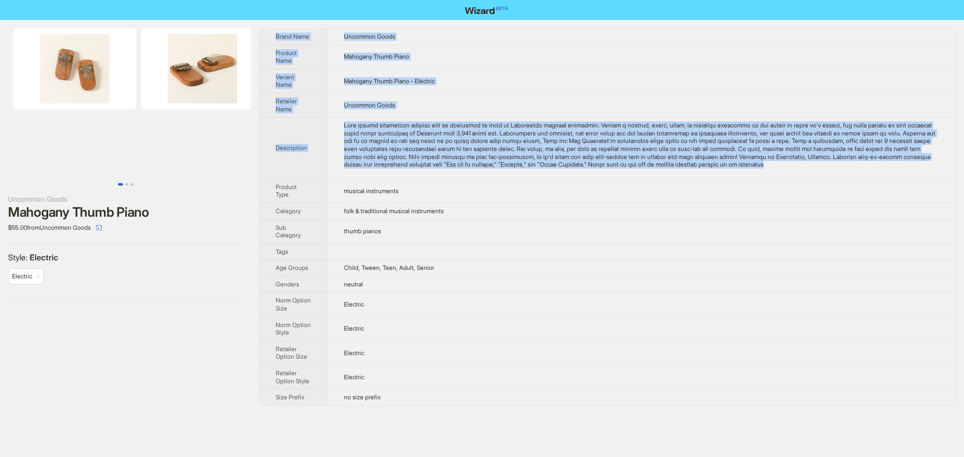
drag, startPoint x: 889, startPoint y: 164, endPoint x: 287, endPoint y: 38, distance: 615.3
click at [270, 31] on tbody "Brand Name Uncommon Goods Product Name Mahogany Thumb Piano Variant Name Mahoga…" at bounding box center [608, 217] width 696 height 377
copy tbody "Brand Name Uncommon Goods Product Name Mahogany Thumb Piano Variant Name Mahoga…"
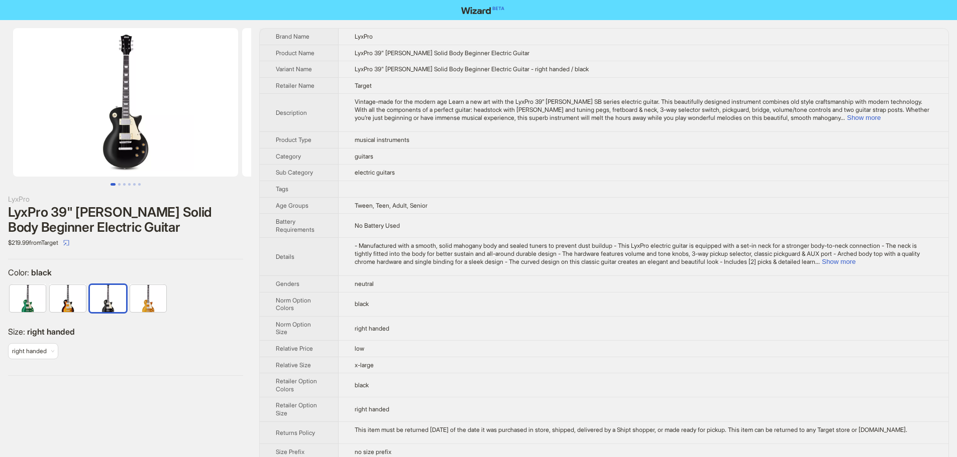
click at [174, 91] on img at bounding box center [125, 102] width 225 height 149
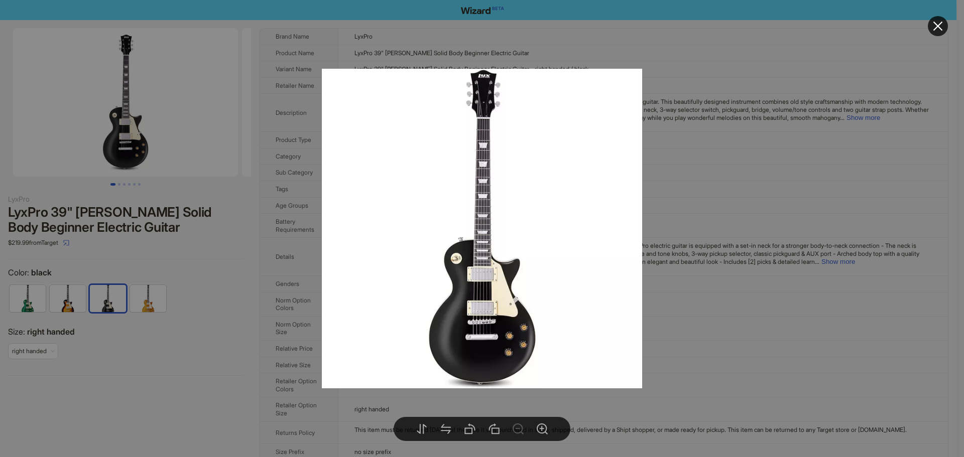
click at [944, 31] on icon "close" at bounding box center [938, 26] width 12 height 12
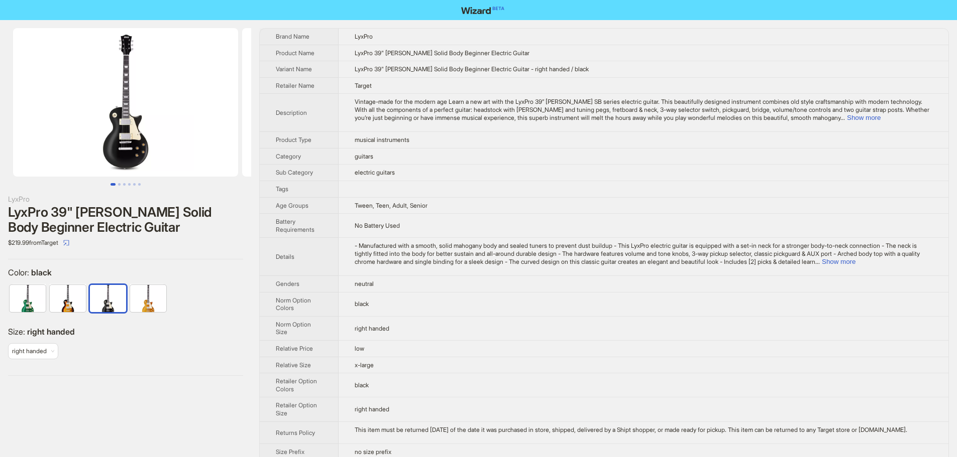
click at [915, 124] on td "Vintage-made for the modern age Learn a new art with the LyxPro 39” Les Paul SB…" at bounding box center [643, 113] width 610 height 38
click at [880, 118] on button "Show more" at bounding box center [864, 118] width 34 height 8
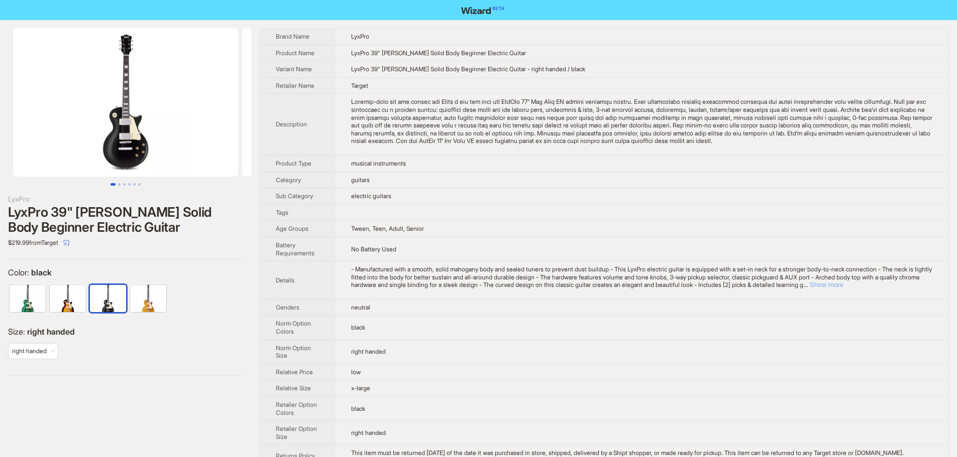
click at [843, 289] on button "Show more" at bounding box center [827, 285] width 34 height 8
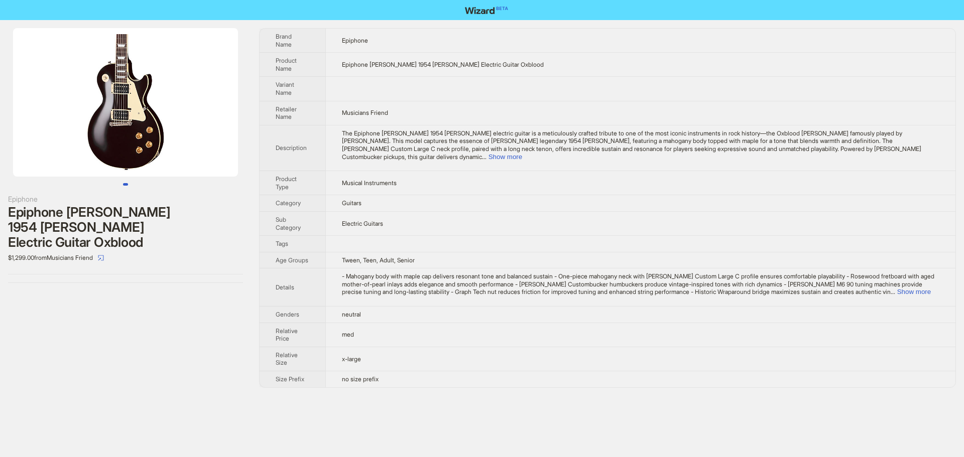
click at [169, 149] on img at bounding box center [125, 102] width 225 height 149
click at [74, 76] on img at bounding box center [125, 102] width 225 height 149
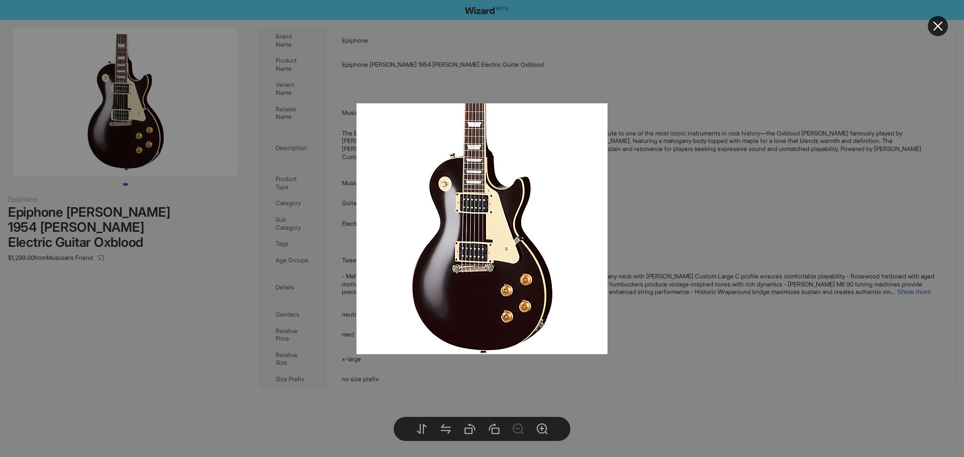
drag, startPoint x: 344, startPoint y: 90, endPoint x: 386, endPoint y: 62, distance: 49.9
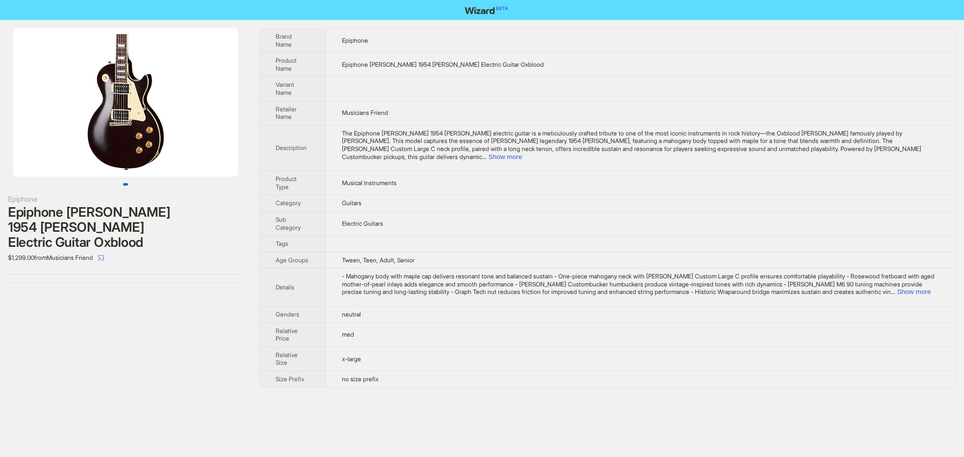
click at [132, 181] on div at bounding box center [125, 107] width 251 height 158
click at [131, 107] on body "Epiphone Epiphone Jeff Beck 1954 Les Paul Electric Guitar Oxblood $1,299.00 fro…" at bounding box center [482, 228] width 964 height 457
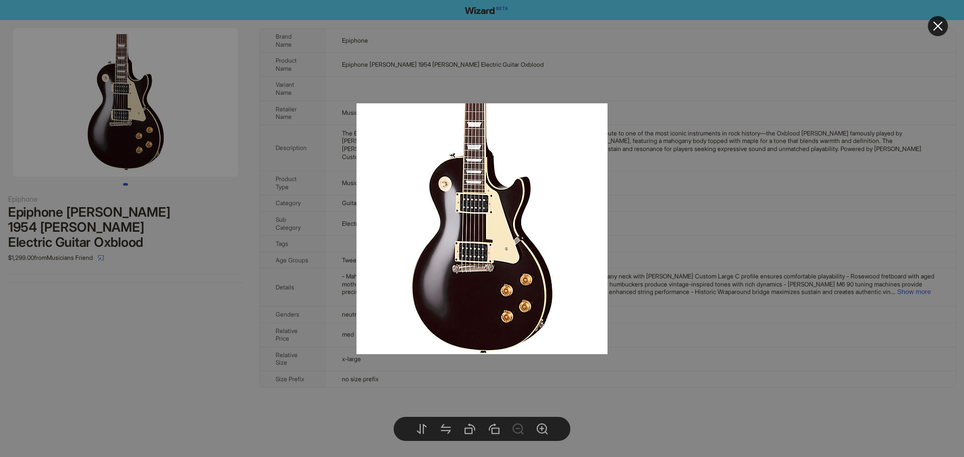
click at [826, 45] on div at bounding box center [482, 228] width 964 height 457
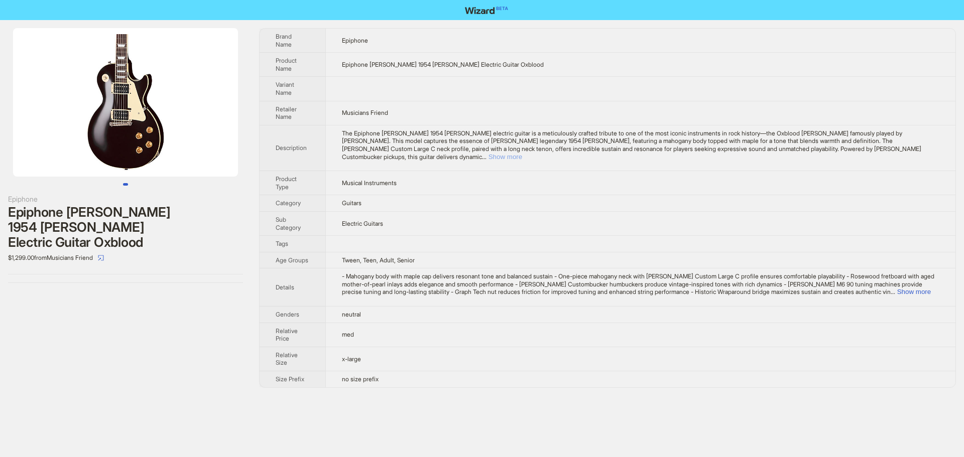
click at [522, 153] on button "Show more" at bounding box center [506, 157] width 34 height 8
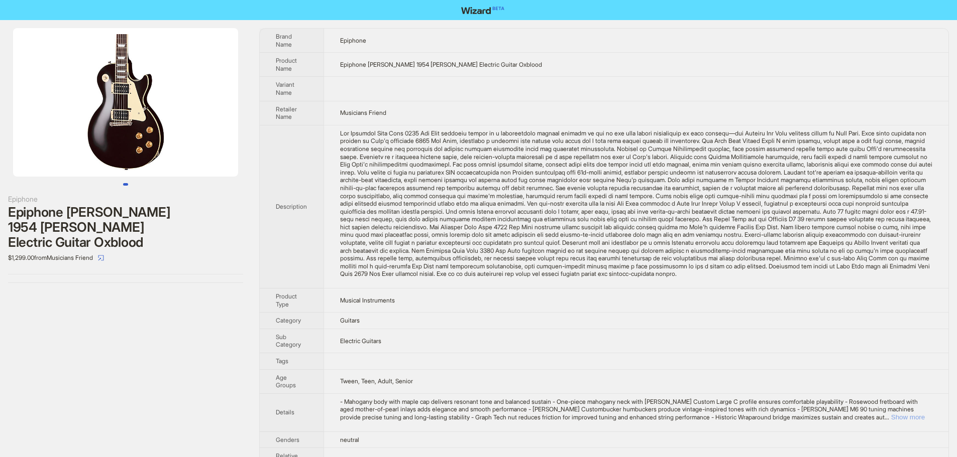
click at [918, 421] on button "Show more" at bounding box center [908, 418] width 34 height 8
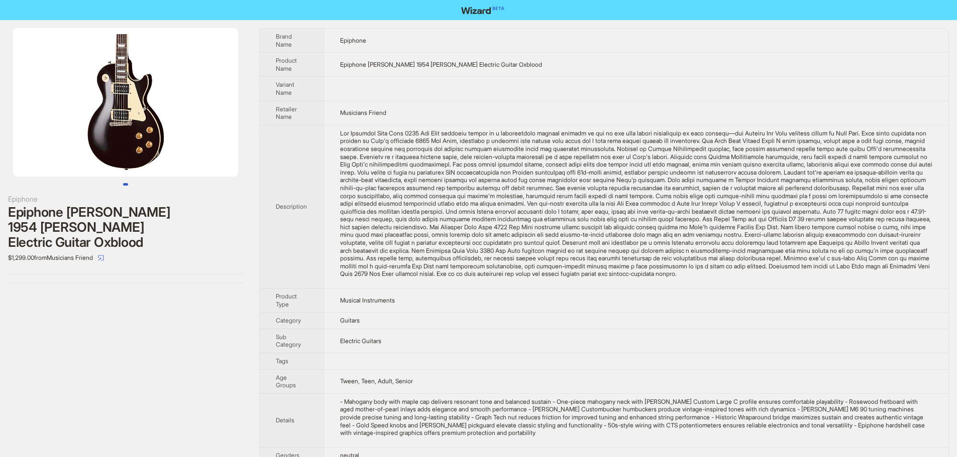
click at [845, 260] on div "The Epiphone Jeff Beck 1954 Les Paul electric guitar is a meticulously crafted …" at bounding box center [636, 204] width 592 height 149
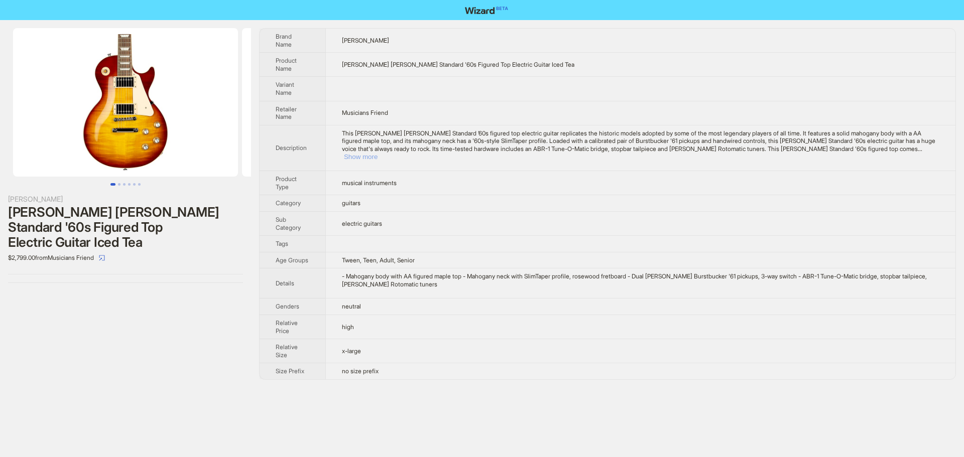
click at [378, 153] on button "Show more" at bounding box center [361, 157] width 34 height 8
click at [131, 105] on img at bounding box center [125, 102] width 225 height 149
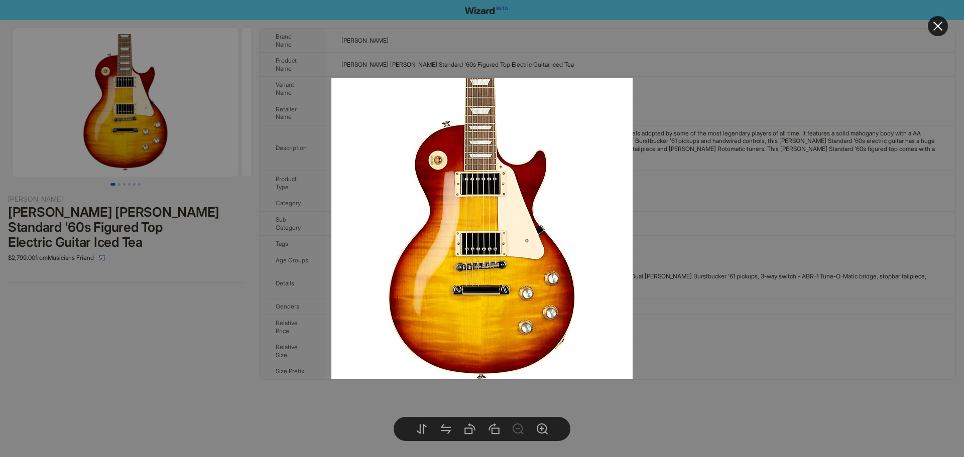
click at [730, 92] on div at bounding box center [482, 228] width 964 height 457
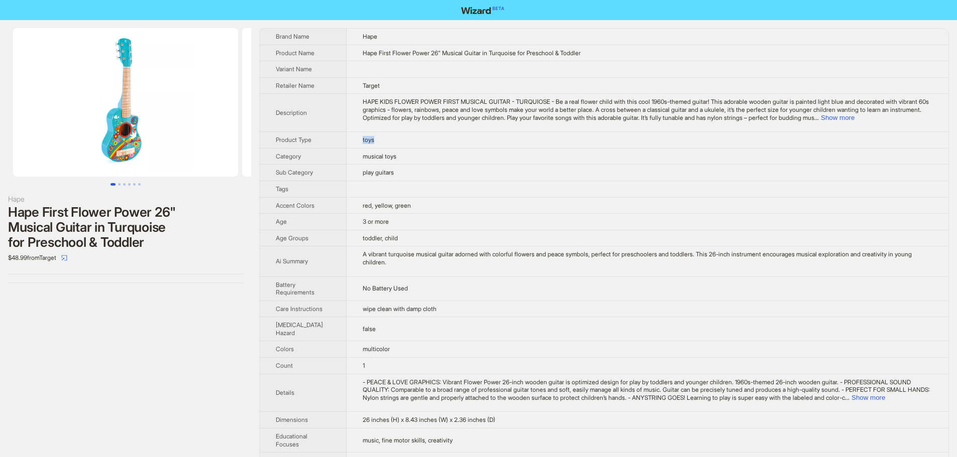
drag, startPoint x: 357, startPoint y: 143, endPoint x: 395, endPoint y: 145, distance: 37.7
click at [395, 145] on td "toys" at bounding box center [647, 140] width 602 height 17
drag, startPoint x: 354, startPoint y: 157, endPoint x: 413, endPoint y: 159, distance: 59.3
click at [413, 159] on td "musical toys" at bounding box center [647, 156] width 602 height 17
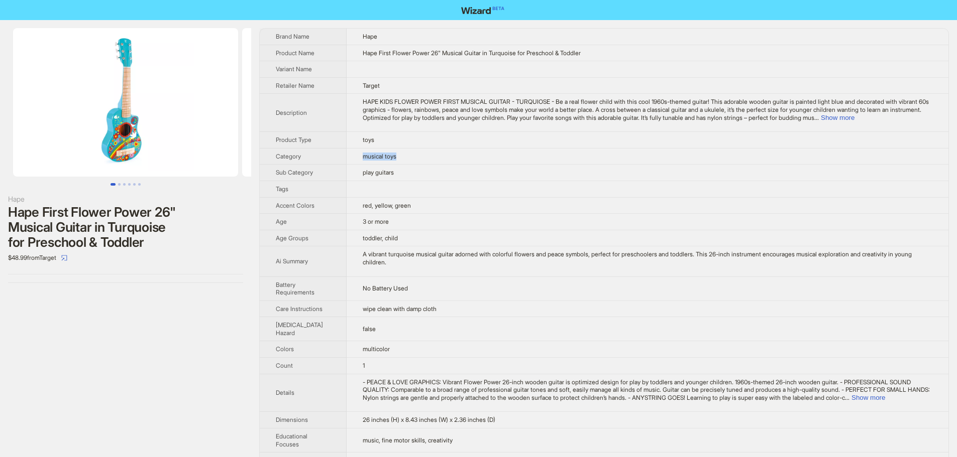
click at [413, 159] on td "musical toys" at bounding box center [647, 156] width 602 height 17
drag, startPoint x: 355, startPoint y: 142, endPoint x: 387, endPoint y: 141, distance: 31.7
click at [387, 141] on td "toys" at bounding box center [647, 140] width 602 height 17
drag, startPoint x: 357, startPoint y: 221, endPoint x: 420, endPoint y: 221, distance: 62.8
click at [420, 221] on td "3 or more" at bounding box center [647, 222] width 602 height 17
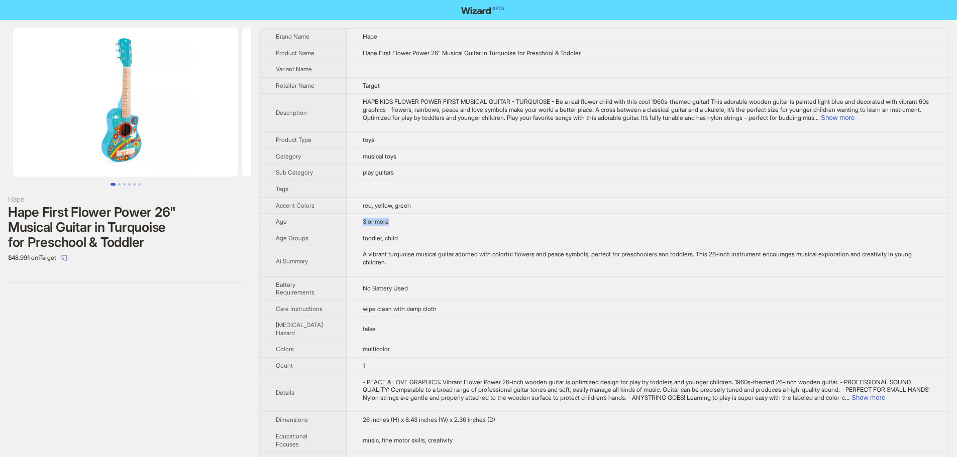
click at [420, 221] on td "3 or more" at bounding box center [647, 222] width 602 height 17
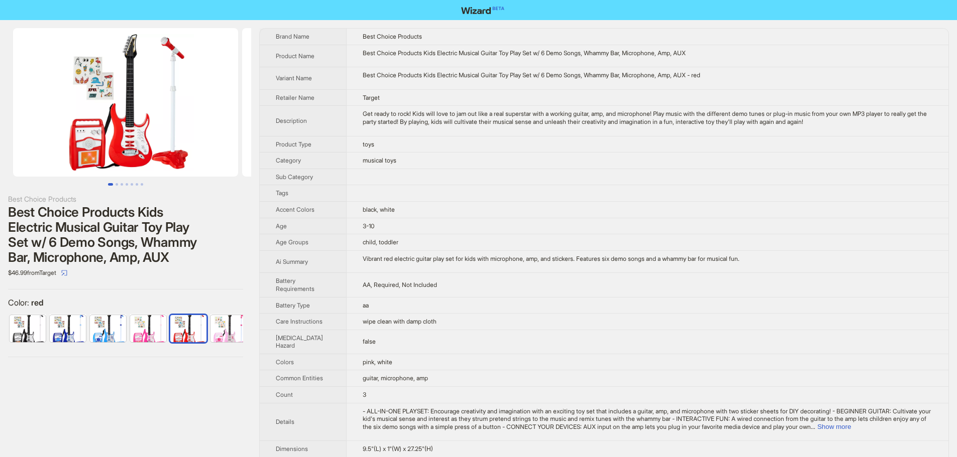
scroll to position [0, 6]
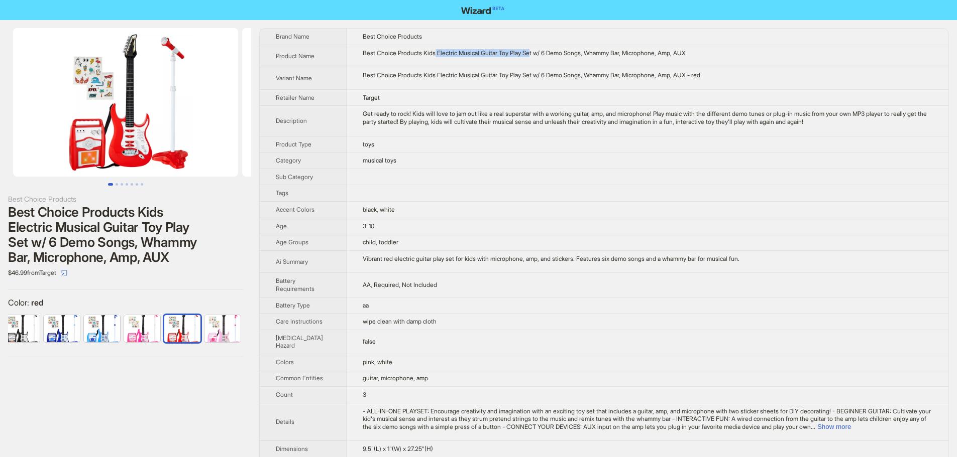
drag, startPoint x: 432, startPoint y: 55, endPoint x: 533, endPoint y: 56, distance: 100.9
click at [533, 56] on div "Best Choice Products Kids Electric Musical Guitar Toy Play Set w/ 6 Demo Songs,…" at bounding box center [647, 53] width 569 height 8
click at [520, 70] on td "Best Choice Products Kids Electric Musical Guitar Toy Play Set w/ 6 Demo Songs,…" at bounding box center [647, 78] width 602 height 23
click at [394, 159] on td "musical toys" at bounding box center [647, 161] width 602 height 17
drag, startPoint x: 359, startPoint y: 148, endPoint x: 400, endPoint y: 148, distance: 41.7
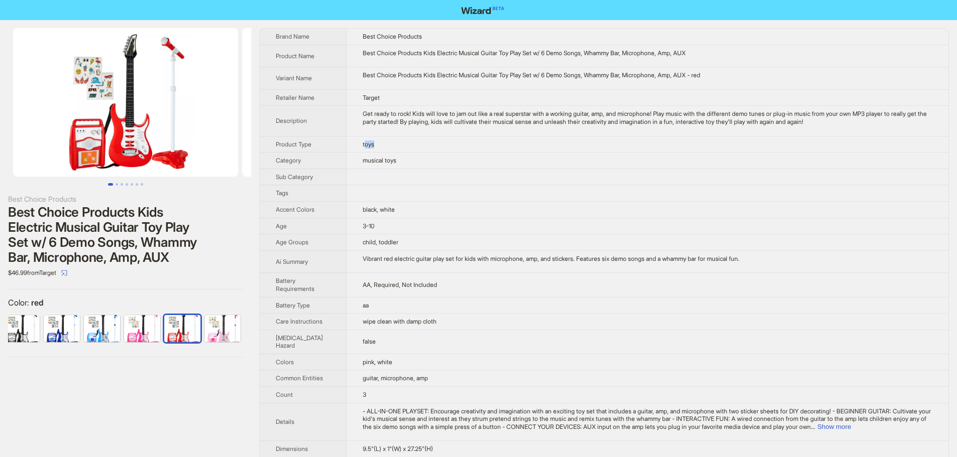
click at [400, 148] on td "toys" at bounding box center [647, 144] width 602 height 17
click at [399, 148] on td "toys" at bounding box center [647, 144] width 602 height 17
drag, startPoint x: 423, startPoint y: 53, endPoint x: 563, endPoint y: 60, distance: 140.3
click at [563, 60] on td "Best Choice Products Kids Electric Musical Guitar Toy Play Set w/ 6 Demo Songs,…" at bounding box center [647, 56] width 602 height 23
click at [384, 204] on td "black, white" at bounding box center [647, 209] width 602 height 17
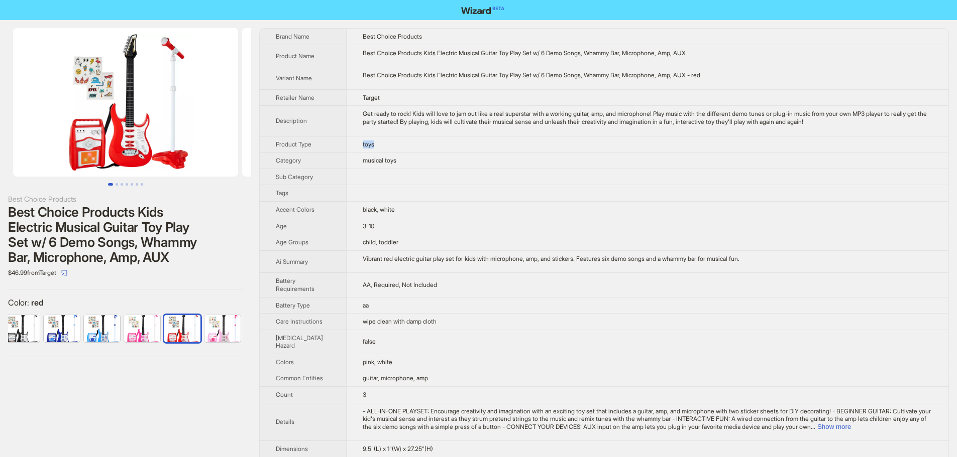
drag, startPoint x: 357, startPoint y: 146, endPoint x: 389, endPoint y: 147, distance: 32.7
click at [389, 147] on td "toys" at bounding box center [647, 144] width 602 height 17
click at [389, 144] on td "toys" at bounding box center [647, 144] width 602 height 17
drag, startPoint x: 420, startPoint y: 55, endPoint x: 582, endPoint y: 53, distance: 162.2
click at [582, 53] on div "Best Choice Products Kids Electric Musical Guitar Toy Play Set w/ 6 Demo Songs,…" at bounding box center [647, 53] width 569 height 8
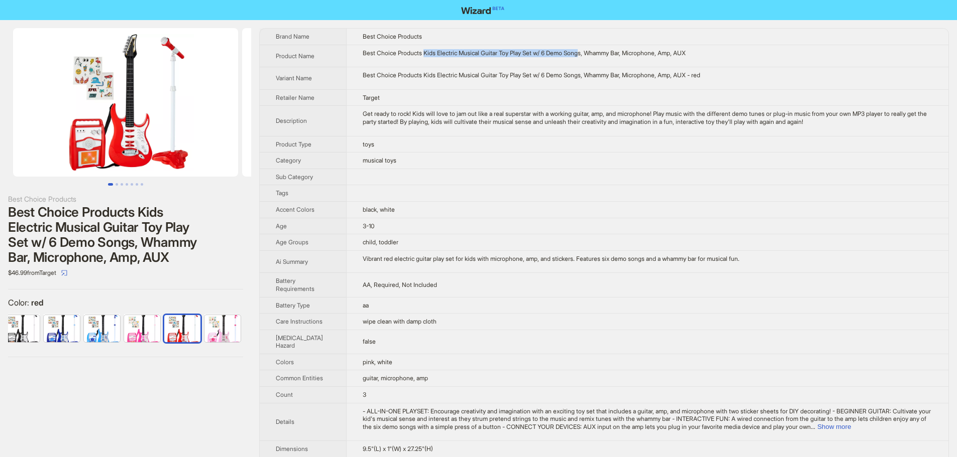
click at [567, 62] on td "Best Choice Products Kids Electric Musical Guitar Toy Play Set w/ 6 Demo Songs,…" at bounding box center [647, 56] width 602 height 23
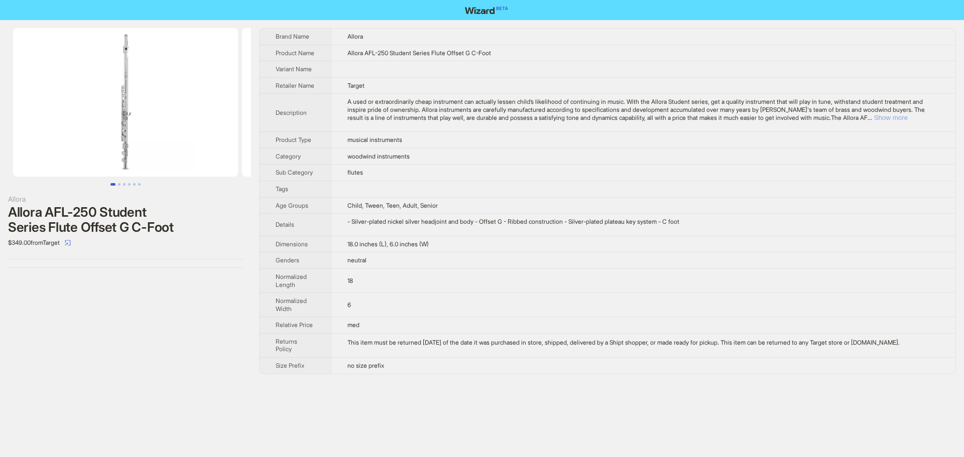
click at [908, 122] on button "Show more" at bounding box center [891, 118] width 34 height 8
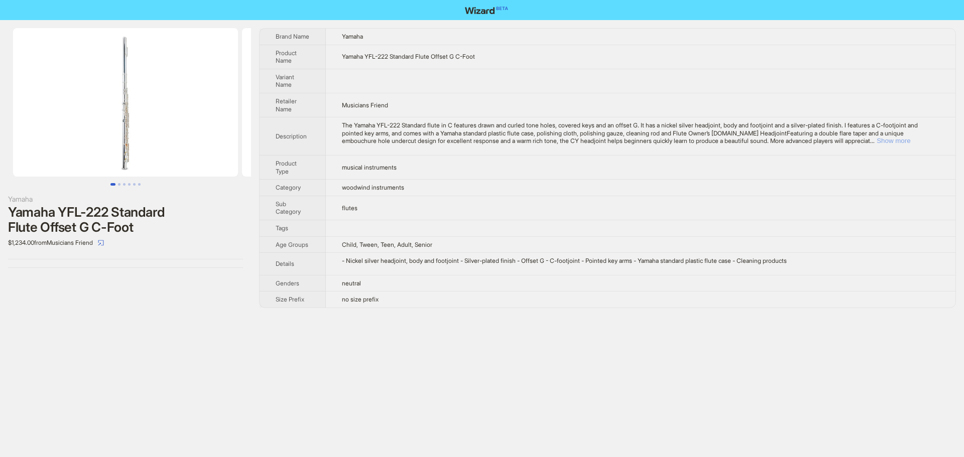
click at [910, 140] on button "Show more" at bounding box center [894, 141] width 34 height 8
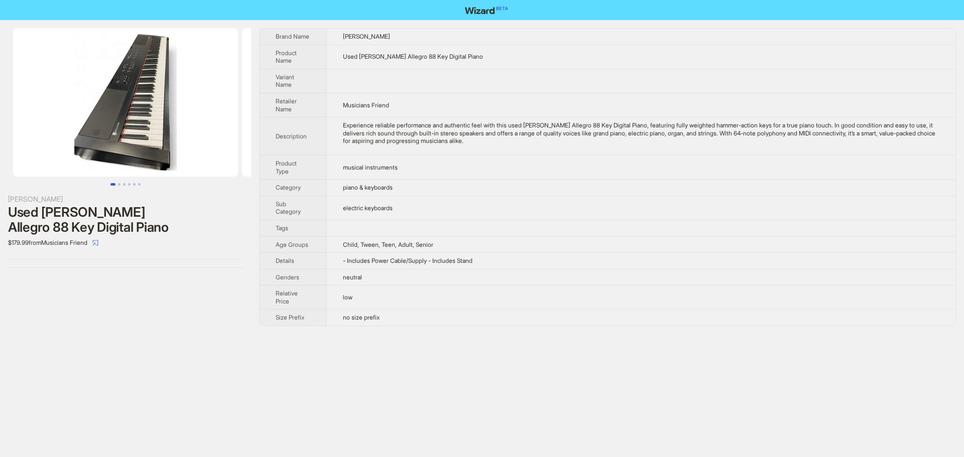
click at [805, 86] on td at bounding box center [640, 81] width 629 height 24
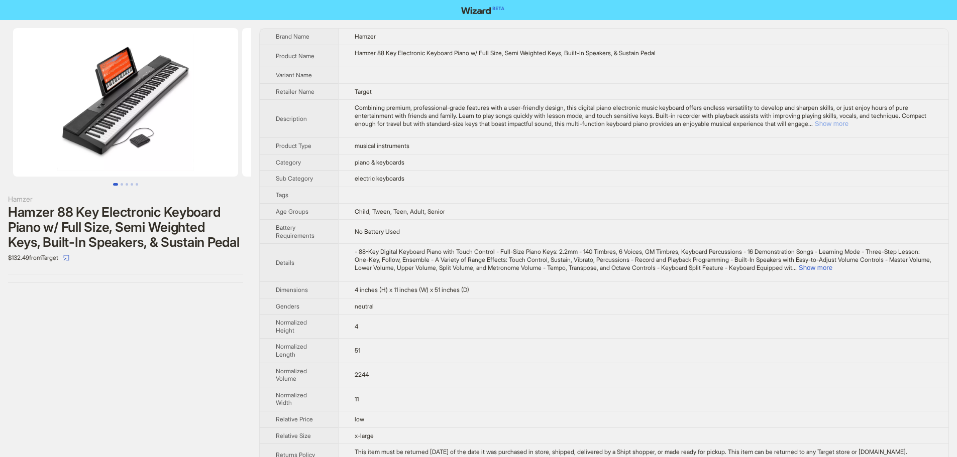
click at [848, 125] on button "Show more" at bounding box center [832, 124] width 34 height 8
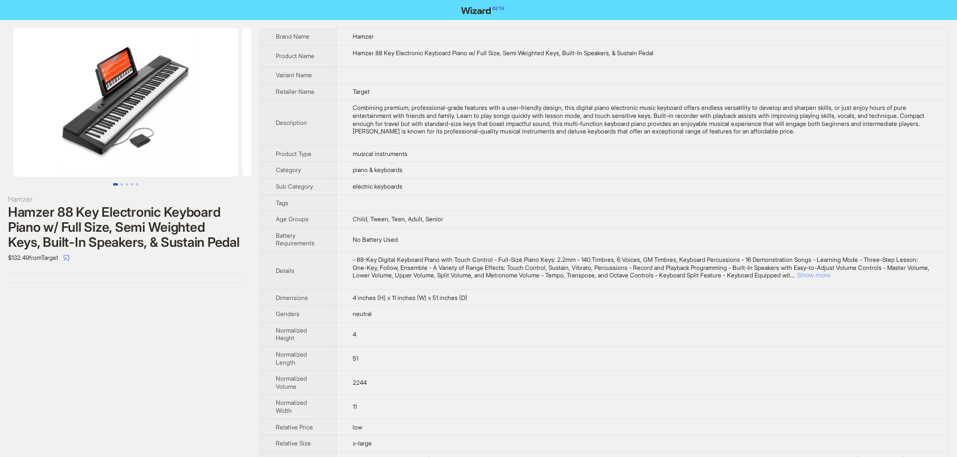
click at [830, 272] on button "Show more" at bounding box center [813, 276] width 34 height 8
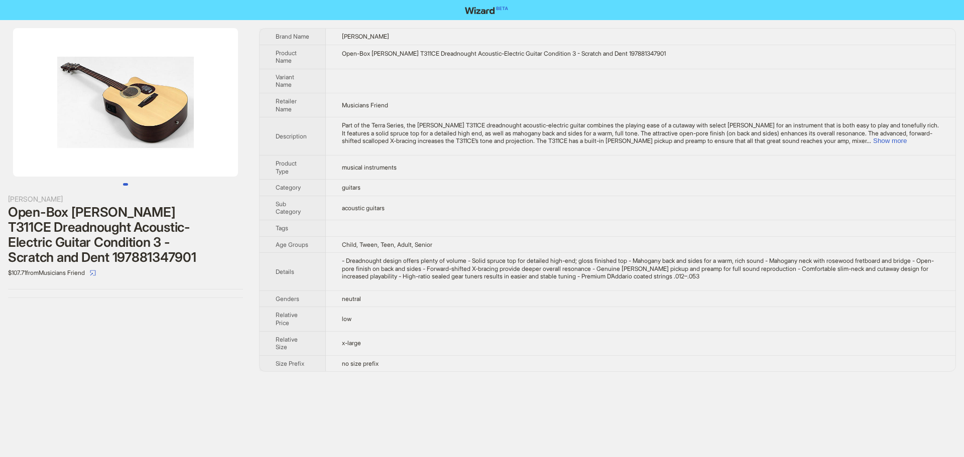
drag, startPoint x: 140, startPoint y: 147, endPoint x: 0, endPoint y: 150, distance: 139.6
click at [0, 150] on li at bounding box center [125, 102] width 251 height 149
click at [907, 144] on button "Show more" at bounding box center [890, 141] width 34 height 8
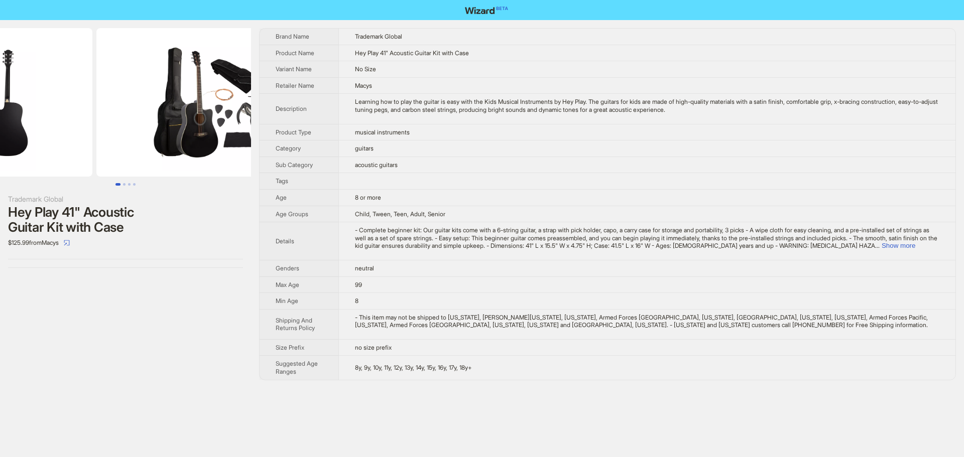
drag, startPoint x: 215, startPoint y: 131, endPoint x: 99, endPoint y: 141, distance: 116.4
click at [107, 140] on ul at bounding box center [125, 102] width 251 height 149
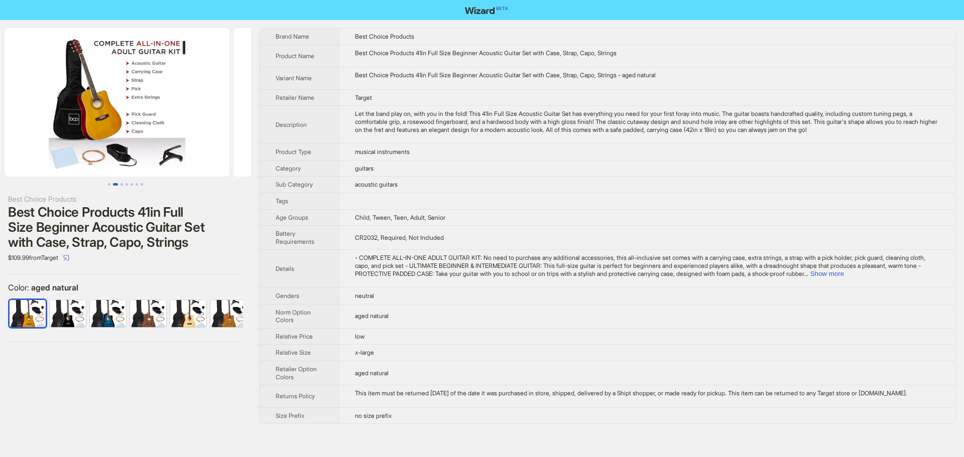
scroll to position [0, 249]
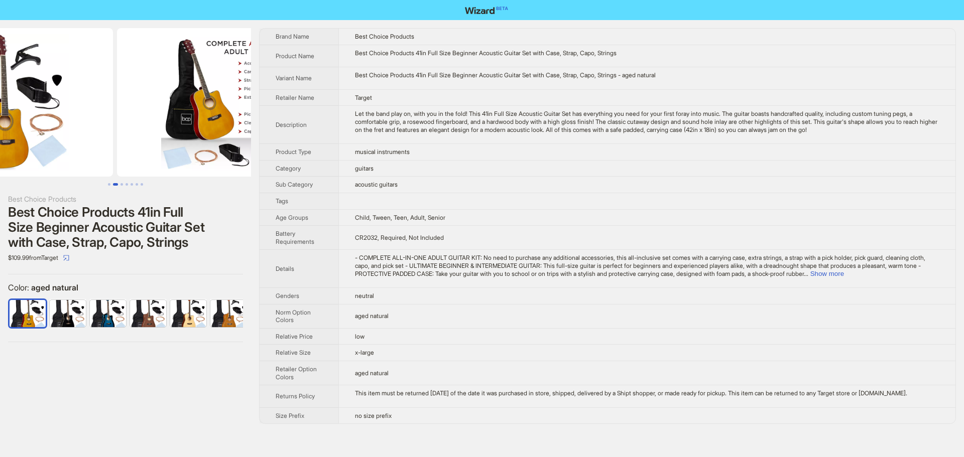
drag, startPoint x: 226, startPoint y: 149, endPoint x: 143, endPoint y: 115, distance: 89.7
click at [143, 115] on ul at bounding box center [125, 102] width 251 height 149
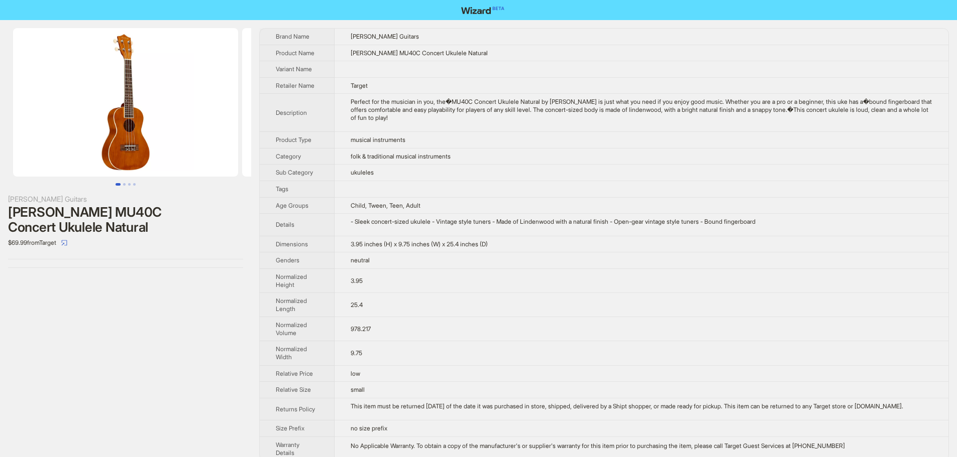
click at [560, 127] on td "Perfect for the musician in you, the�MU40C Concert Ukulele Natural by [PERSON_N…" at bounding box center [641, 113] width 614 height 38
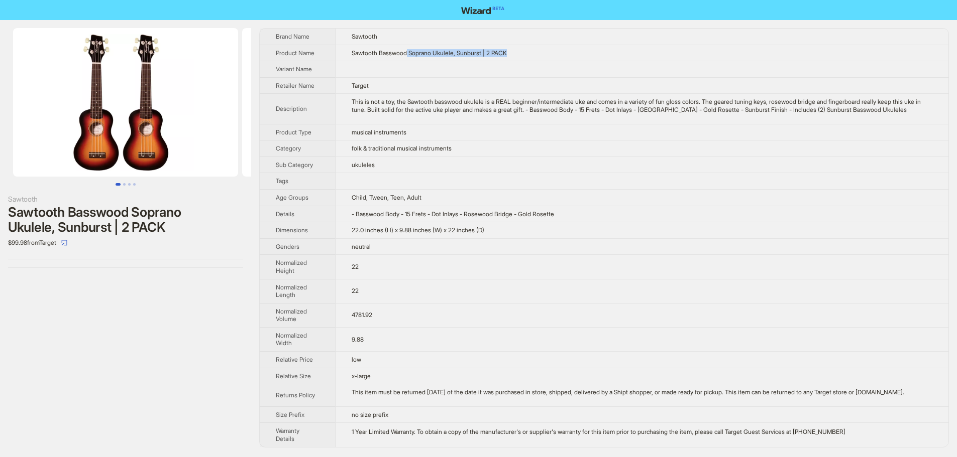
drag, startPoint x: 437, startPoint y: 54, endPoint x: 517, endPoint y: 55, distance: 80.4
click at [517, 55] on td "Sawtooth Basswood Soprano Ukulele, Sunburst | 2 PACK" at bounding box center [641, 53] width 613 height 17
click at [498, 56] on span "Sawtooth Basswood Soprano Ukulele, Sunburst | 2 PACK" at bounding box center [429, 53] width 155 height 8
drag, startPoint x: 494, startPoint y: 56, endPoint x: 522, endPoint y: 53, distance: 27.7
click at [522, 53] on td "Sawtooth Basswood Soprano Ukulele, Sunburst | 2 PACK" at bounding box center [641, 53] width 613 height 17
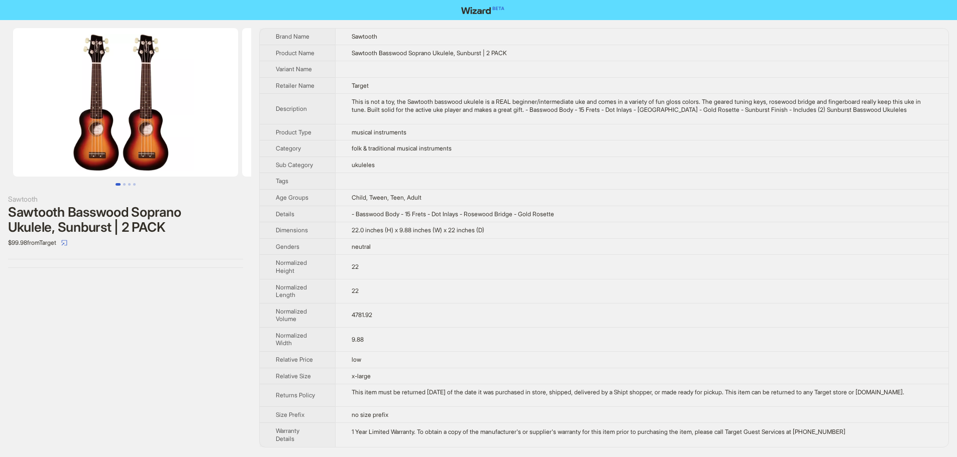
click at [569, 255] on td "neutral" at bounding box center [641, 247] width 613 height 17
drag, startPoint x: 130, startPoint y: 230, endPoint x: 181, endPoint y: 224, distance: 51.6
click at [181, 224] on div "Sawtooth Basswood Soprano Ukulele, Sunburst | 2 PACK" at bounding box center [125, 220] width 235 height 30
click at [154, 231] on div "Sawtooth Basswood Soprano Ukulele, Sunburst | 2 PACK" at bounding box center [125, 220] width 235 height 30
drag, startPoint x: 130, startPoint y: 232, endPoint x: 178, endPoint y: 228, distance: 48.8
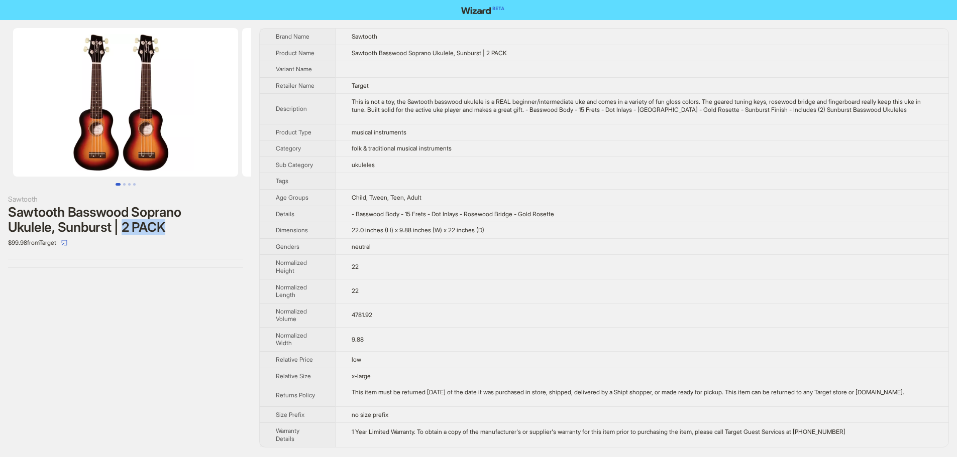
click at [178, 228] on div "Sawtooth Basswood Soprano Ukulele, Sunburst | 2 PACK" at bounding box center [125, 220] width 235 height 30
drag, startPoint x: 439, startPoint y: 52, endPoint x: 536, endPoint y: 53, distance: 97.4
click at [536, 53] on td "Sawtooth Basswood Soprano Ukulele, Sunburst | 2 PACK" at bounding box center [641, 53] width 613 height 17
drag, startPoint x: 129, startPoint y: 232, endPoint x: 188, endPoint y: 227, distance: 59.9
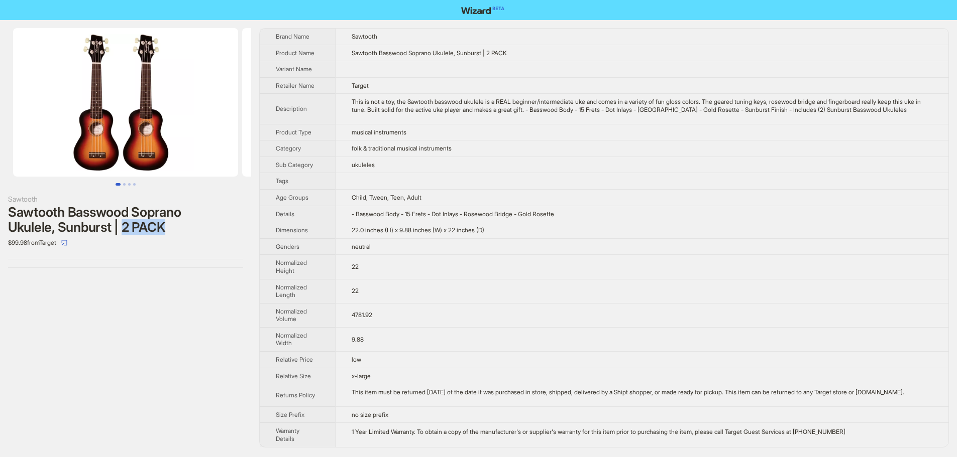
click at [188, 227] on div "Sawtooth Basswood Soprano Ukulele, Sunburst | 2 PACK" at bounding box center [125, 220] width 235 height 30
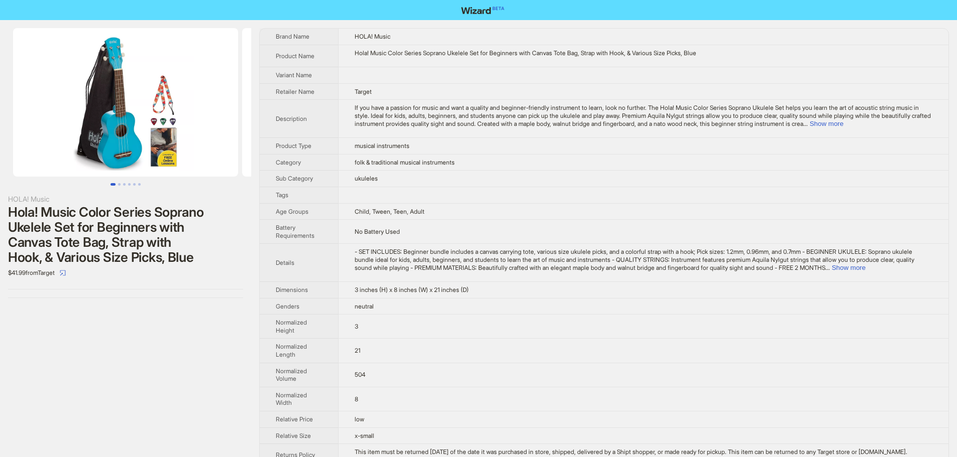
click at [903, 119] on span "If you have a passion for music and want a quality and beginner-friendly instru…" at bounding box center [643, 115] width 576 height 23
click at [843, 126] on button "Show more" at bounding box center [827, 124] width 34 height 8
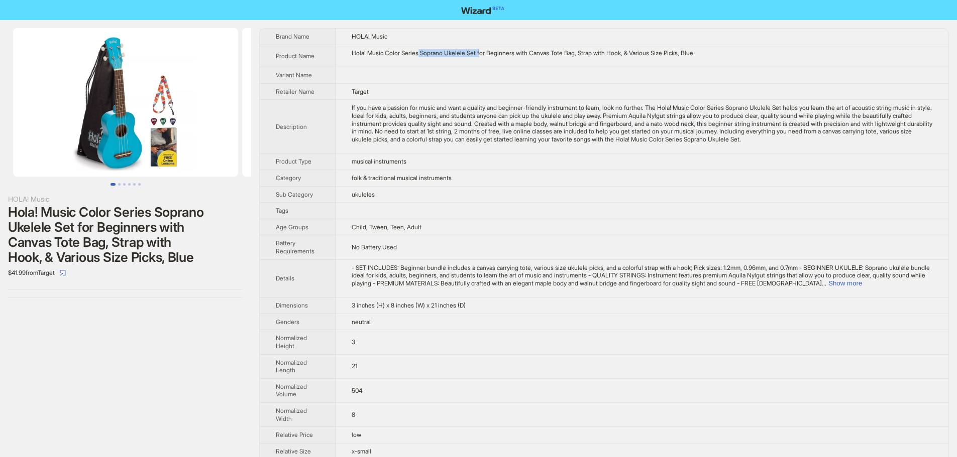
drag, startPoint x: 423, startPoint y: 55, endPoint x: 484, endPoint y: 57, distance: 60.8
click at [485, 57] on div "Hola! Music Color Series Soprano Ukelele Set for Beginners with Canvas Tote Bag…" at bounding box center [642, 53] width 581 height 8
drag, startPoint x: 460, startPoint y: 78, endPoint x: 450, endPoint y: 71, distance: 12.3
click at [460, 78] on td at bounding box center [641, 75] width 613 height 17
drag, startPoint x: 422, startPoint y: 53, endPoint x: 522, endPoint y: 52, distance: 100.4
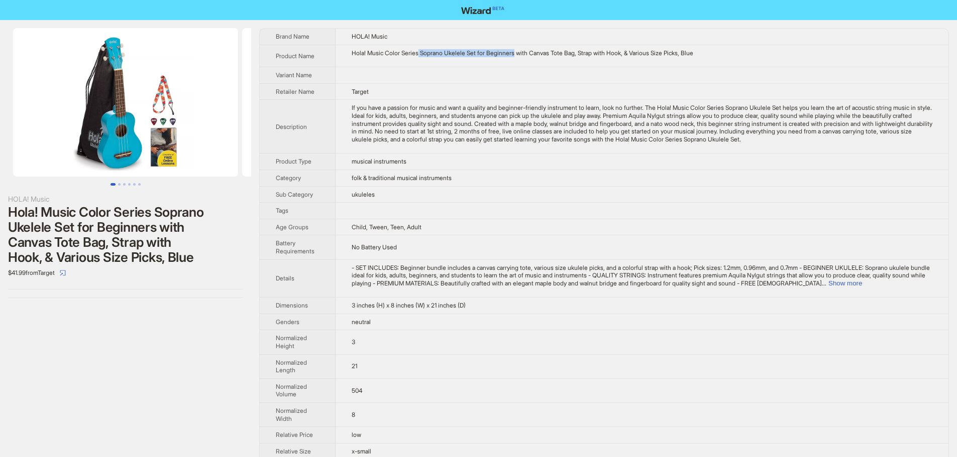
click at [522, 52] on div "Hola! Music Color Series Soprano Ukelele Set for Beginners with Canvas Tote Bag…" at bounding box center [642, 53] width 581 height 8
click at [471, 53] on div "Hola! Music Color Series Soprano Ukelele Set for Beginners with Canvas Tote Bag…" at bounding box center [642, 53] width 581 height 8
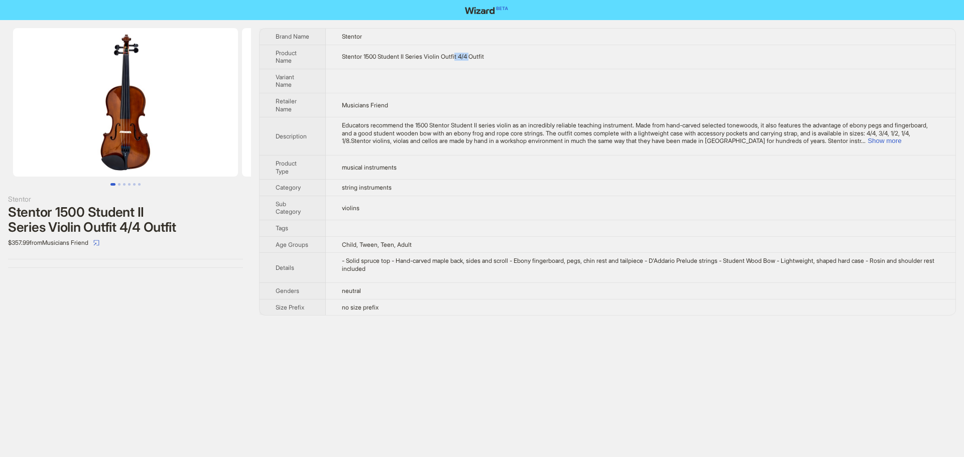
drag, startPoint x: 461, startPoint y: 57, endPoint x: 476, endPoint y: 59, distance: 14.6
click at [476, 59] on span "Stentor 1500 Student II Series Violin Outfit 4/4 Outfit" at bounding box center [413, 57] width 142 height 8
click at [901, 140] on button "Show more" at bounding box center [885, 141] width 34 height 8
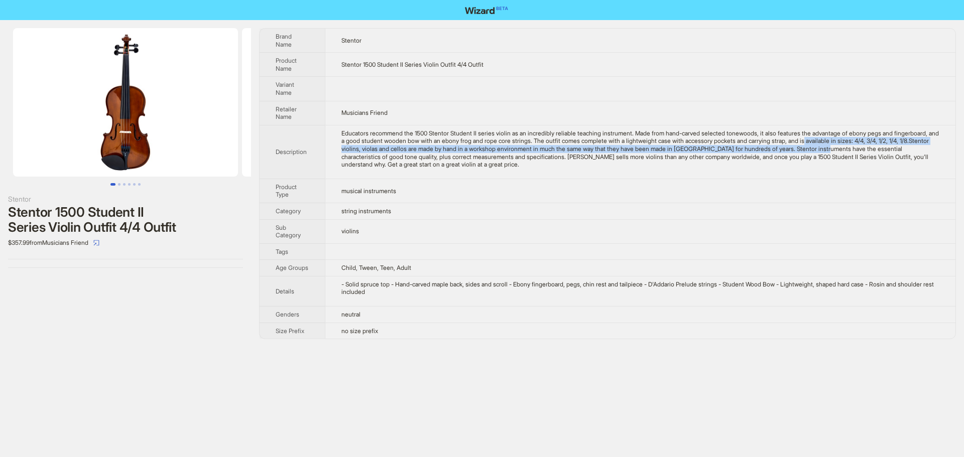
drag, startPoint x: 895, startPoint y: 143, endPoint x: 935, endPoint y: 146, distance: 39.8
click at [935, 146] on div "Educators recommend the 1500 Stentor Student II series violin as an incredibly …" at bounding box center [640, 149] width 598 height 39
click at [368, 150] on div "Educators recommend the 1500 Stentor Student II series violin as an incredibly …" at bounding box center [640, 149] width 598 height 39
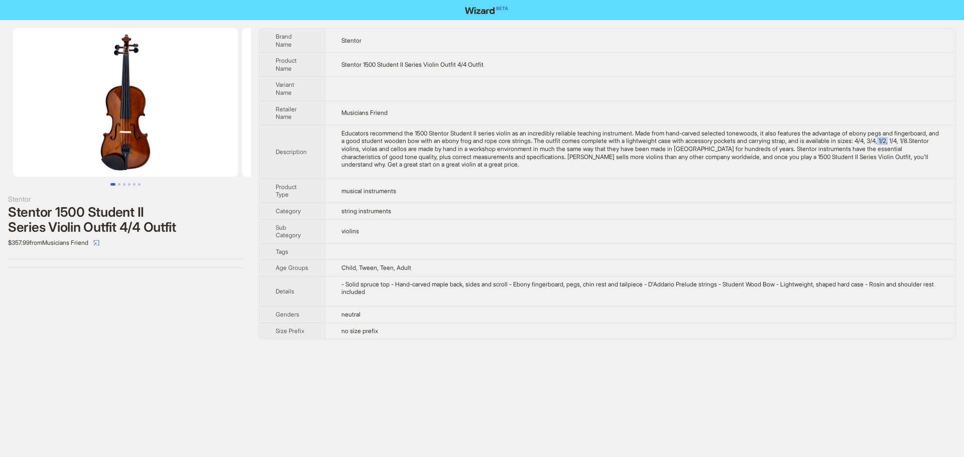
drag, startPoint x: 368, startPoint y: 150, endPoint x: 376, endPoint y: 150, distance: 8.5
click at [376, 150] on div "Educators recommend the 1500 Stentor Student II series violin as an incredibly …" at bounding box center [640, 149] width 598 height 39
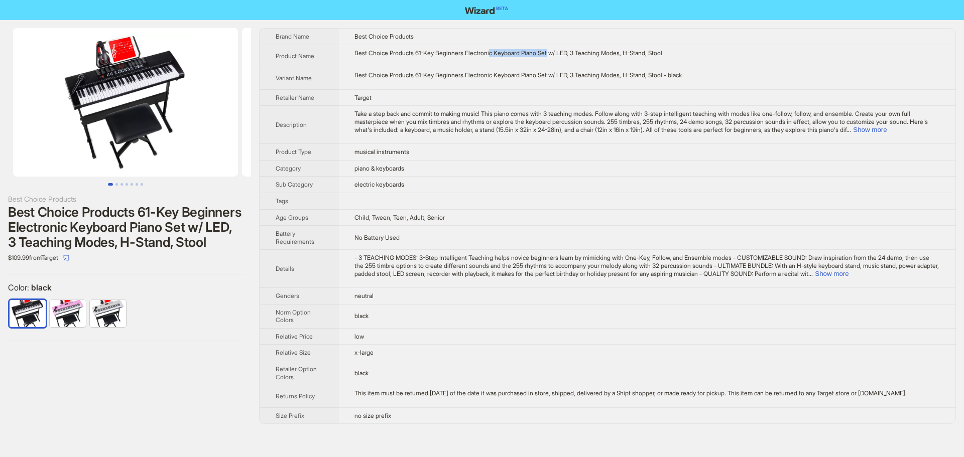
drag, startPoint x: 496, startPoint y: 52, endPoint x: 556, endPoint y: 55, distance: 60.8
click at [556, 55] on div "Best Choice Products 61-Key Beginners Electronic Keyboard Piano Set w/ LED, 3 T…" at bounding box center [647, 53] width 585 height 8
click at [517, 114] on span "Take a step back and commit to making music! This piano comes with 3 teaching m…" at bounding box center [641, 121] width 573 height 23
drag, startPoint x: 470, startPoint y: 49, endPoint x: 559, endPoint y: 57, distance: 89.2
click at [559, 57] on td "Best Choice Products 61-Key Beginners Electronic Keyboard Piano Set w/ LED, 3 T…" at bounding box center [646, 56] width 617 height 23
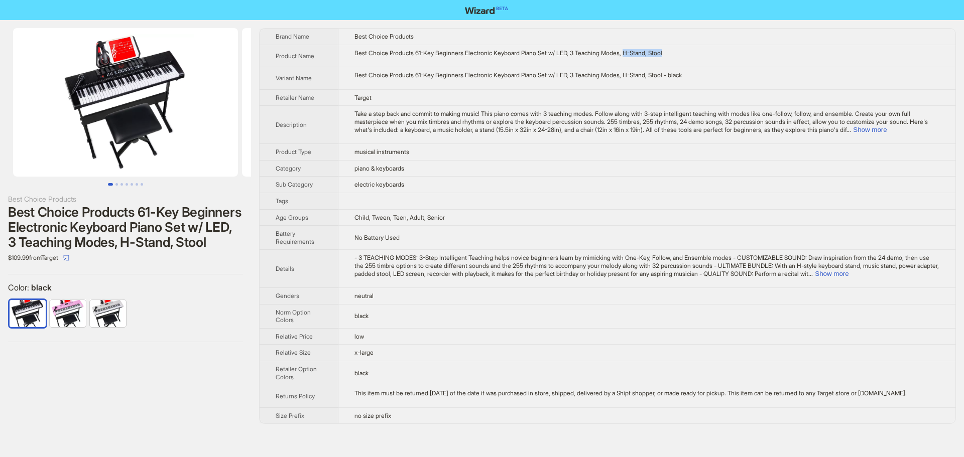
drag, startPoint x: 637, startPoint y: 53, endPoint x: 687, endPoint y: 57, distance: 50.9
click at [698, 54] on div "Best Choice Products 61-Key Beginners Electronic Keyboard Piano Set w/ LED, 3 T…" at bounding box center [647, 53] width 585 height 8
click at [665, 57] on div "Best Choice Products 61-Key Beginners Electronic Keyboard Piano Set w/ LED, 3 T…" at bounding box center [647, 53] width 585 height 8
drag, startPoint x: 494, startPoint y: 52, endPoint x: 562, endPoint y: 53, distance: 67.8
click at [562, 53] on div "Best Choice Products 61-Key Beginners Electronic Keyboard Piano Set w/ LED, 3 T…" at bounding box center [647, 53] width 585 height 8
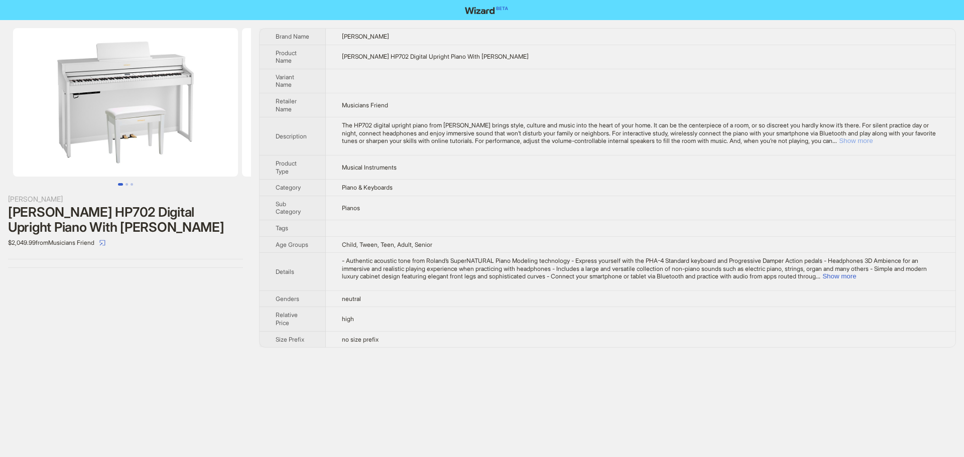
click at [873, 141] on button "Show more" at bounding box center [856, 141] width 34 height 8
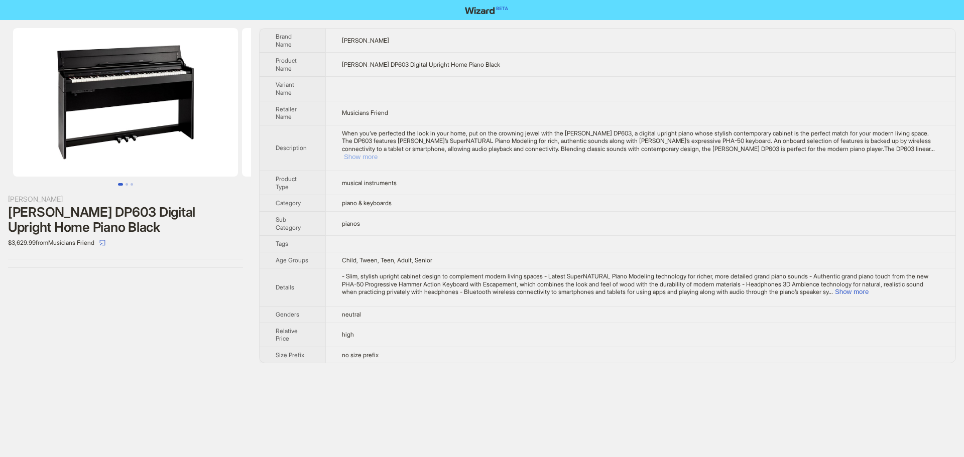
click at [378, 153] on button "Show more" at bounding box center [361, 157] width 34 height 8
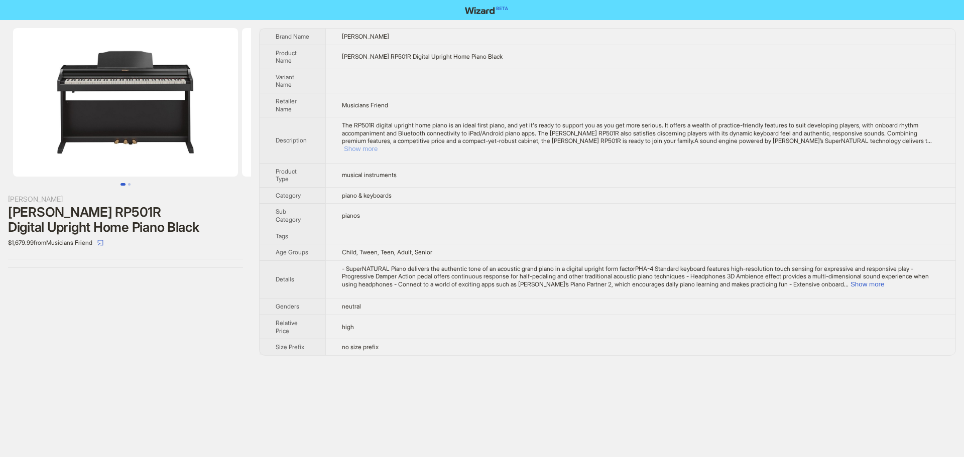
drag, startPoint x: 922, startPoint y: 139, endPoint x: 896, endPoint y: 150, distance: 28.4
click at [378, 145] on button "Show more" at bounding box center [361, 149] width 34 height 8
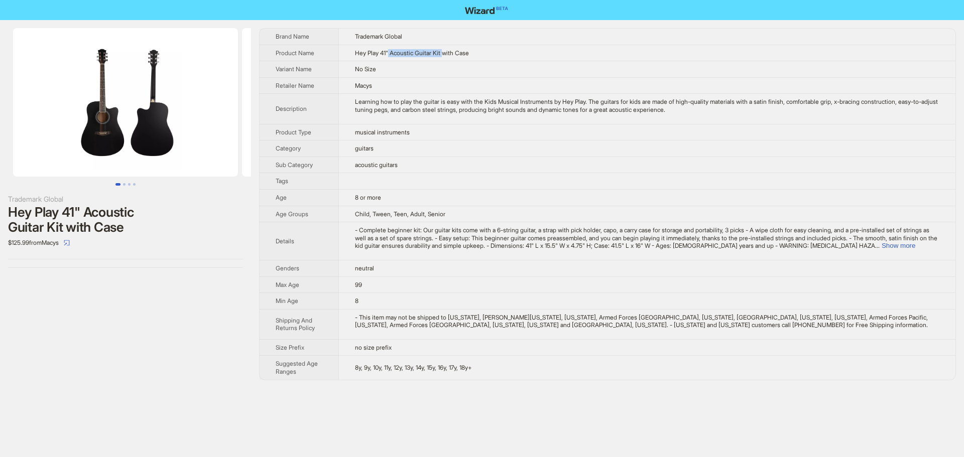
drag, startPoint x: 393, startPoint y: 56, endPoint x: 448, endPoint y: 55, distance: 55.2
click at [448, 55] on span "Hey Play 41" Acoustic Guitar Kit with Case" at bounding box center [412, 53] width 114 height 8
drag, startPoint x: 455, startPoint y: 55, endPoint x: 478, endPoint y: 55, distance: 22.6
click at [478, 55] on td "Hey Play 41" Acoustic Guitar Kit with Case" at bounding box center [646, 53] width 617 height 17
drag, startPoint x: 478, startPoint y: 55, endPoint x: 470, endPoint y: 60, distance: 9.7
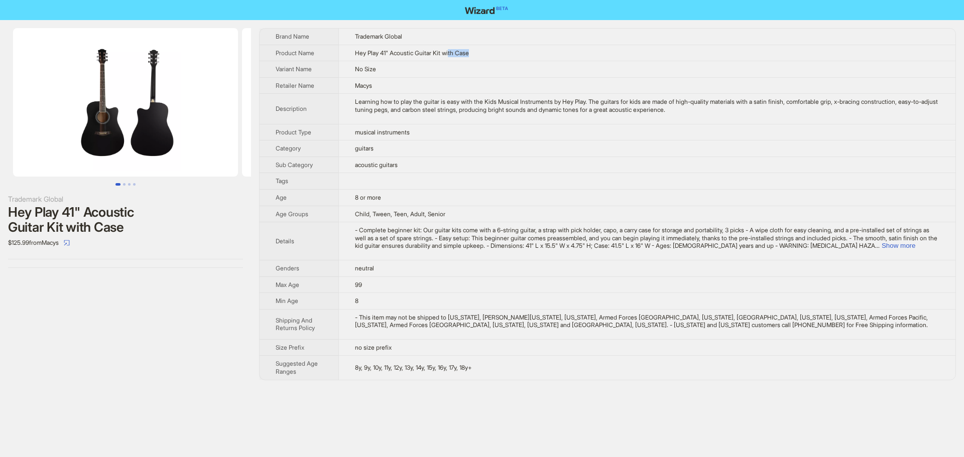
click at [477, 56] on td "Hey Play 41" Acoustic Guitar Kit with Case" at bounding box center [646, 53] width 617 height 17
click at [414, 66] on td "No Size" at bounding box center [646, 69] width 617 height 17
drag, startPoint x: 437, startPoint y: 55, endPoint x: 467, endPoint y: 54, distance: 29.1
click at [467, 54] on span "Hey Play 41" Acoustic Guitar Kit with Case" at bounding box center [412, 53] width 114 height 8
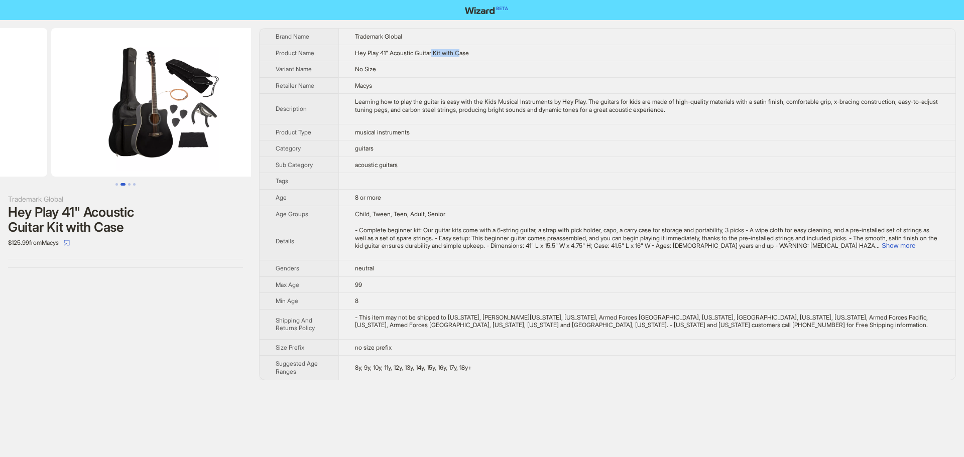
drag, startPoint x: 89, startPoint y: 138, endPoint x: 0, endPoint y: 144, distance: 89.6
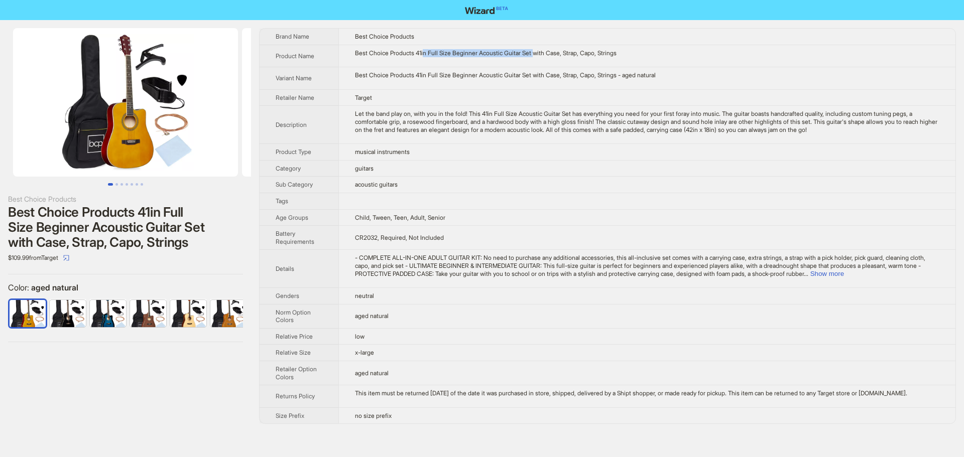
drag, startPoint x: 425, startPoint y: 54, endPoint x: 540, endPoint y: 56, distance: 115.0
click at [540, 56] on div "Best Choice Products 41in Full Size Beginner Acoustic Guitar Set with Case, Str…" at bounding box center [647, 53] width 585 height 8
click at [552, 53] on div "Best Choice Products 41in Full Size Beginner Acoustic Guitar Set with Case, Str…" at bounding box center [647, 53] width 585 height 8
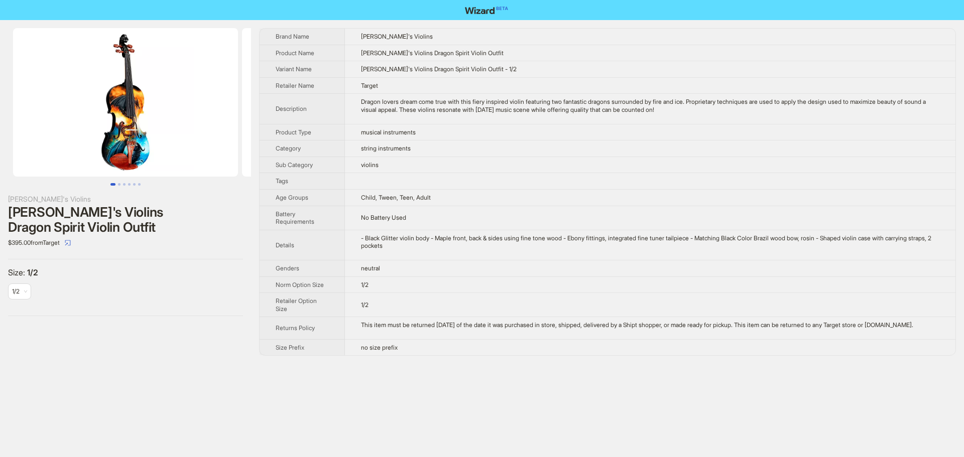
click at [129, 138] on img at bounding box center [125, 102] width 225 height 149
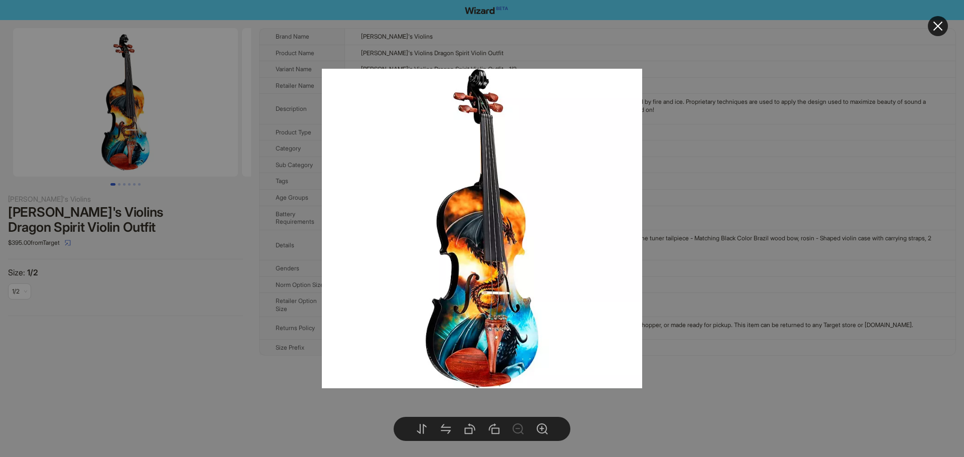
drag, startPoint x: 941, startPoint y: 25, endPoint x: 881, endPoint y: 0, distance: 64.8
click at [158, 119] on body "[PERSON_NAME]'s Violins [PERSON_NAME]'s Violins Dragon Spirit Violin Outfit $39…" at bounding box center [482, 228] width 964 height 457
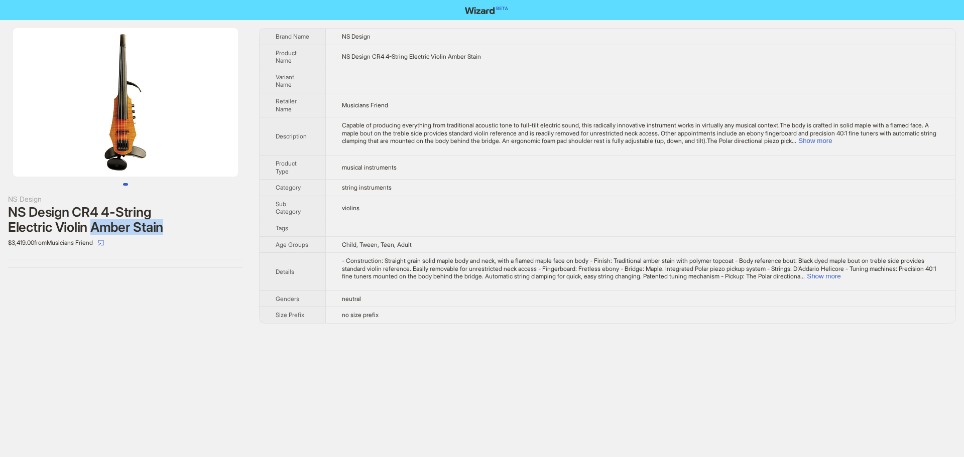
drag, startPoint x: 94, startPoint y: 228, endPoint x: 158, endPoint y: 232, distance: 63.8
click at [168, 232] on div "NS Design CR4 4-String Electric Violin Amber Stain" at bounding box center [125, 220] width 235 height 30
click at [115, 233] on div "NS Design CR4 4-String Electric Violin Amber Stain" at bounding box center [125, 220] width 235 height 30
drag, startPoint x: 92, startPoint y: 232, endPoint x: 171, endPoint y: 228, distance: 78.4
click at [171, 228] on div "NS Design CR4 4-String Electric Violin Amber Stain" at bounding box center [125, 220] width 235 height 30
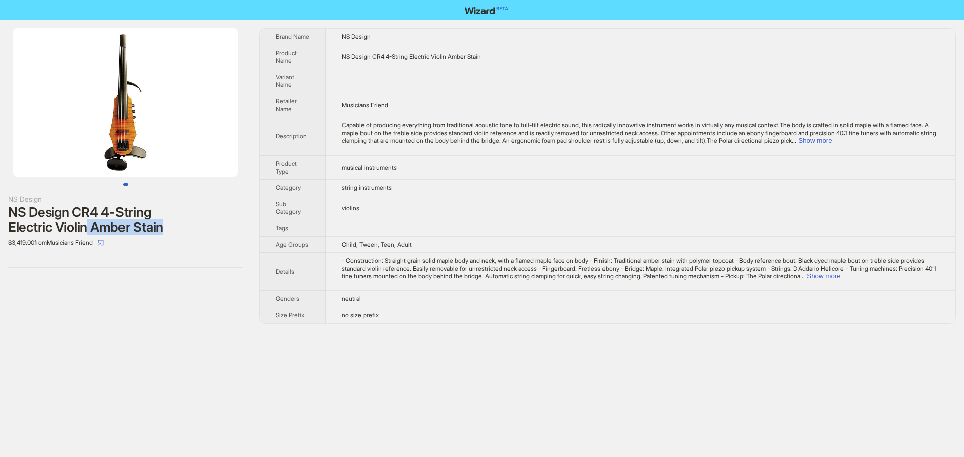
click at [143, 234] on div "NS Design CR4 4-String Electric Violin Amber Stain" at bounding box center [125, 220] width 235 height 30
drag, startPoint x: 159, startPoint y: 127, endPoint x: 104, endPoint y: 128, distance: 54.7
click at [104, 128] on img at bounding box center [125, 102] width 225 height 149
click at [132, 128] on img at bounding box center [125, 102] width 225 height 149
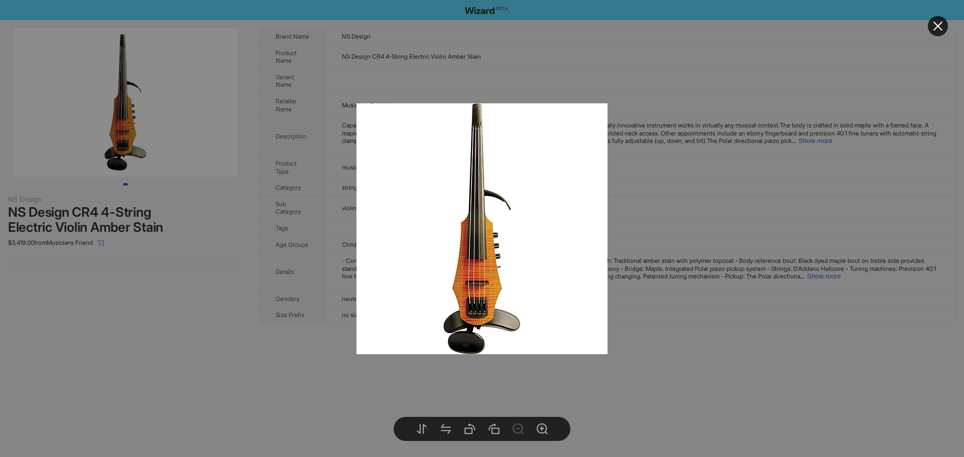
click at [939, 26] on icon "close" at bounding box center [939, 27] width 10 height 10
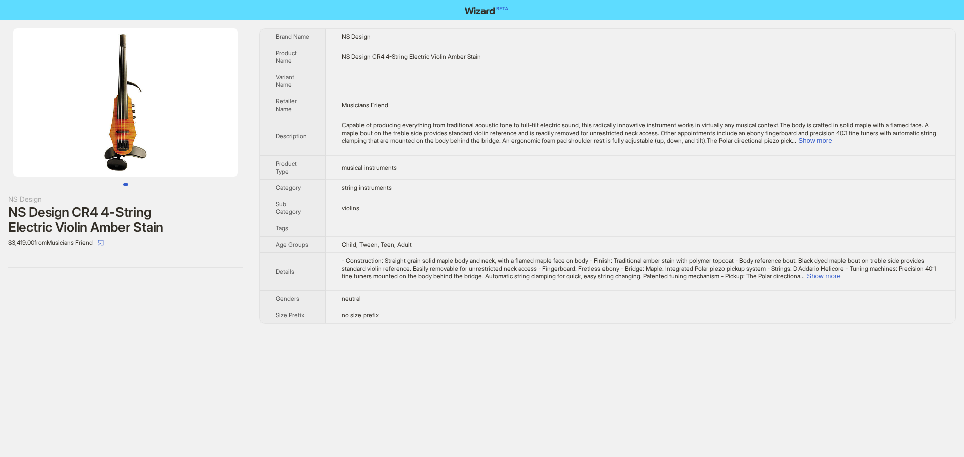
click at [206, 109] on img at bounding box center [125, 102] width 225 height 149
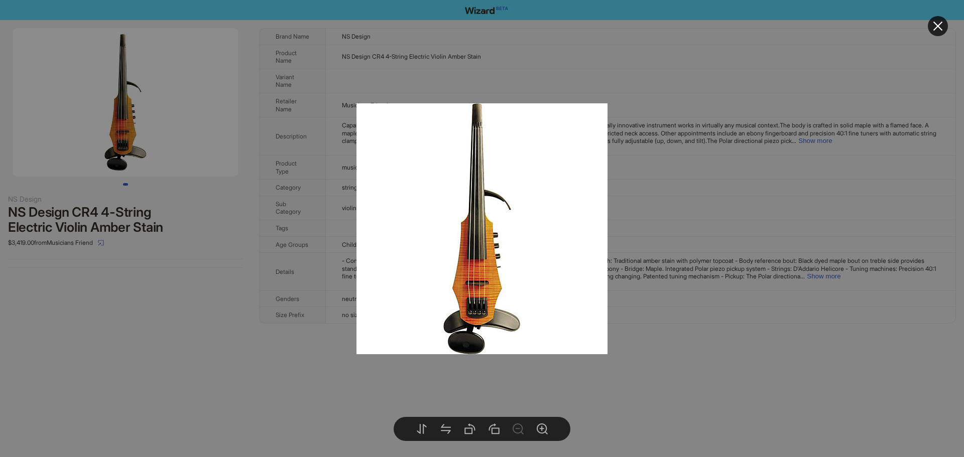
click at [945, 25] on button at bounding box center [938, 26] width 20 height 20
